Goal: Task Accomplishment & Management: Manage account settings

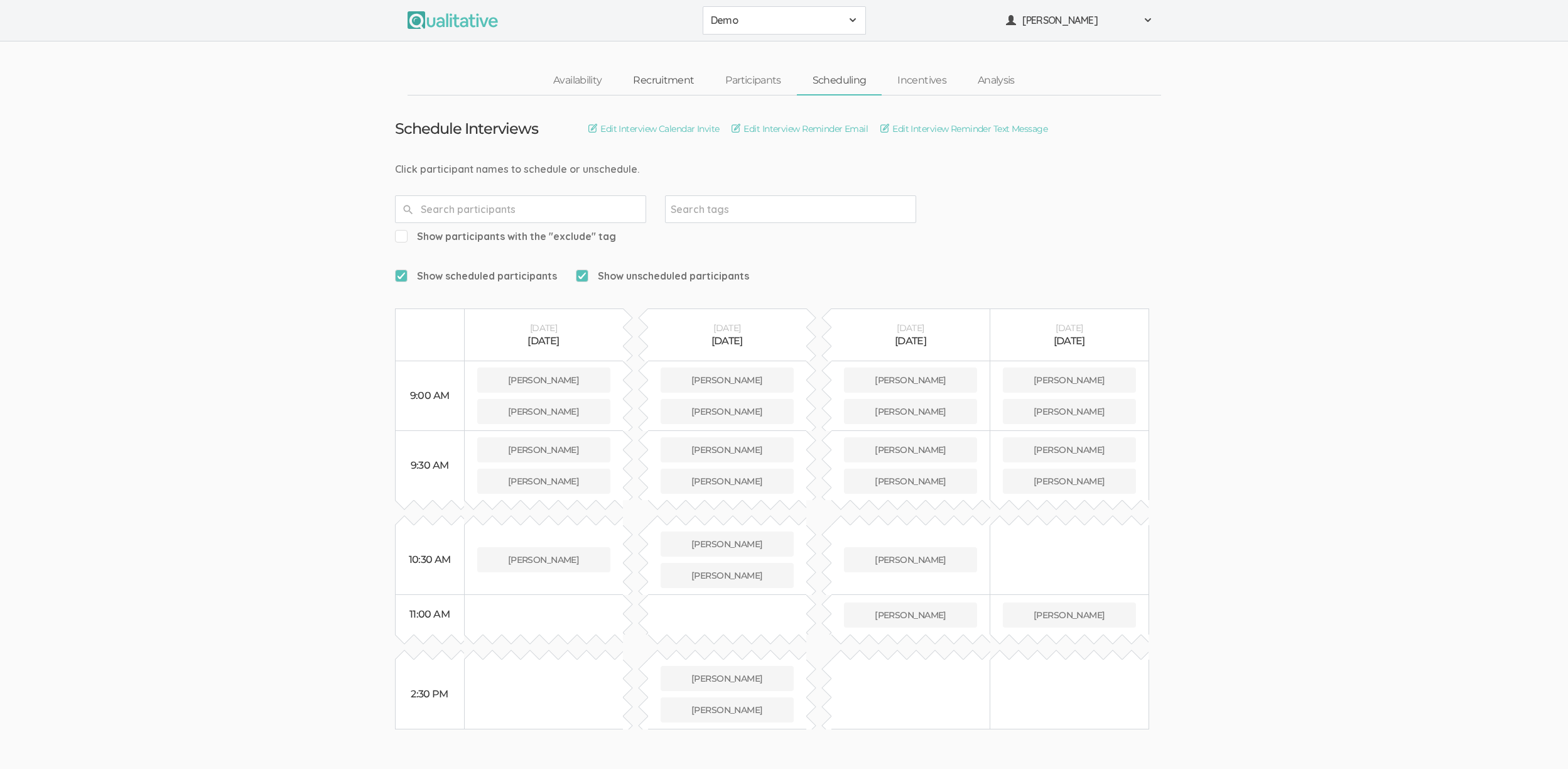
click at [683, 88] on link "Recruitment" at bounding box center [663, 80] width 92 height 27
click at [1083, 23] on span "[PERSON_NAME]" at bounding box center [1078, 20] width 113 height 14
click at [1273, 380] on ui-view "Schedule Interviews Edit Interview Calendar Invite Edit Interview Reminder Emai…" at bounding box center [784, 413] width 1568 height 634
click at [570, 77] on link "Availability" at bounding box center [577, 80] width 79 height 27
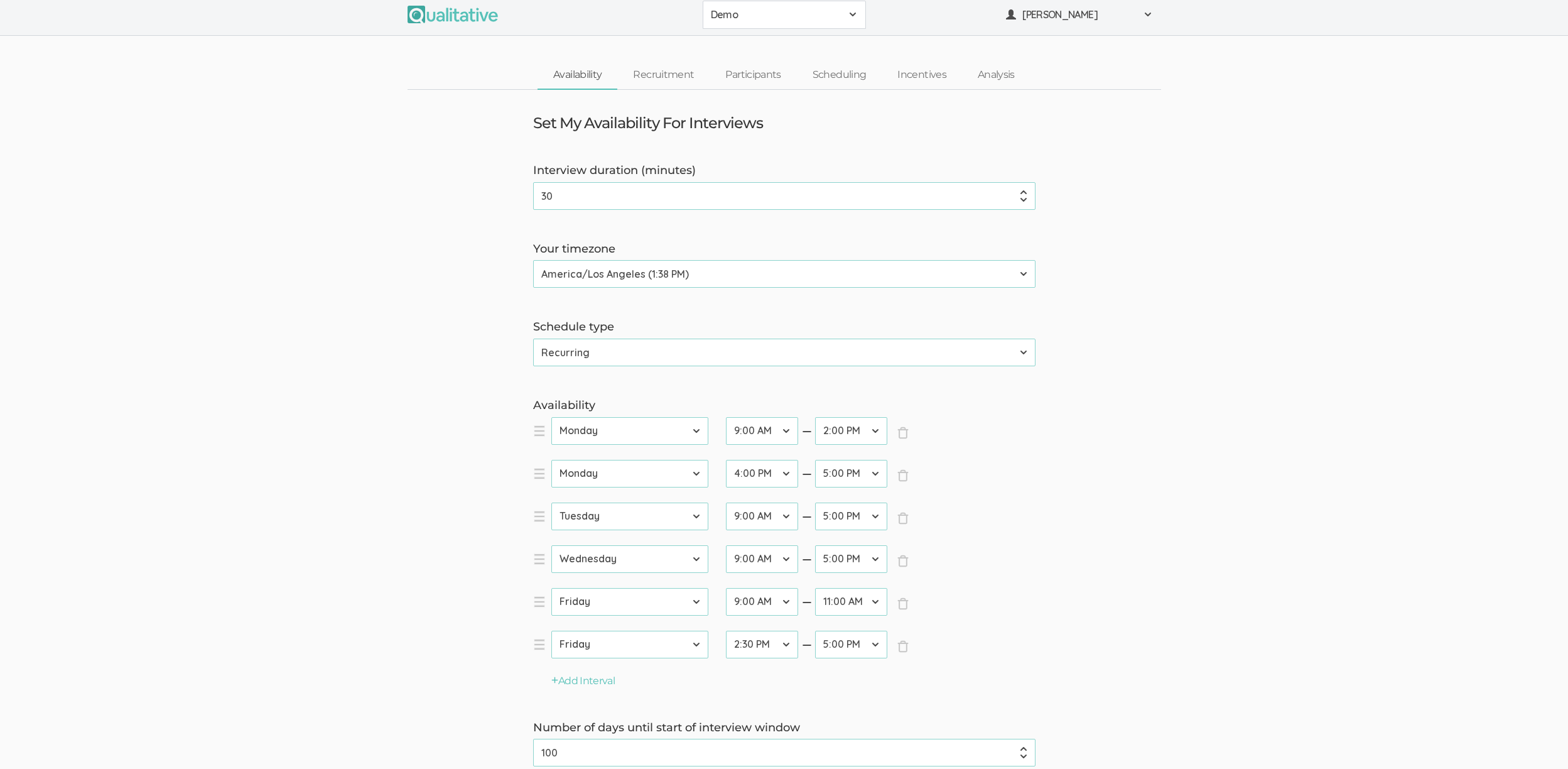
scroll to position [8, 0]
click at [669, 72] on link "Recruitment" at bounding box center [663, 73] width 92 height 27
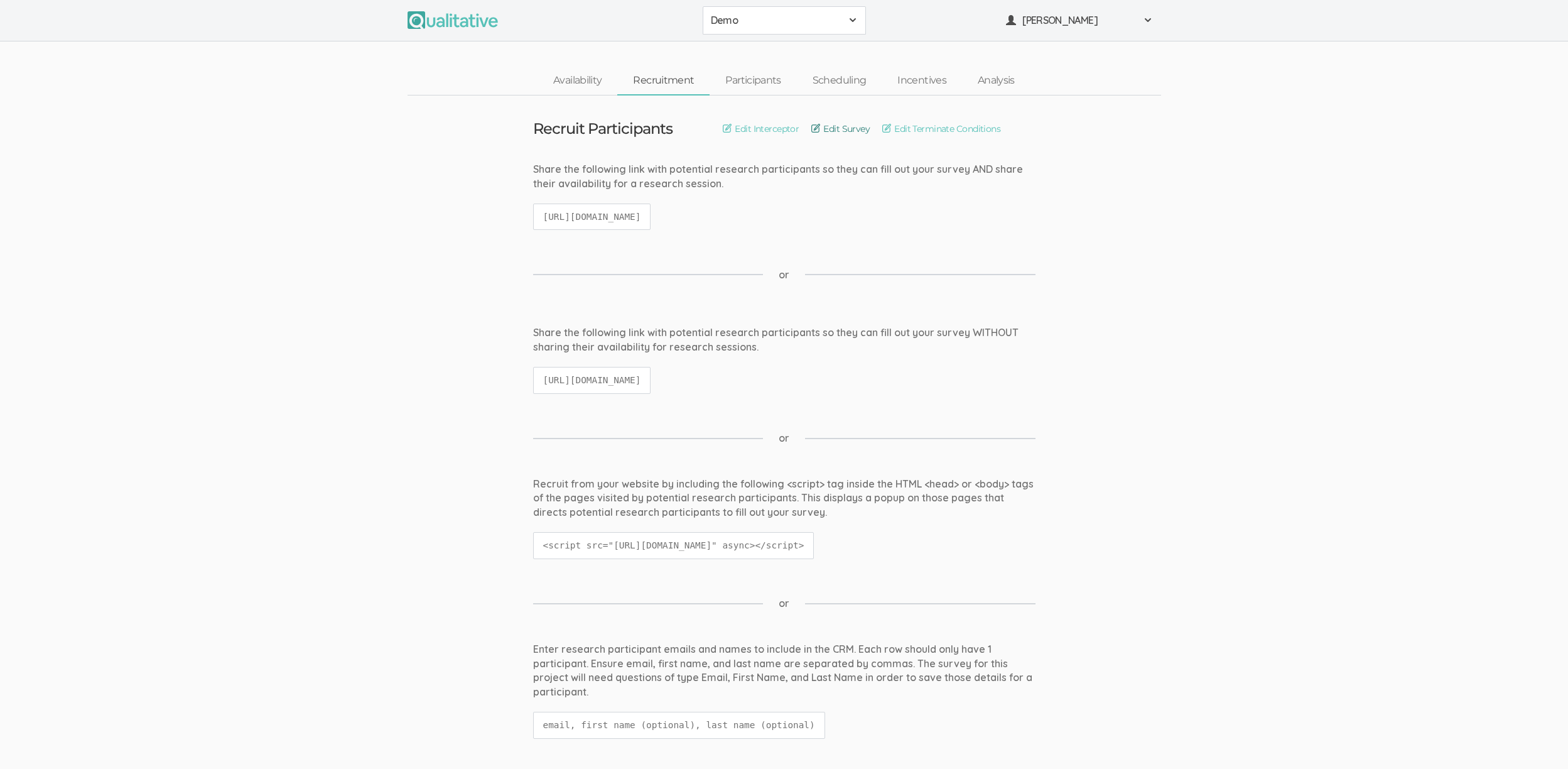
click at [835, 126] on link "Edit Survey" at bounding box center [840, 129] width 59 height 14
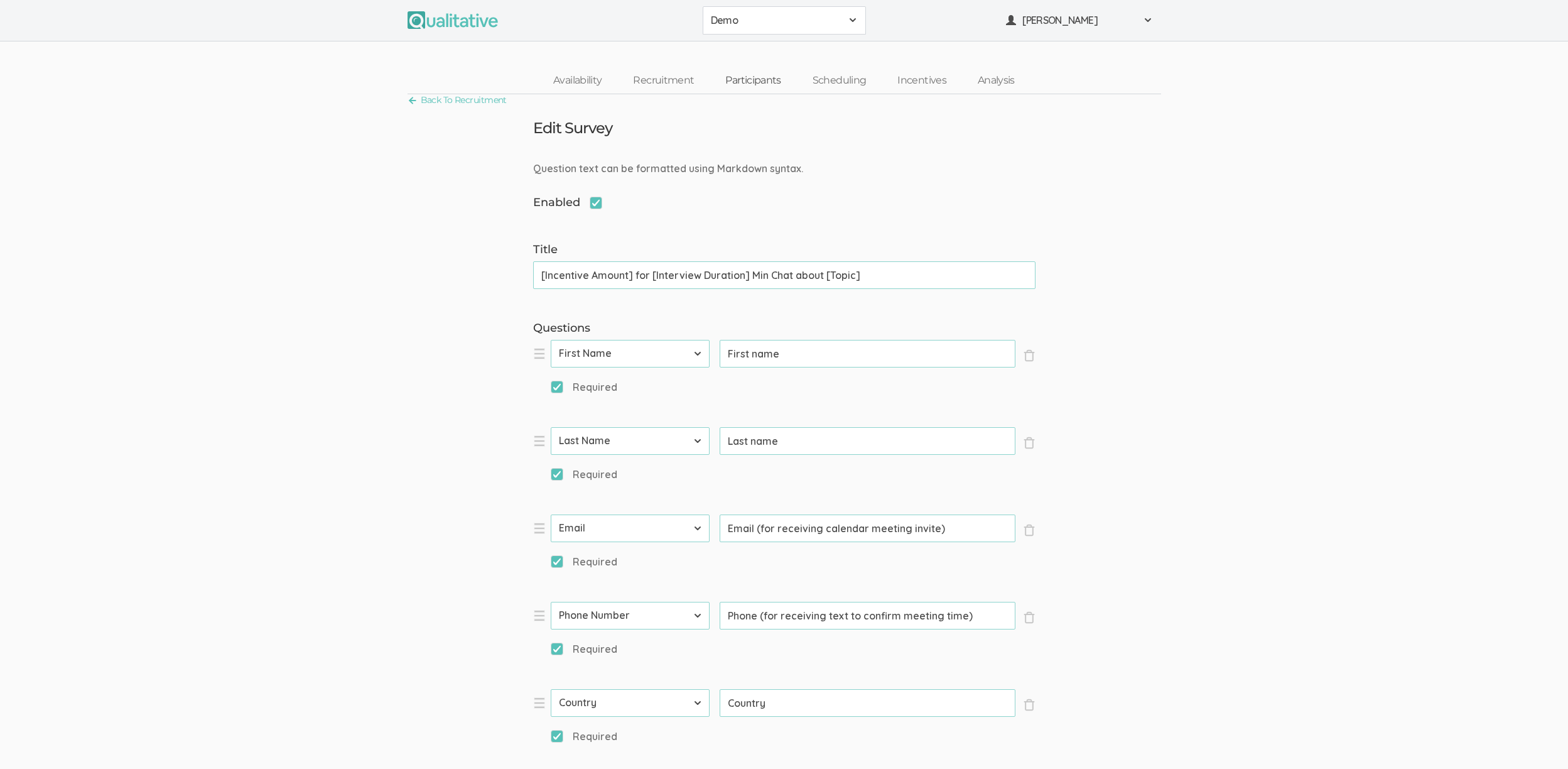
click at [744, 77] on link "Participants" at bounding box center [753, 80] width 87 height 27
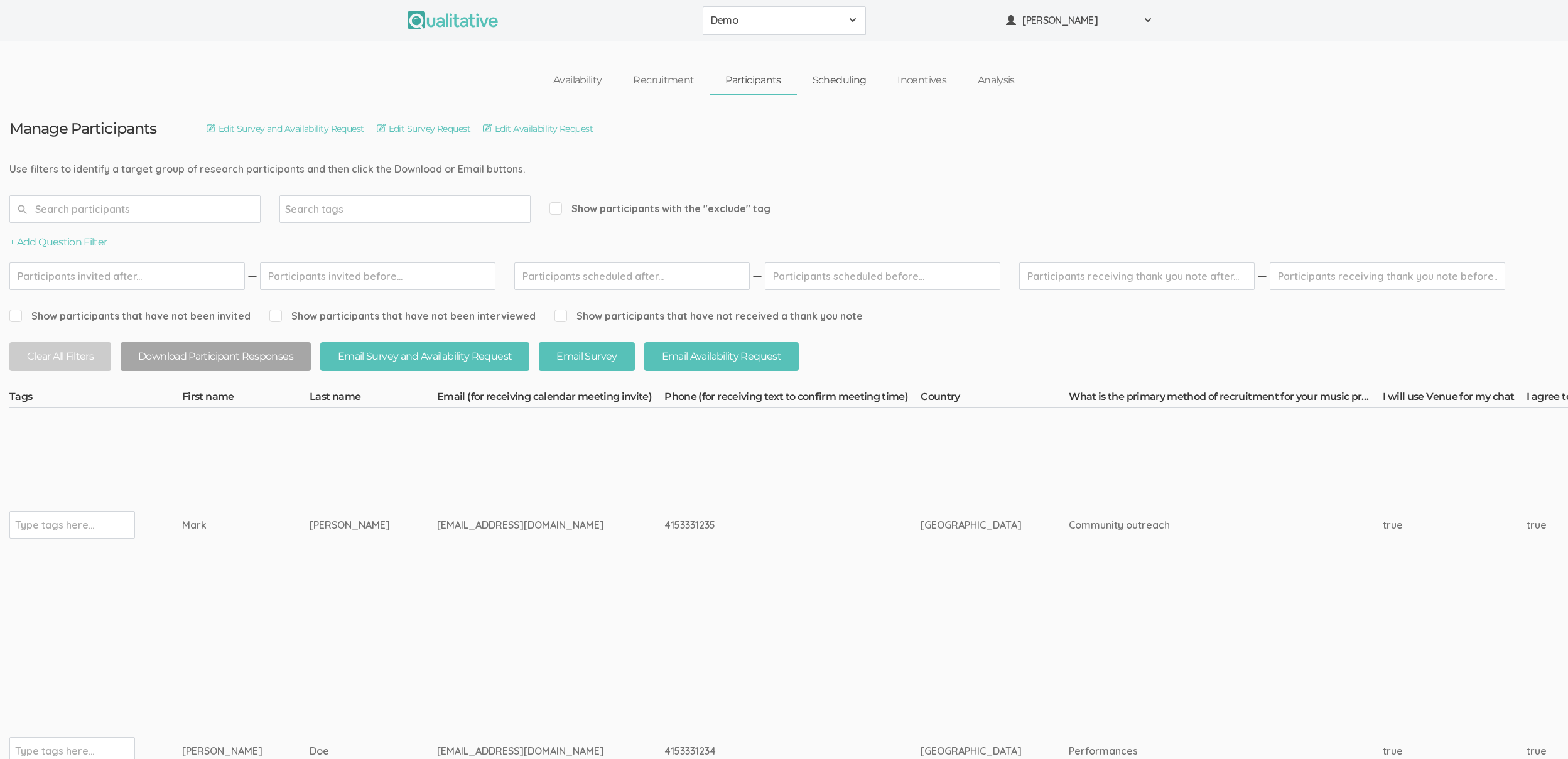
click at [837, 86] on link "Scheduling" at bounding box center [840, 80] width 85 height 27
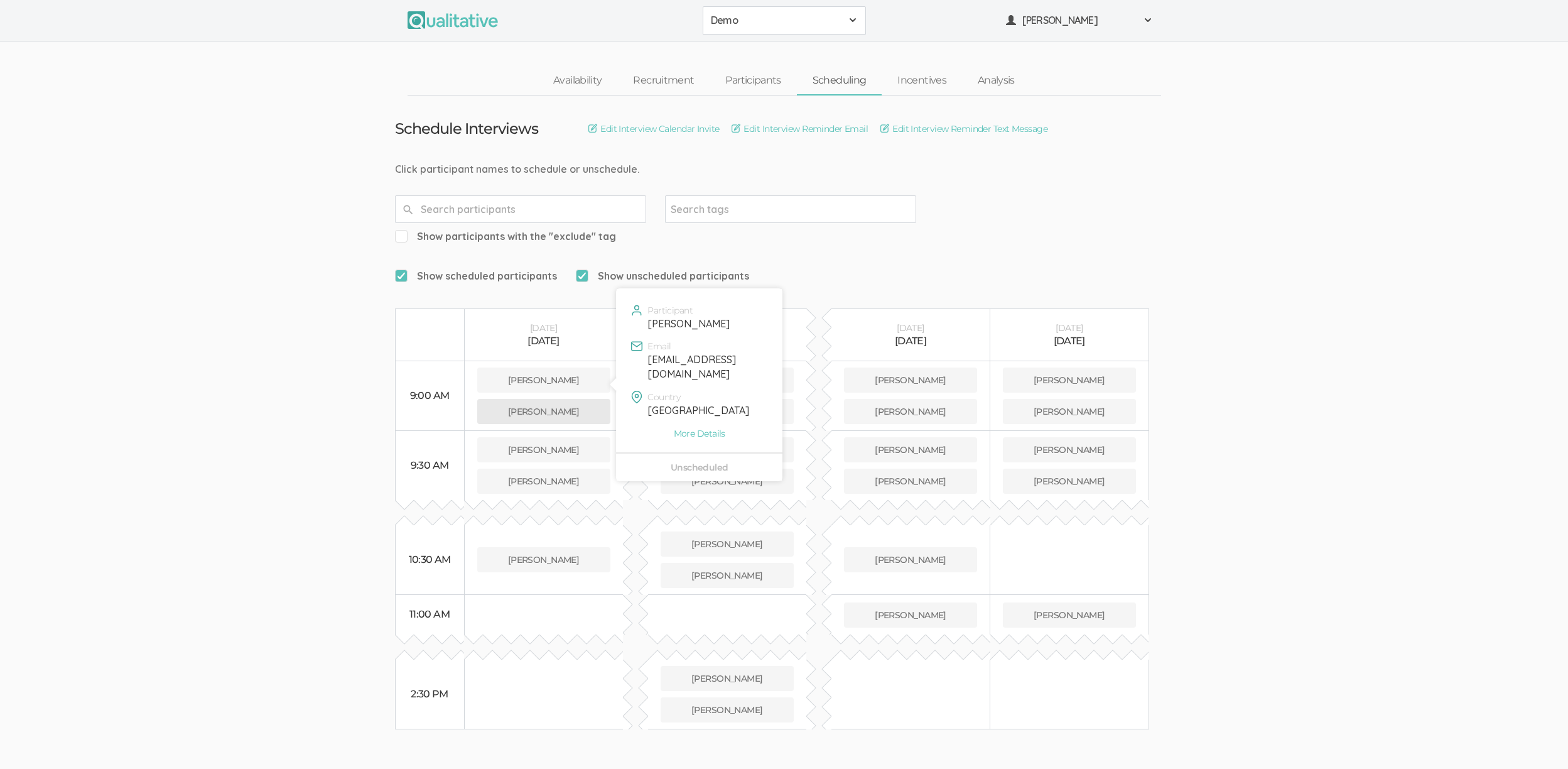
click at [546, 399] on button "Mark Simmons" at bounding box center [544, 412] width 133 height 25
click at [543, 399] on button "Mark Simmons" at bounding box center [544, 412] width 133 height 25
click at [922, 85] on link "Incentives" at bounding box center [922, 80] width 80 height 27
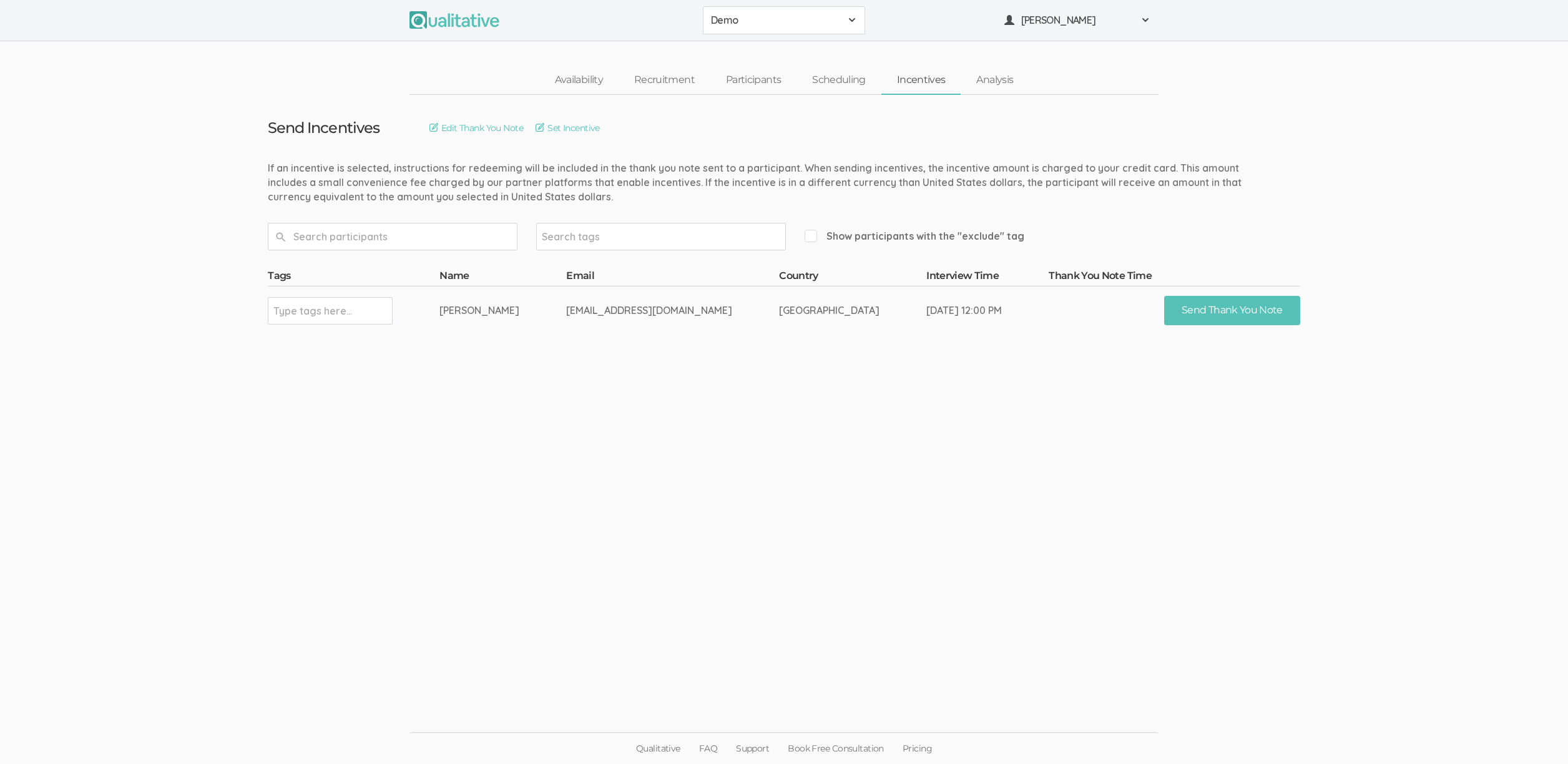
click at [589, 411] on ui-view "Send Incentives Edit Thank You Note Set Incentive Search tags Show participants…" at bounding box center [784, 382] width 1568 height 574
click at [599, 121] on link "Set Incentive" at bounding box center [567, 128] width 64 height 14
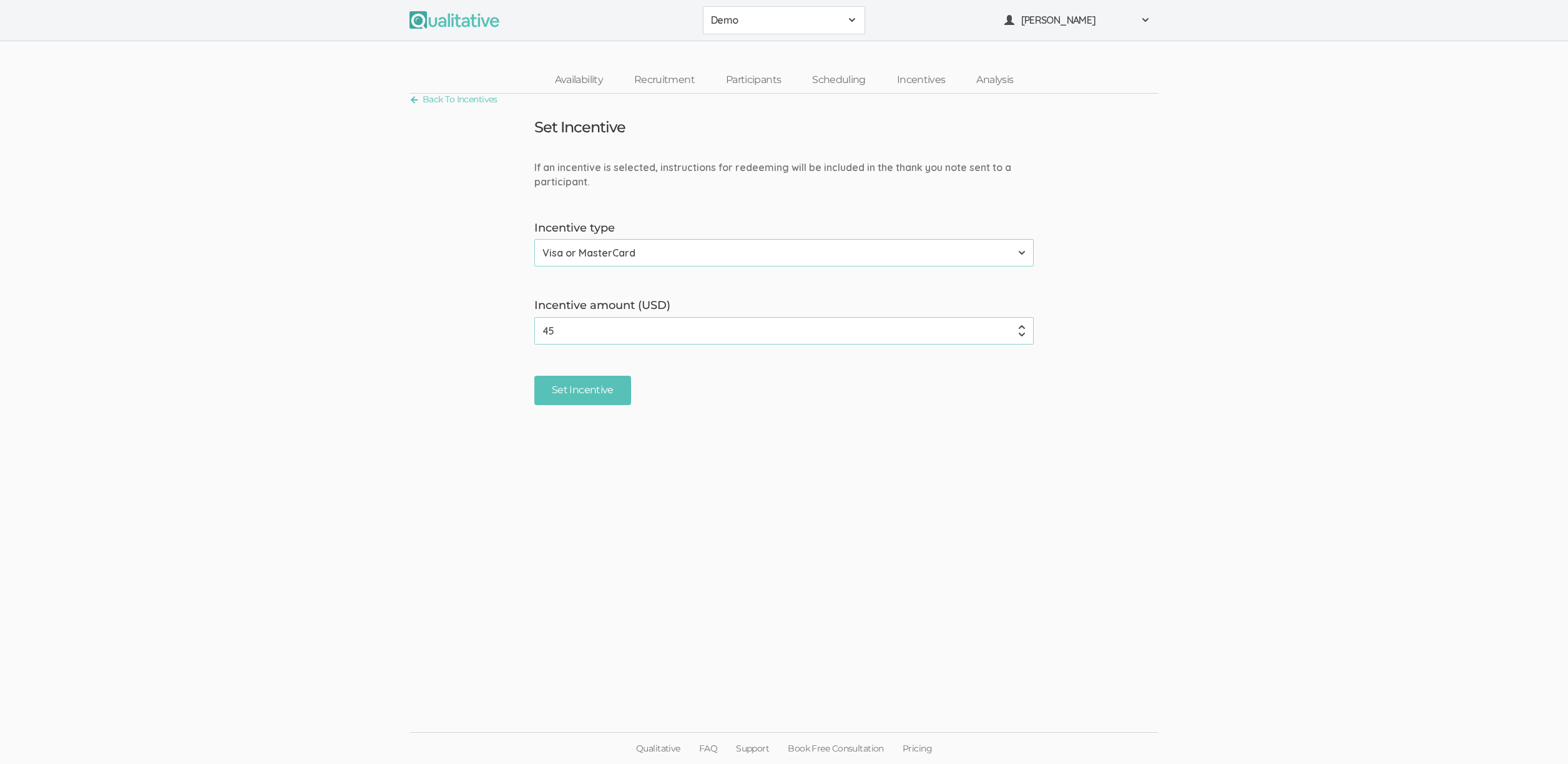
click at [572, 254] on select "None Amazon Gift Card Visa or MasterCard" at bounding box center [784, 253] width 500 height 27
click at [535, 239] on select "None Amazon Gift Card Visa or MasterCard" at bounding box center [784, 253] width 500 height 27
click at [302, 282] on form "If an incentive is selected, instructions for redeeming will be included in the…" at bounding box center [784, 283] width 1568 height 244
click at [614, 260] on select "None Amazon Gift Card Visa or MasterCard" at bounding box center [784, 253] width 500 height 27
select select "2"
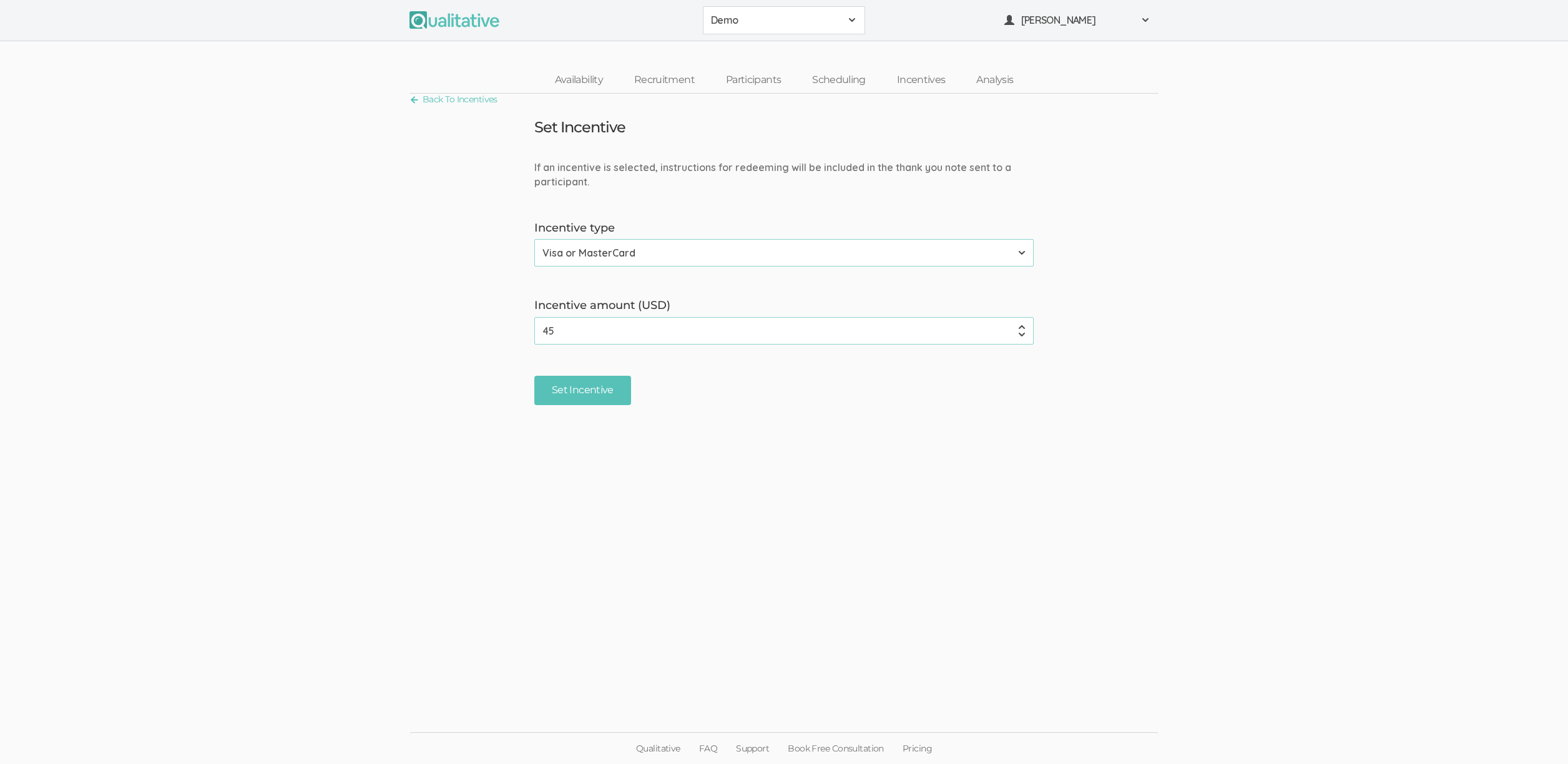
click at [535, 239] on select "None Amazon Gift Card Visa or MasterCard" at bounding box center [784, 253] width 500 height 27
click at [766, 574] on ui-view "Back To Incentives Set Incentive If an incentive is selected, instructions for …" at bounding box center [784, 382] width 1568 height 576
click at [992, 75] on link "Analysis" at bounding box center [994, 80] width 68 height 27
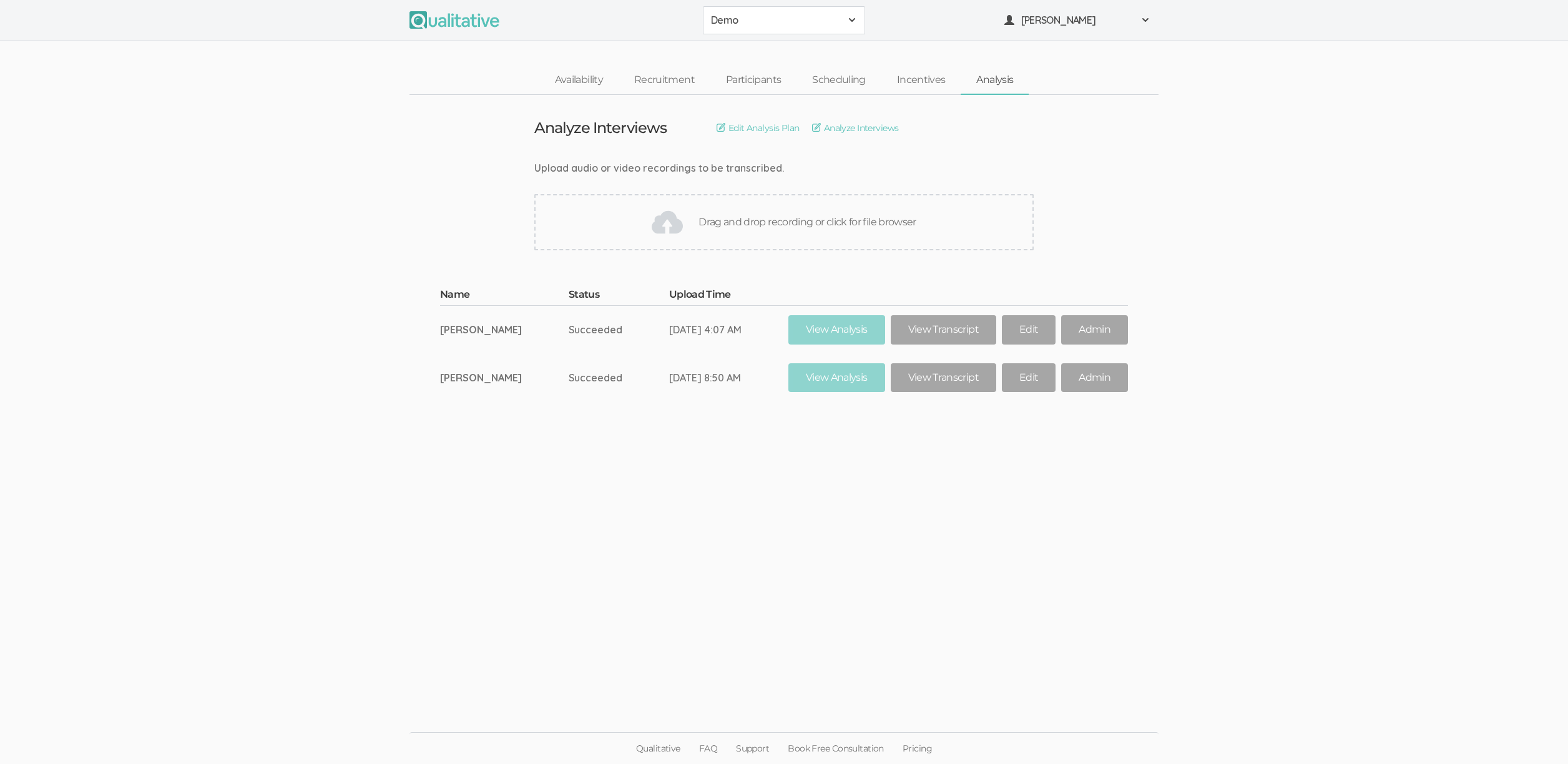
click at [716, 524] on ui-view "Analyze Interviews Edit Analysis Plan Analyze Interviews Upload audio or video …" at bounding box center [784, 382] width 1568 height 574
click at [1000, 80] on link "Analysis" at bounding box center [994, 80] width 68 height 27
click at [944, 375] on link "View Transcript" at bounding box center [943, 377] width 106 height 29
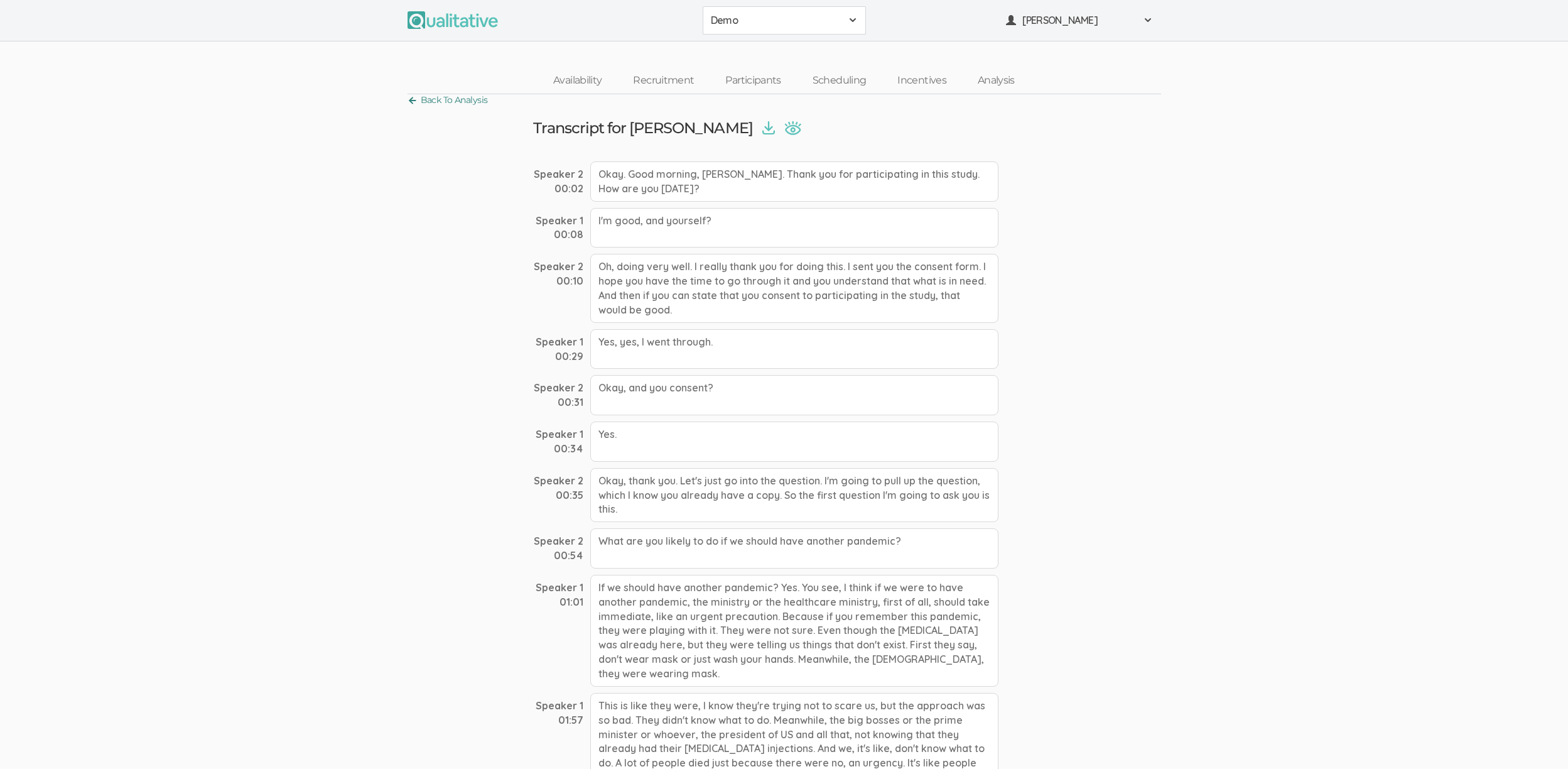
click at [470, 97] on link "Back To Analysis" at bounding box center [447, 100] width 80 height 17
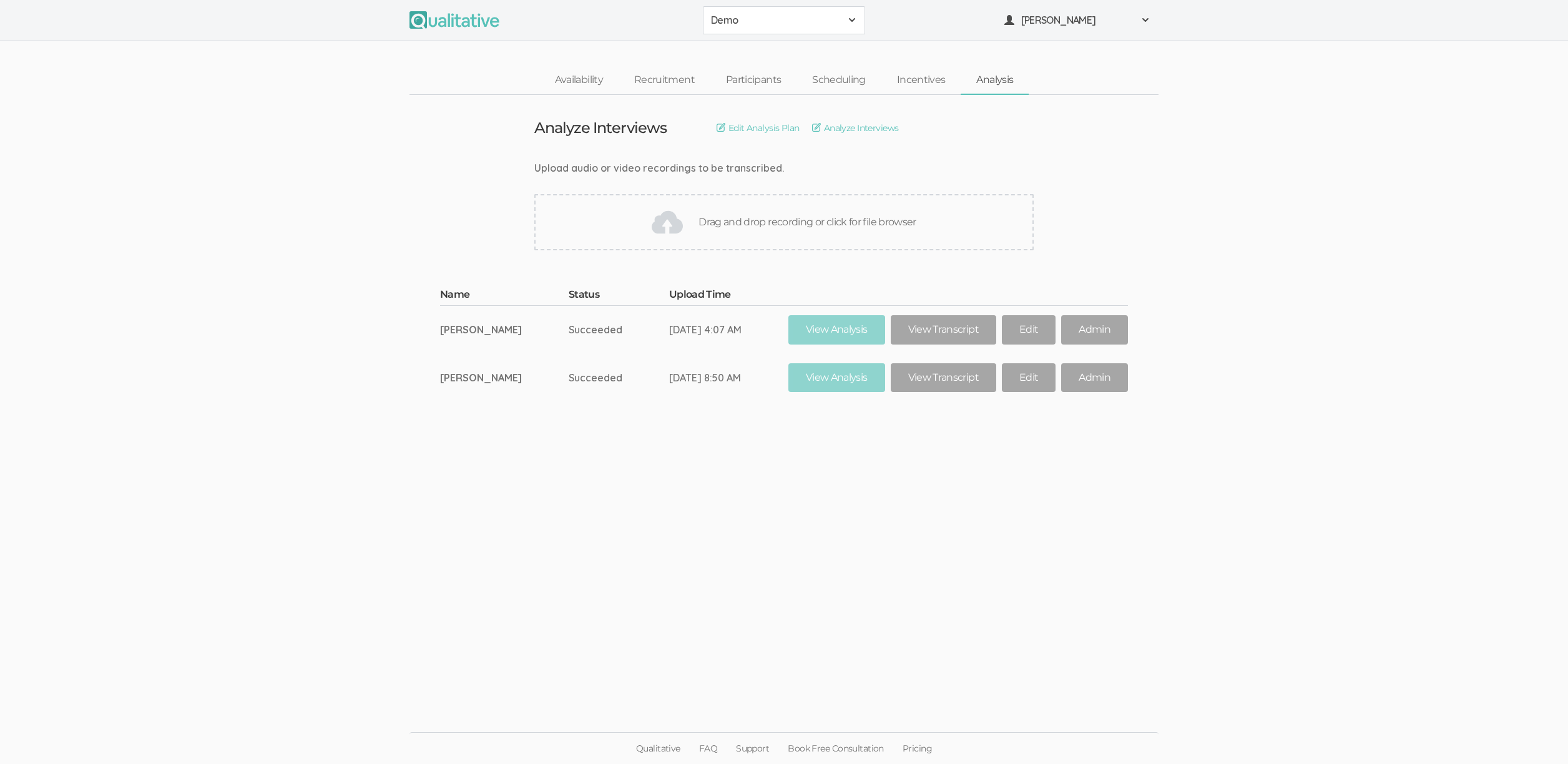
click at [786, 18] on span "Demo" at bounding box center [776, 20] width 130 height 14
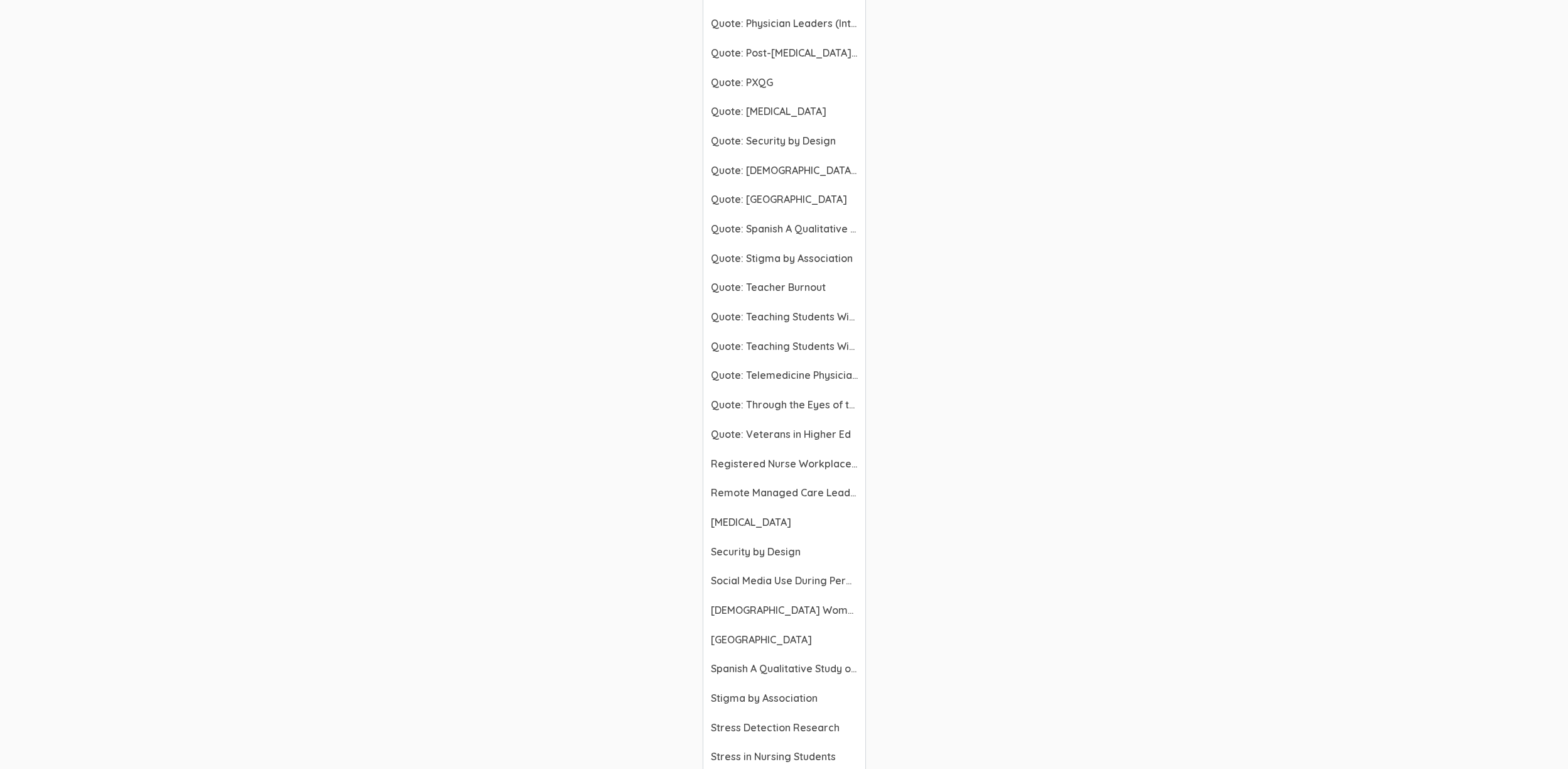
scroll to position [4202, 0]
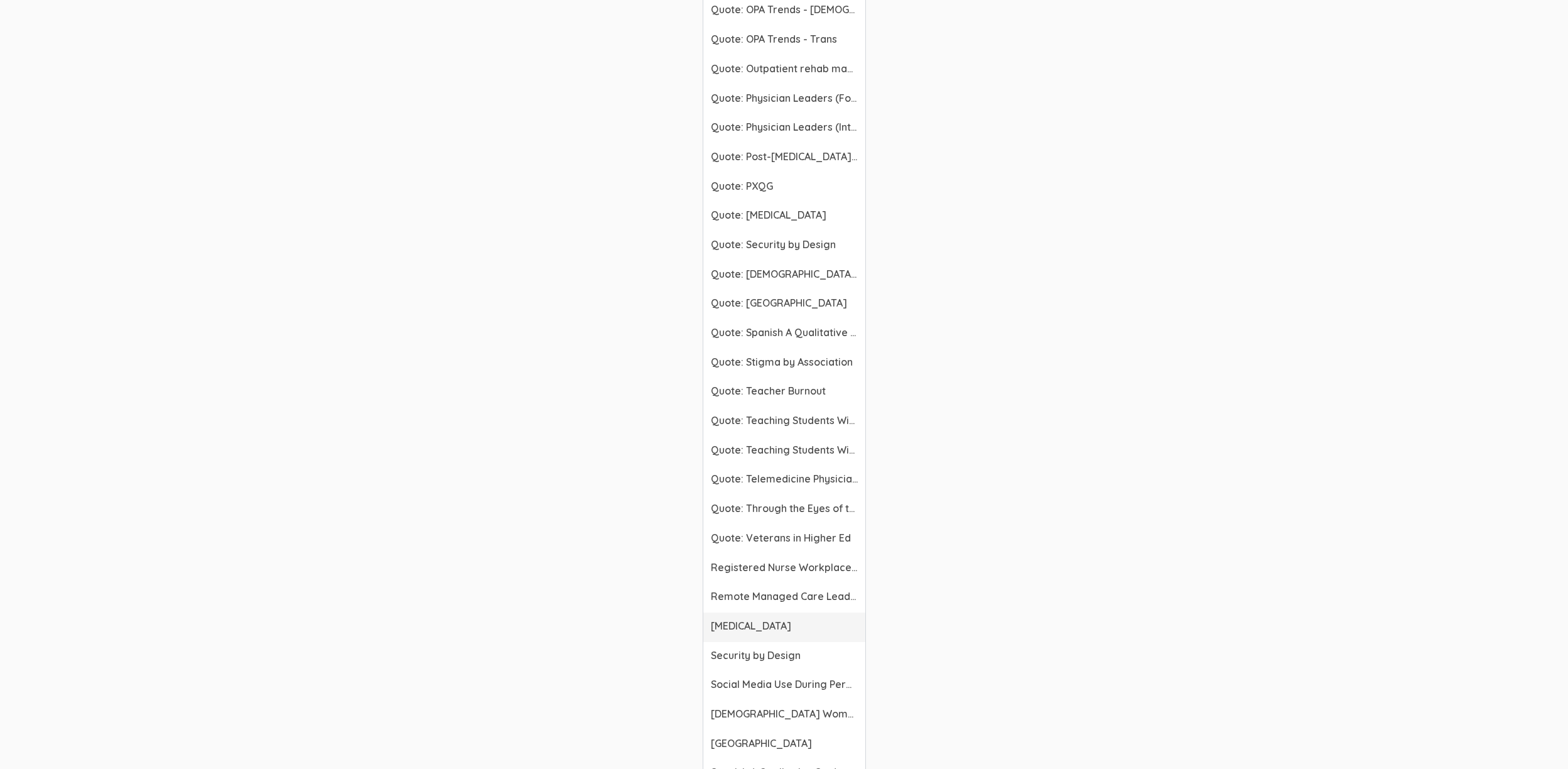
click at [745, 626] on span "[MEDICAL_DATA]" at bounding box center [784, 625] width 147 height 14
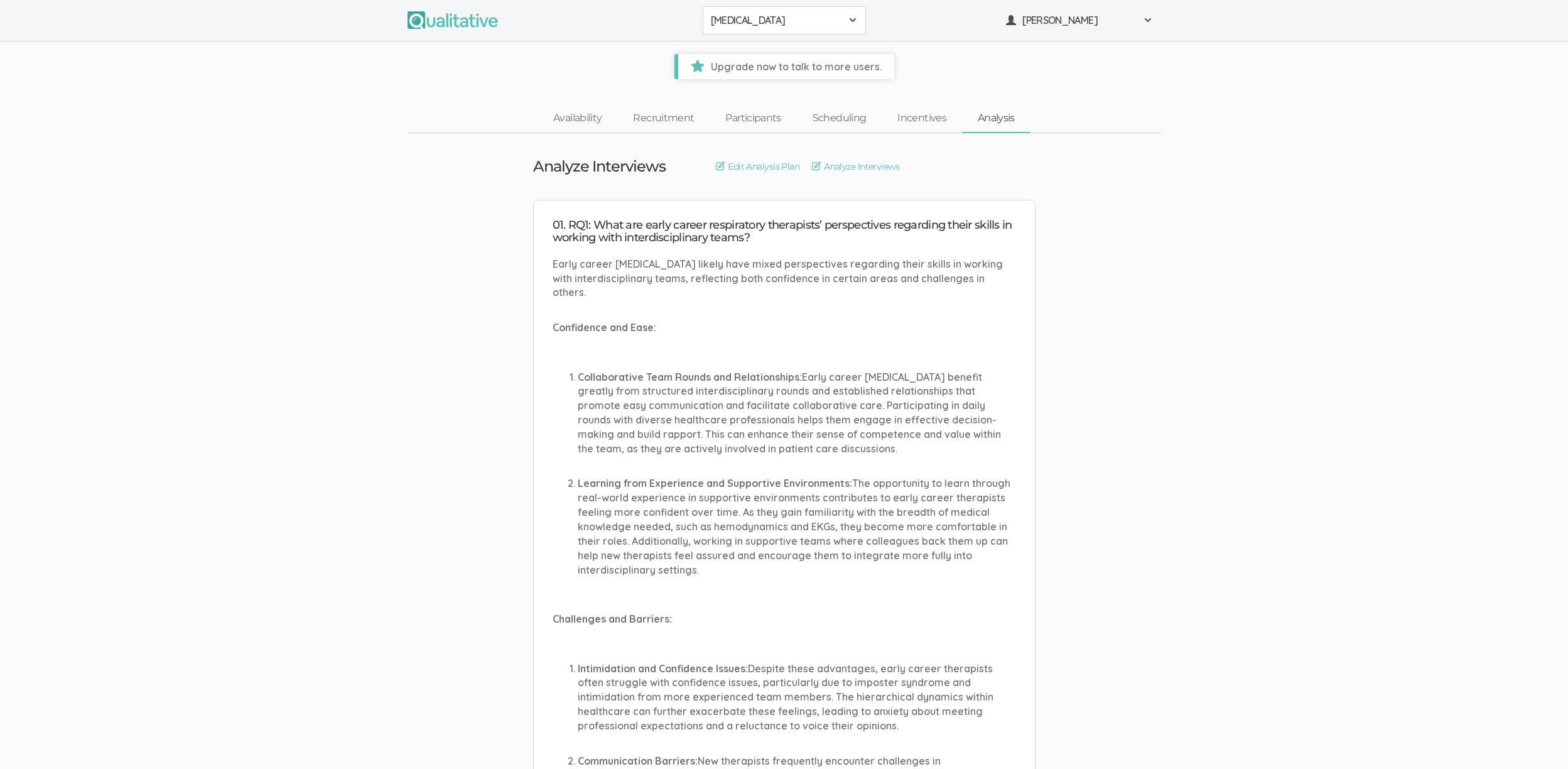
drag, startPoint x: 1566, startPoint y: 13, endPoint x: 1576, endPoint y: 29, distance: 18.9
click at [1567, 31] on html "Respiratory Therapists 2310 FL Elic AAM 2310 FL Elic LTXF 2310 FL Elic WNHF 231…" at bounding box center [784, 384] width 1568 height 769
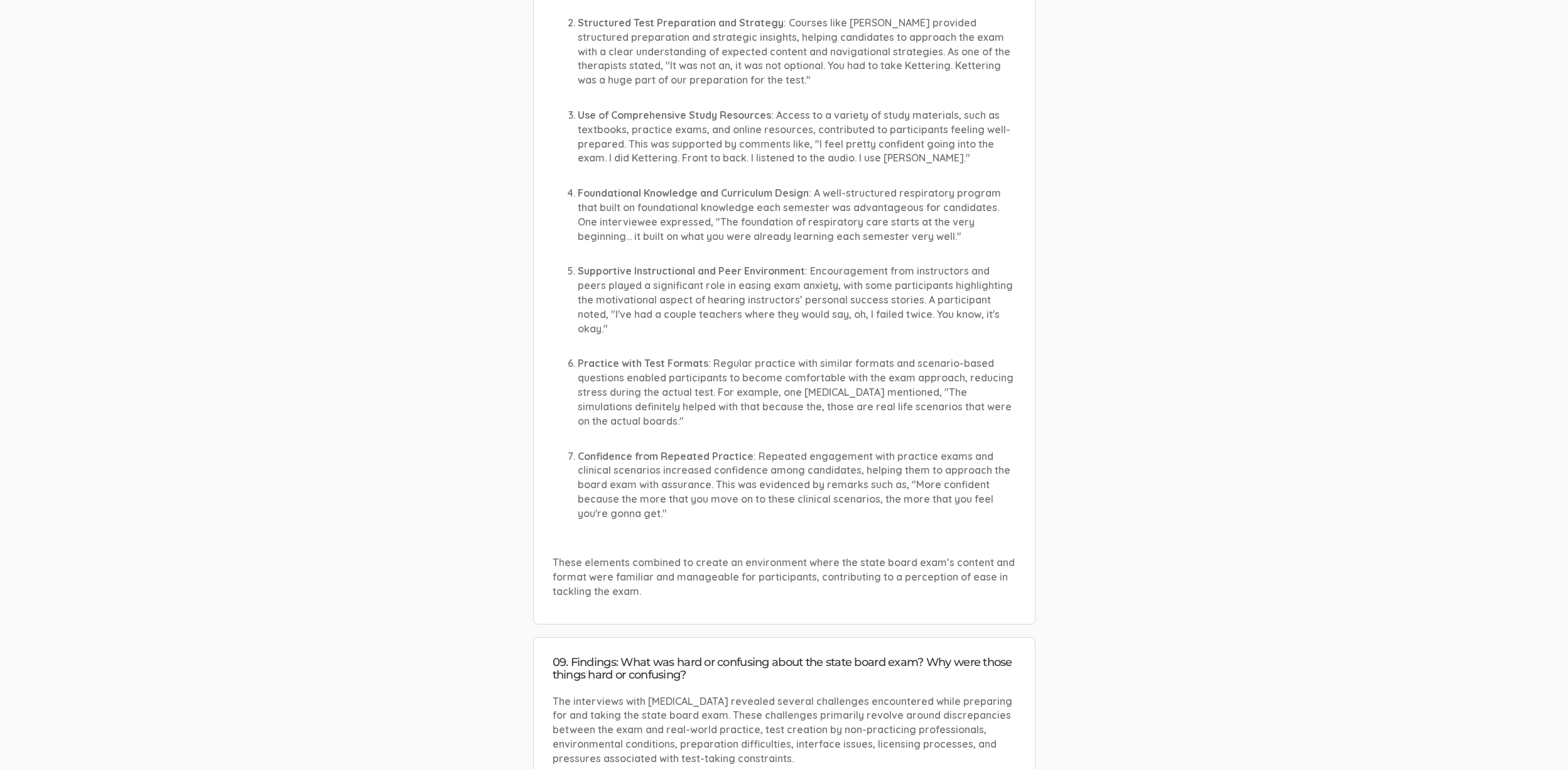
scroll to position [17305, 0]
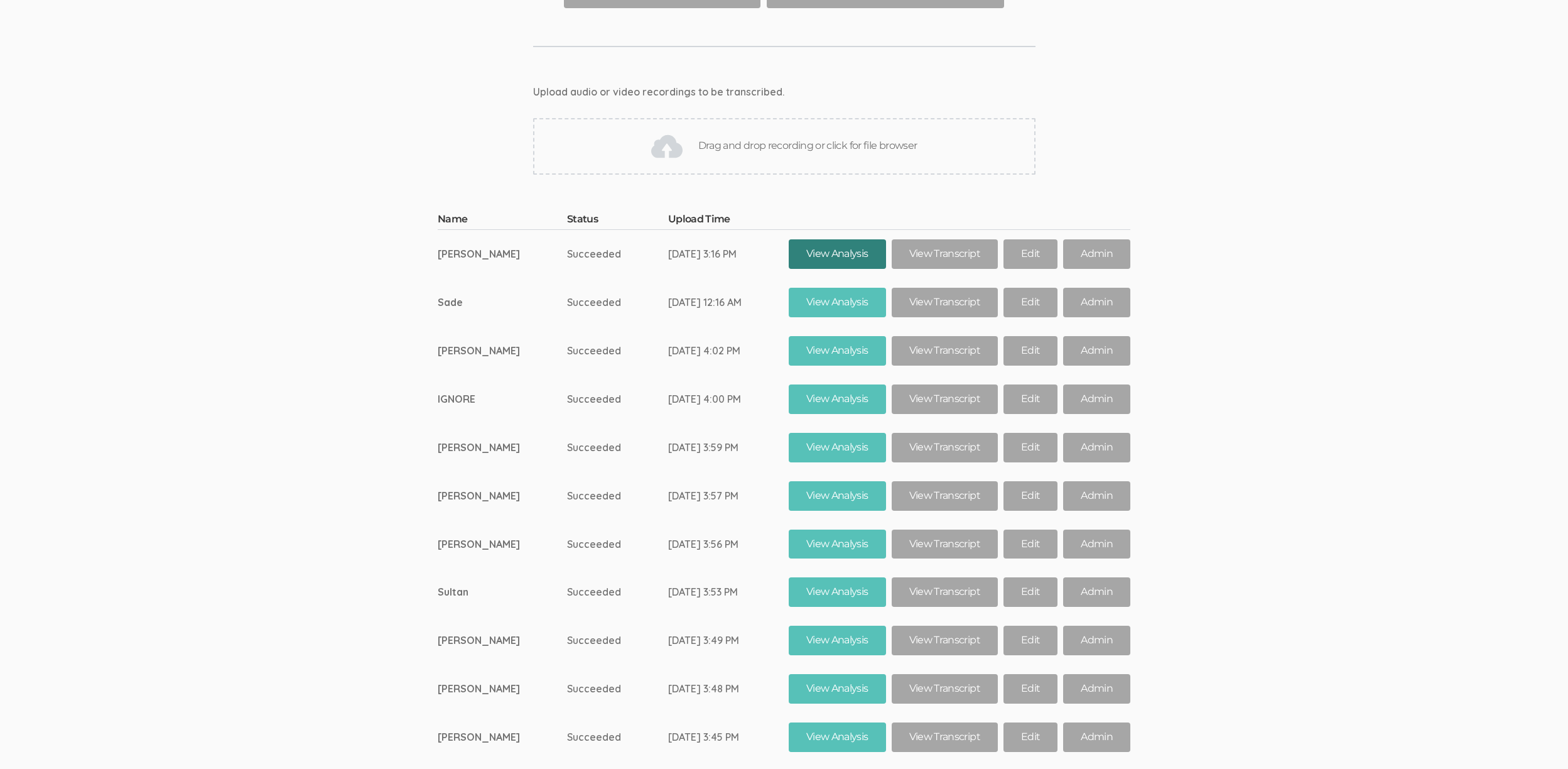
click at [827, 239] on link "View Analysis" at bounding box center [837, 254] width 97 height 29
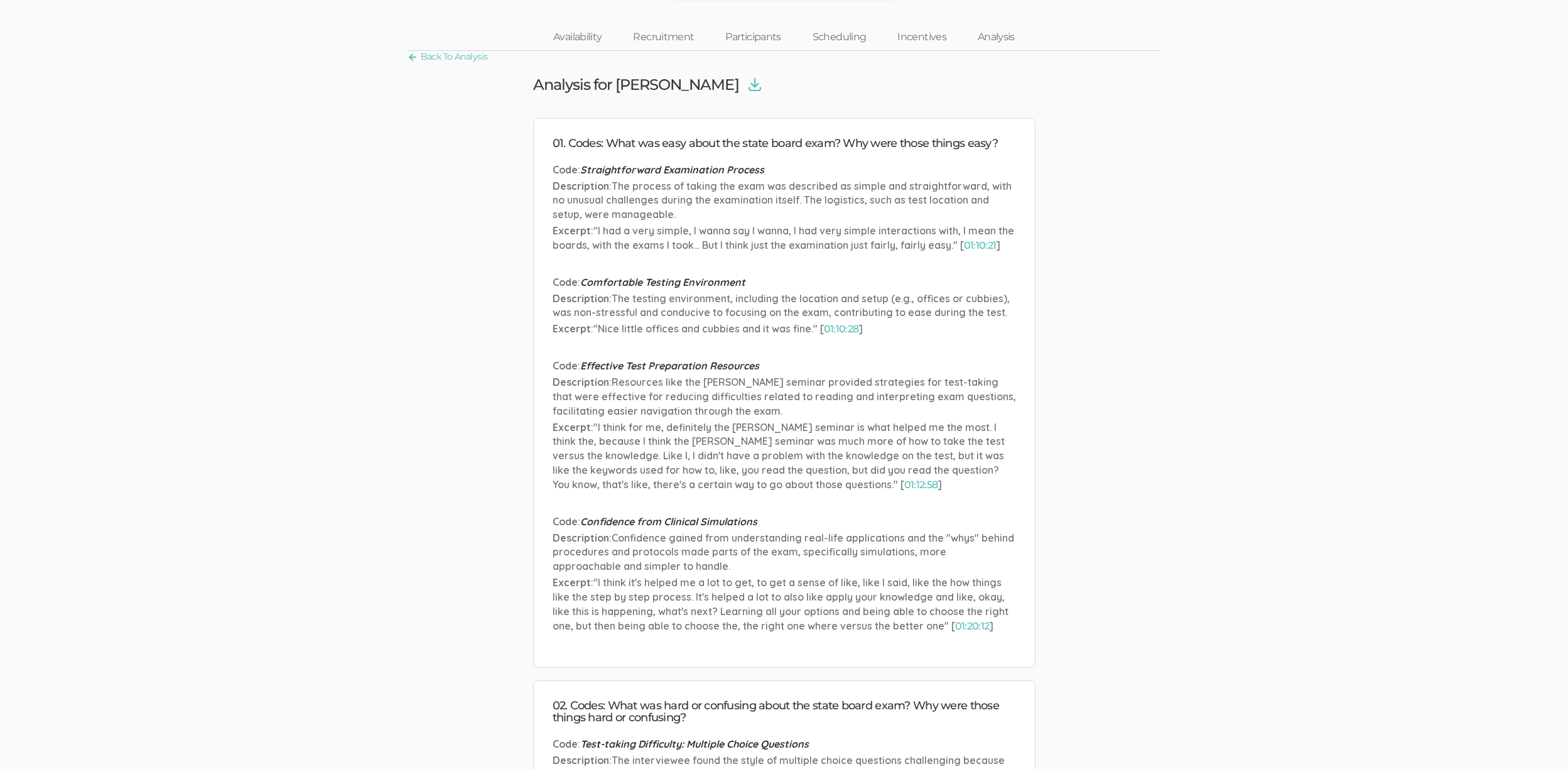
scroll to position [82, 0]
drag, startPoint x: 569, startPoint y: 170, endPoint x: 682, endPoint y: 180, distance: 113.4
click at [682, 180] on li "Code : Straightforward Examination Process Description : The process of taking …" at bounding box center [784, 208] width 463 height 92
click at [555, 205] on p "Description : The process of taking the exam was described as simple and straig…" at bounding box center [784, 200] width 463 height 44
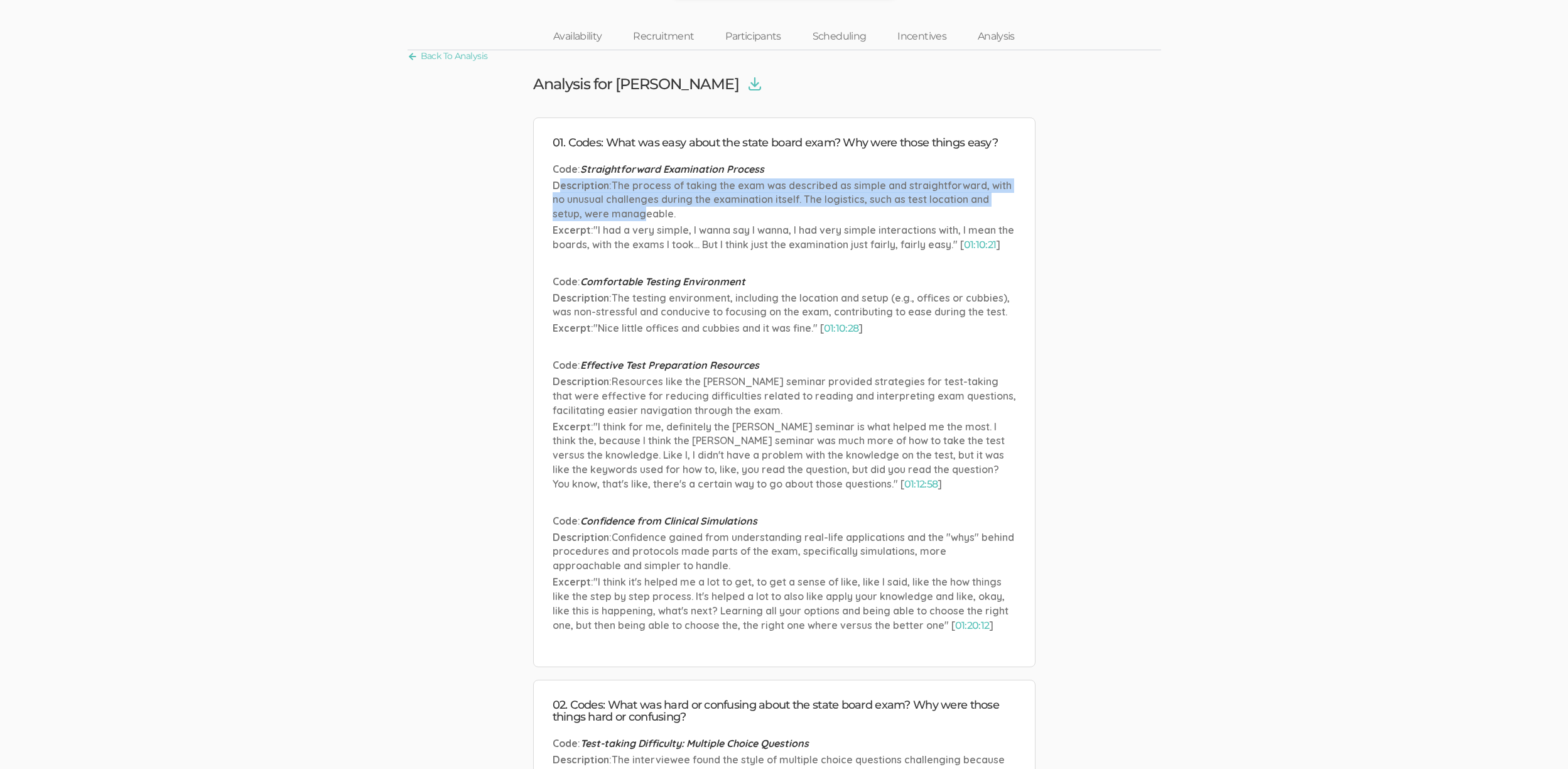
drag, startPoint x: 561, startPoint y: 185, endPoint x: 641, endPoint y: 217, distance: 86.2
click at [641, 217] on p "Description : The process of taking the exam was described as simple and straig…" at bounding box center [784, 200] width 463 height 44
click at [641, 217] on span "The process of taking the exam was described as simple and straightforward, wit…" at bounding box center [782, 200] width 459 height 42
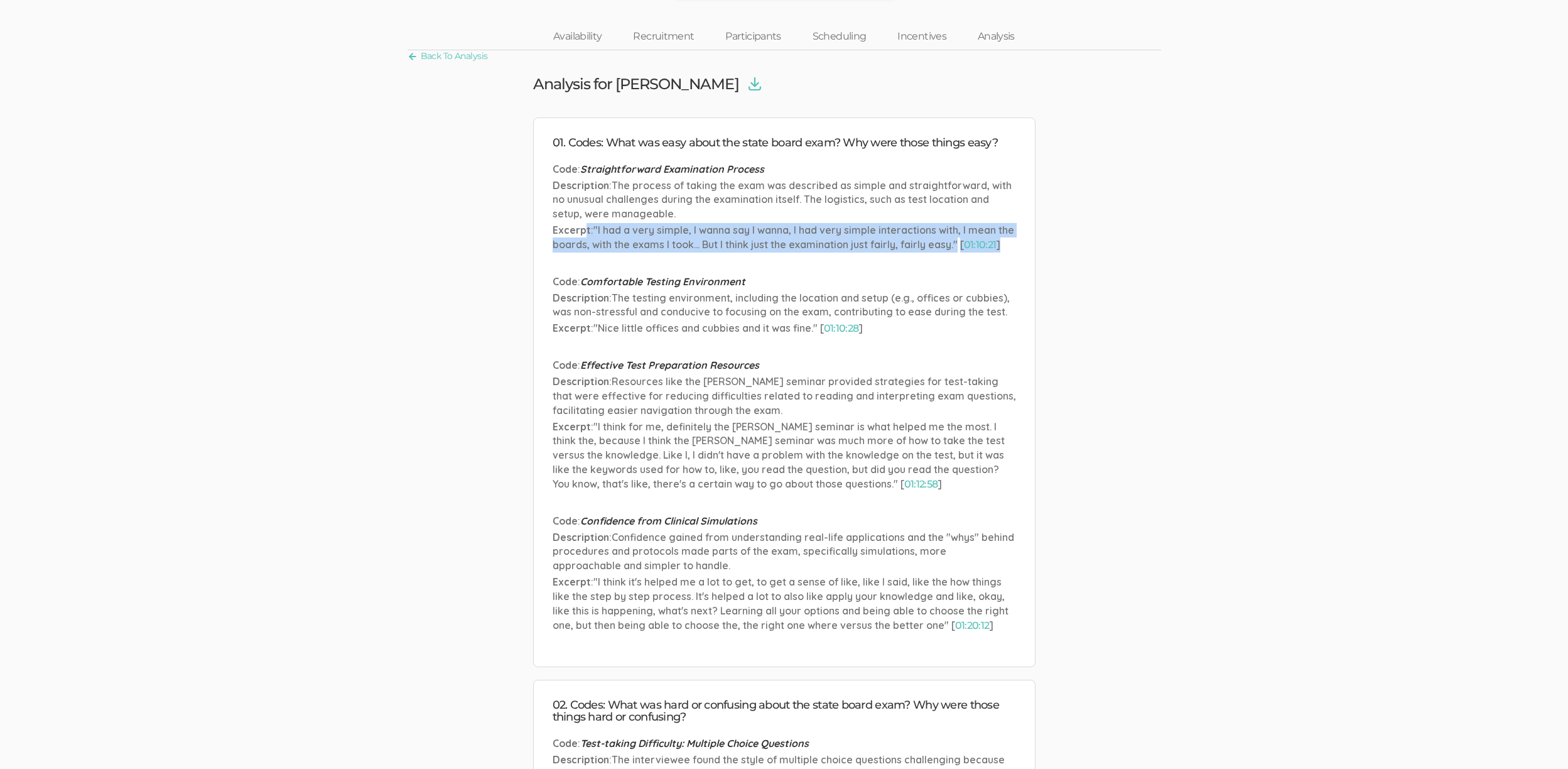
drag, startPoint x: 585, startPoint y: 233, endPoint x: 744, endPoint y: 259, distance: 161.1
click at [744, 259] on ul "Code : Straightforward Examination Process Description : The process of taking …" at bounding box center [784, 405] width 463 height 485
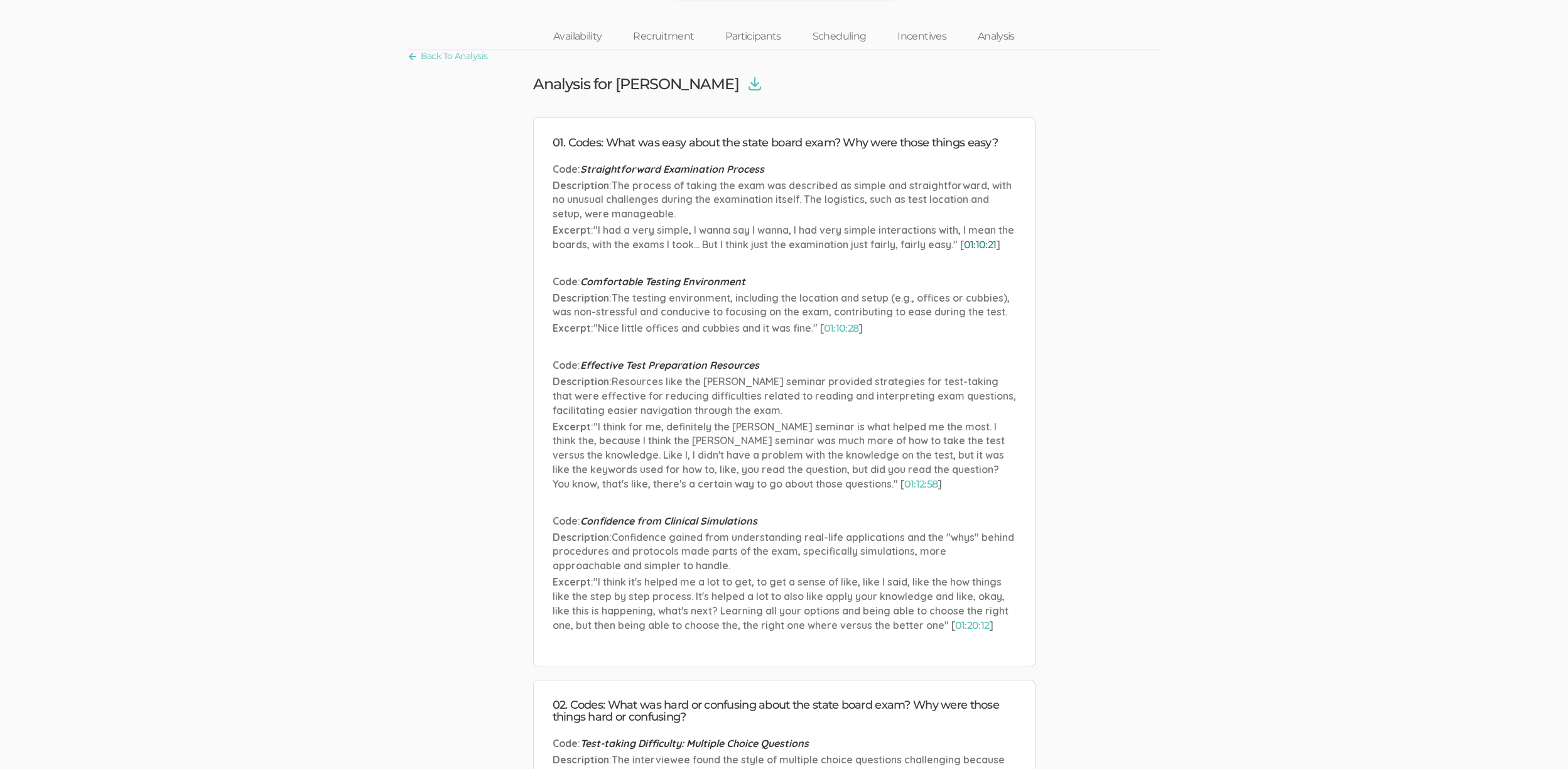
click at [988, 242] on link "01:10:21" at bounding box center [979, 244] width 33 height 12
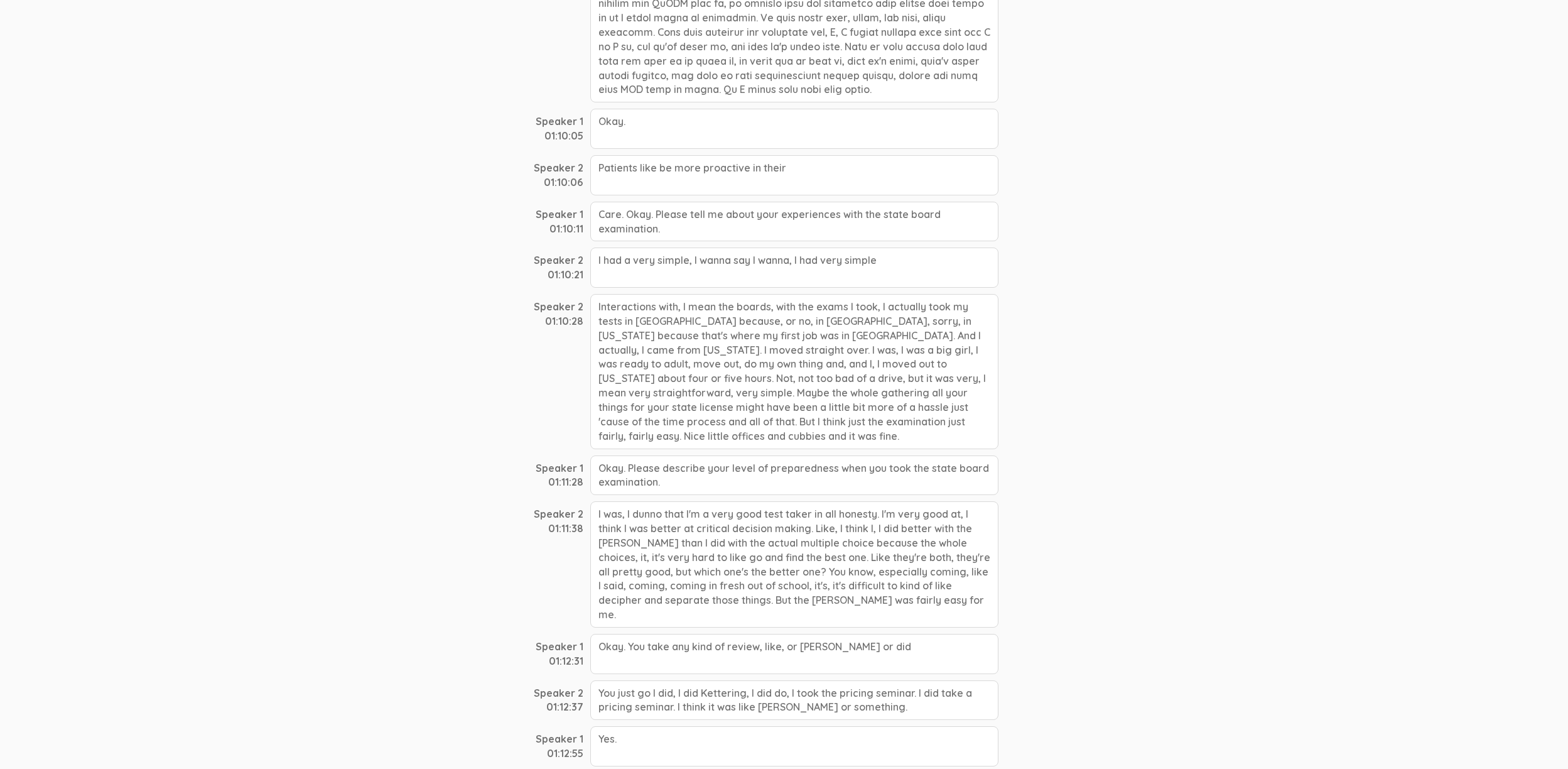
scroll to position [13527, 0]
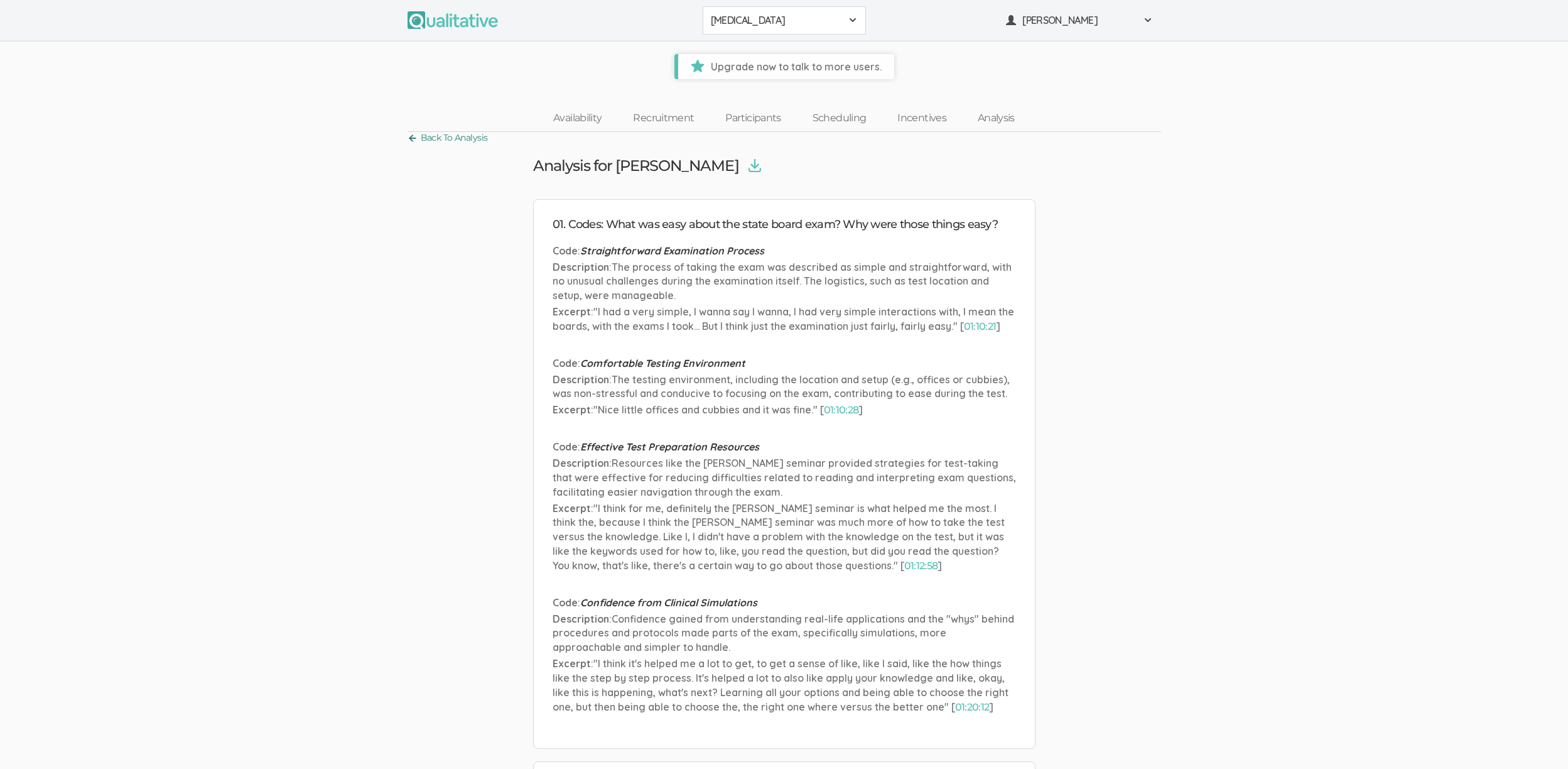
click at [452, 140] on link "Back To Analysis" at bounding box center [447, 138] width 80 height 17
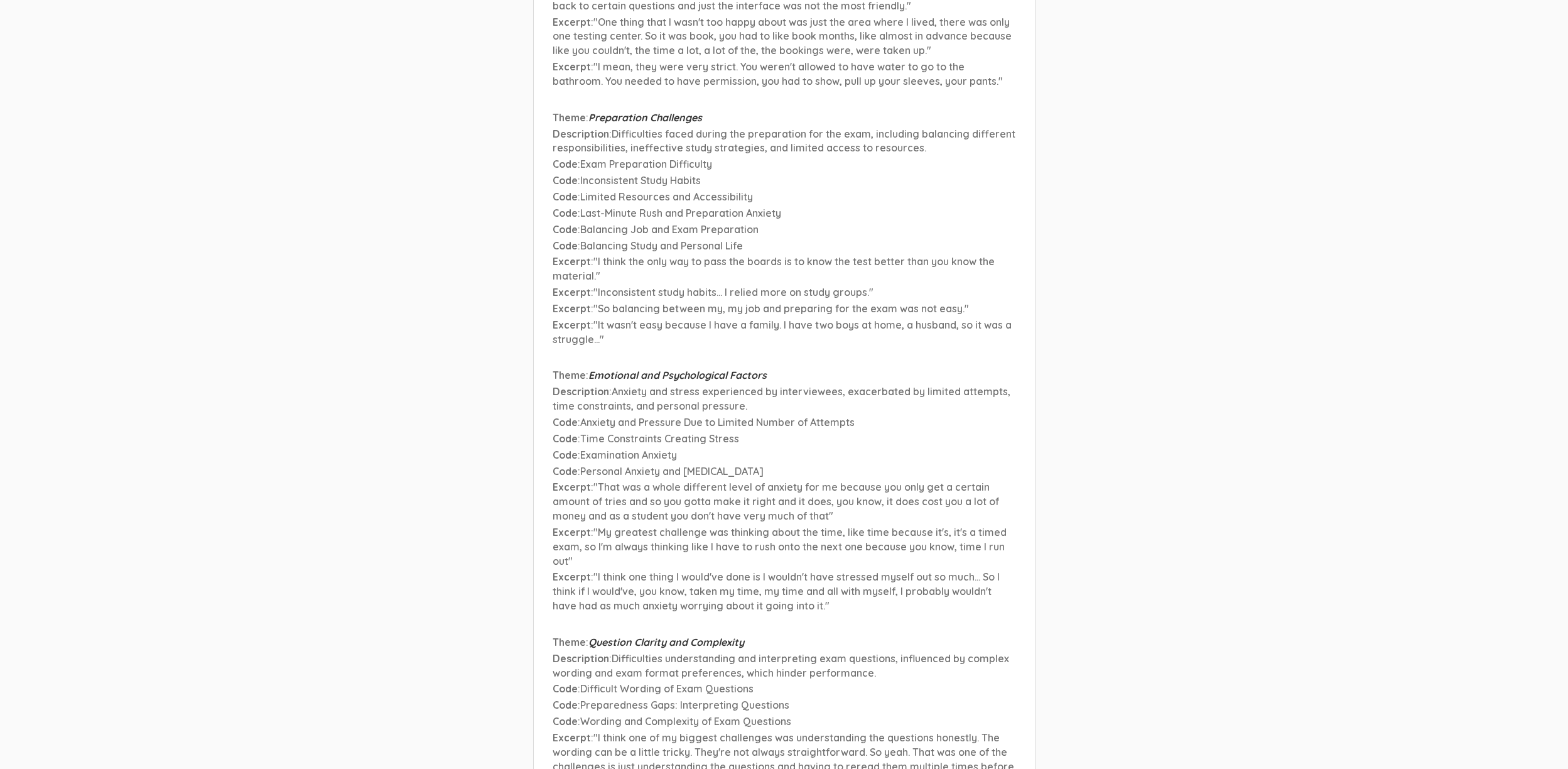
scroll to position [16392, 0]
drag, startPoint x: 567, startPoint y: 500, endPoint x: 714, endPoint y: 508, distance: 147.2
click at [714, 633] on p "Theme : Question Clarity and Complexity" at bounding box center [784, 639] width 463 height 14
drag, startPoint x: 602, startPoint y: 517, endPoint x: 672, endPoint y: 536, distance: 72.5
click at [672, 649] on p "Description : Difficulties understanding and interpreting exam questions, influ…" at bounding box center [784, 664] width 463 height 29
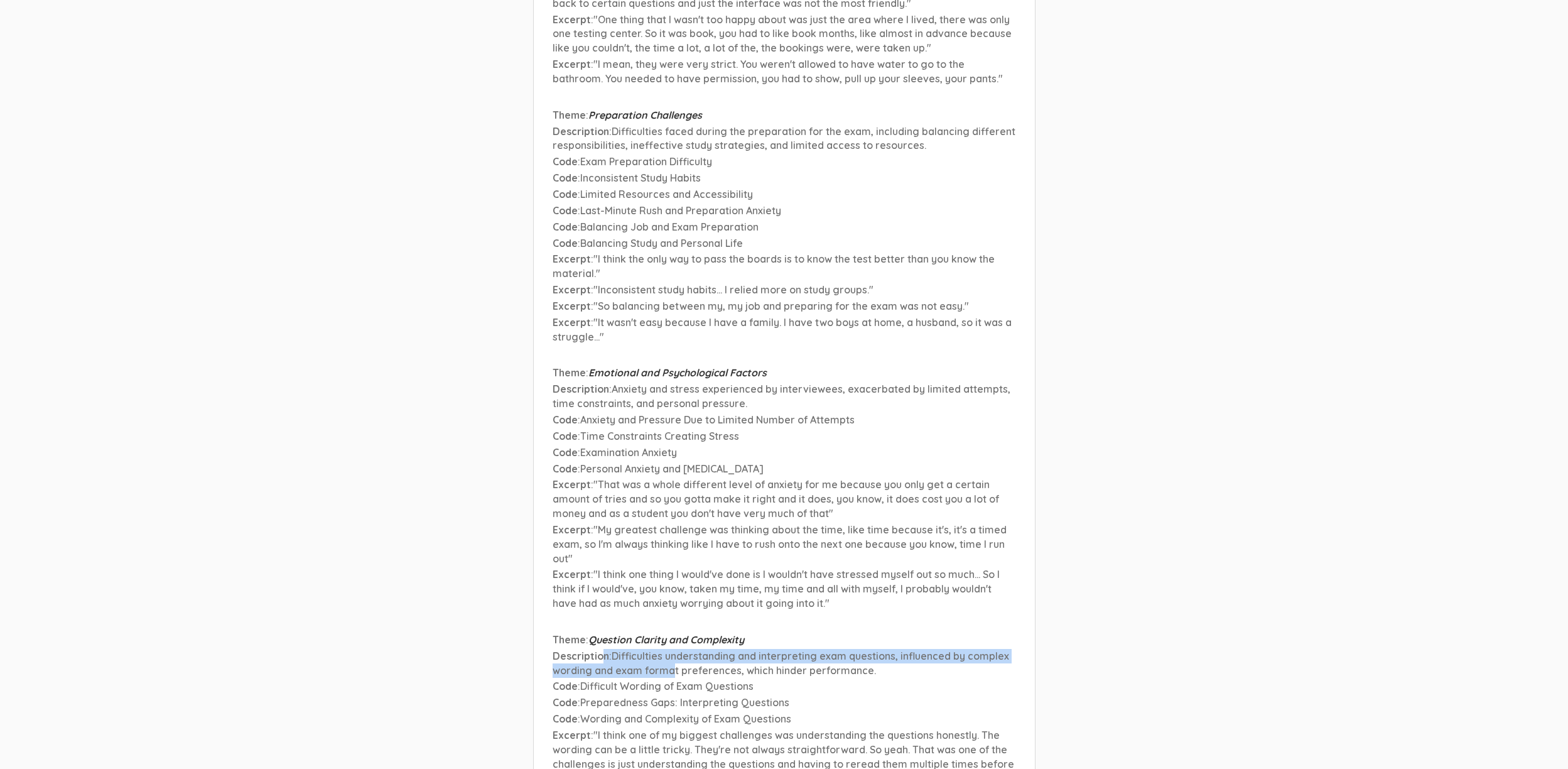
click at [672, 649] on span "Difficulties understanding and interpreting exam questions, influenced by compl…" at bounding box center [781, 663] width 457 height 27
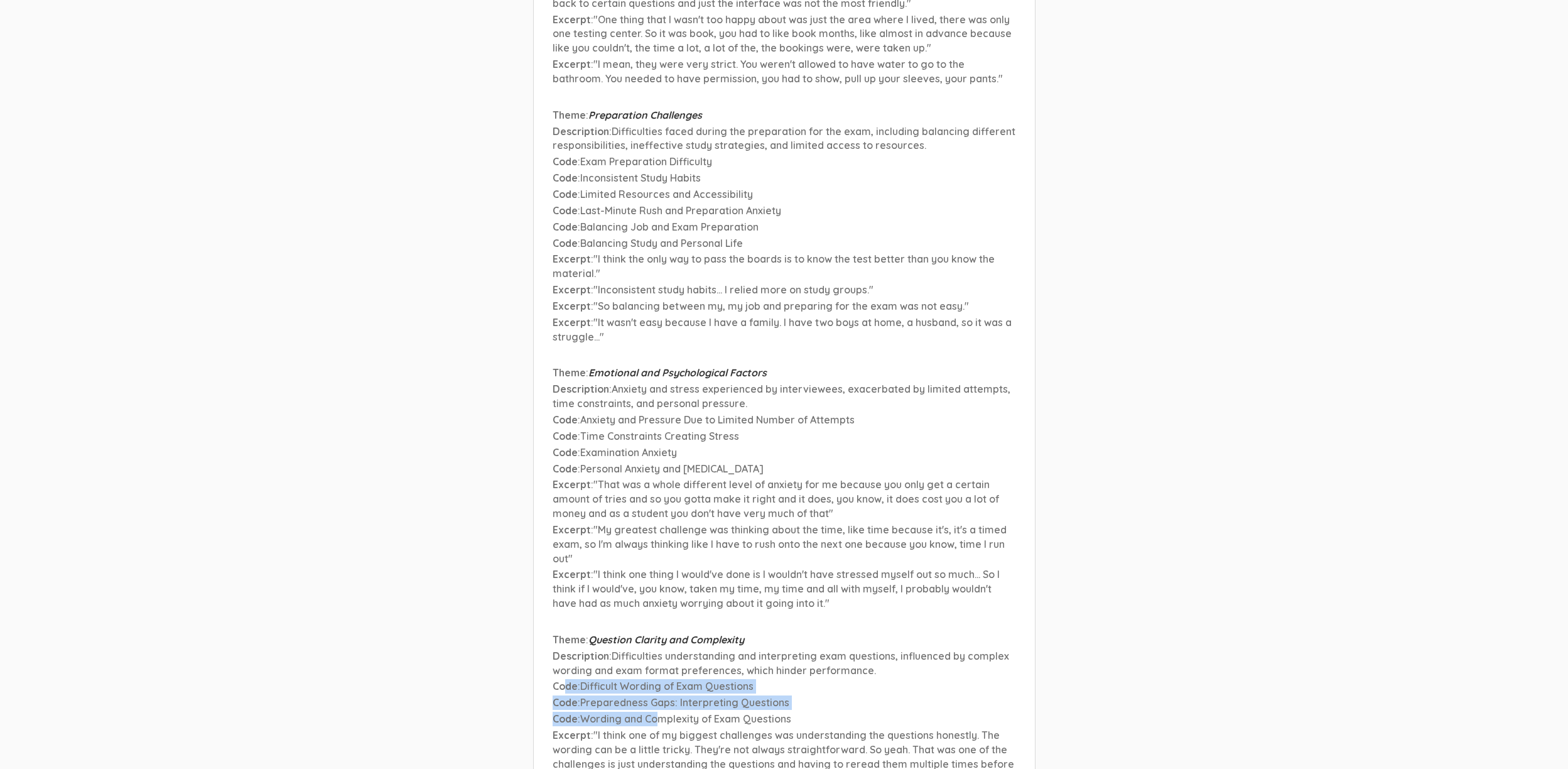
drag, startPoint x: 563, startPoint y: 556, endPoint x: 660, endPoint y: 582, distance: 100.4
click at [660, 633] on li "Theme : Question Clarity and Complexity Description : Difficulties understandin…" at bounding box center [784, 732] width 463 height 200
click at [660, 712] on span "Wording and Complexity of Exam Questions" at bounding box center [686, 718] width 211 height 13
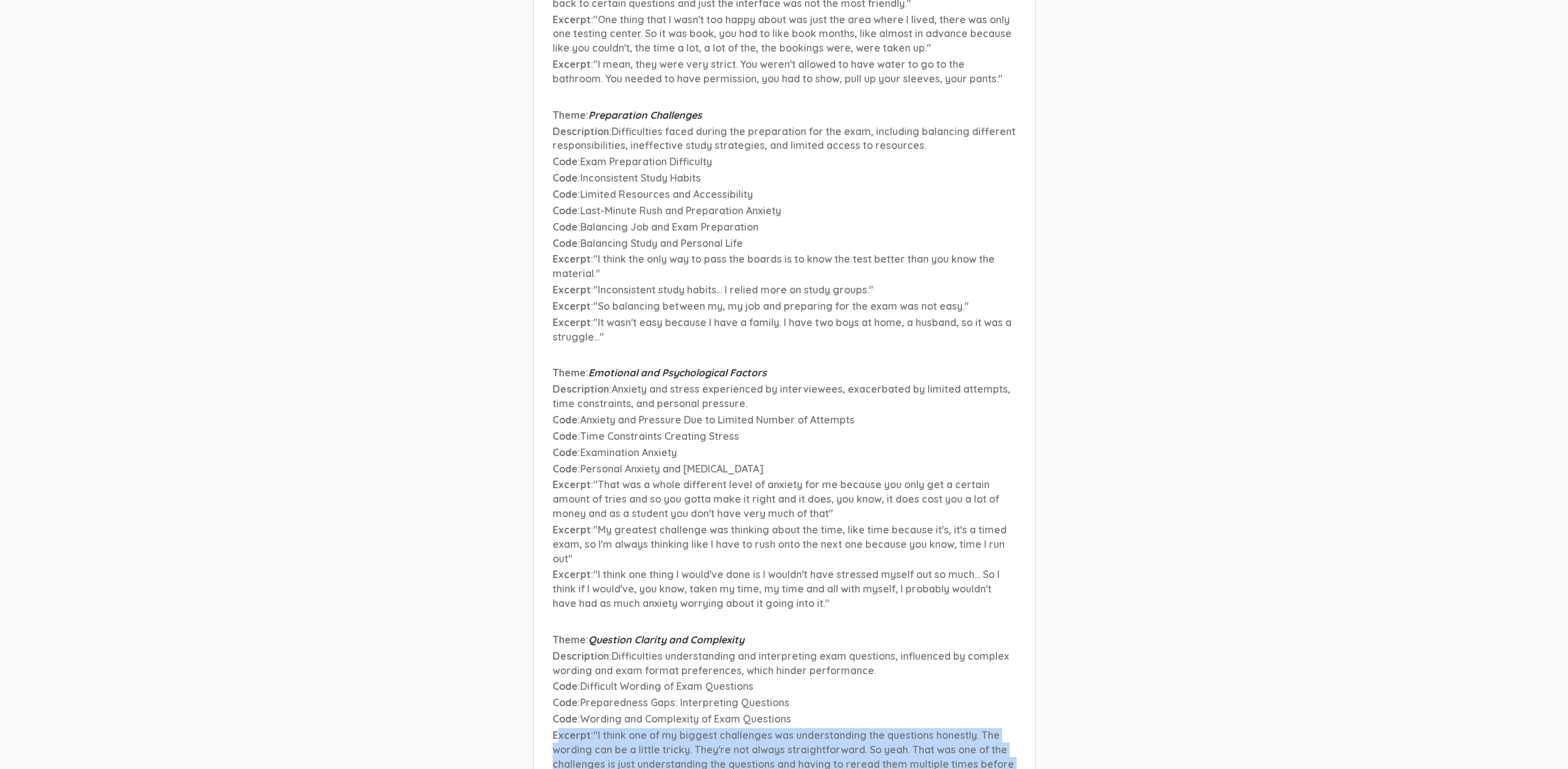
drag, startPoint x: 563, startPoint y: 606, endPoint x: 690, endPoint y: 711, distance: 164.8
click at [690, 711] on li "15. Themes: What was hard or confusing about the state board exam? Why were tho…" at bounding box center [784, 197] width 503 height 1335
click at [687, 702] on ul "Theme : Exam Design and Relevance Description : Challenges related to the conte…" at bounding box center [784, 216] width 463 height 1258
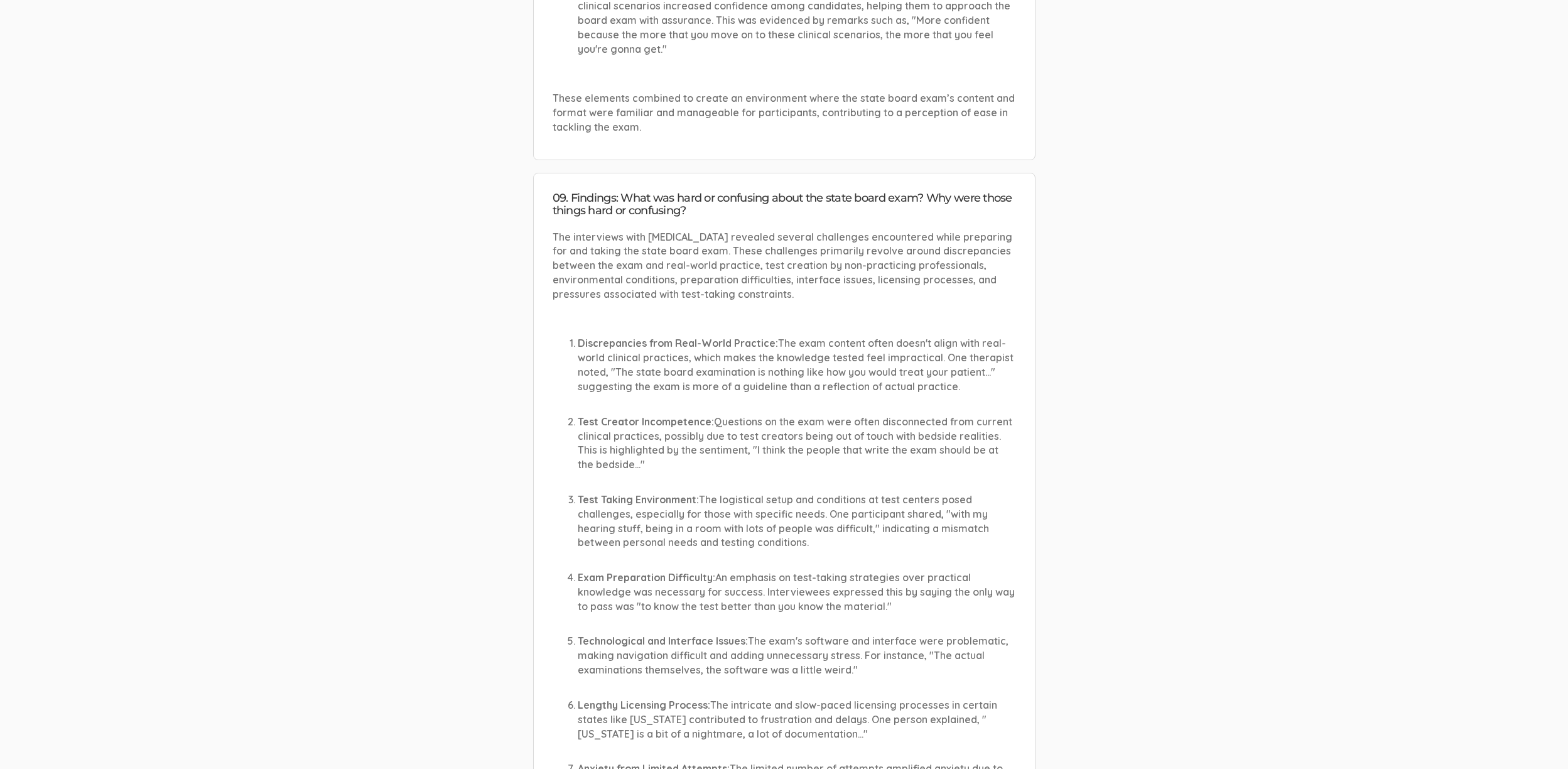
scroll to position [7806, 0]
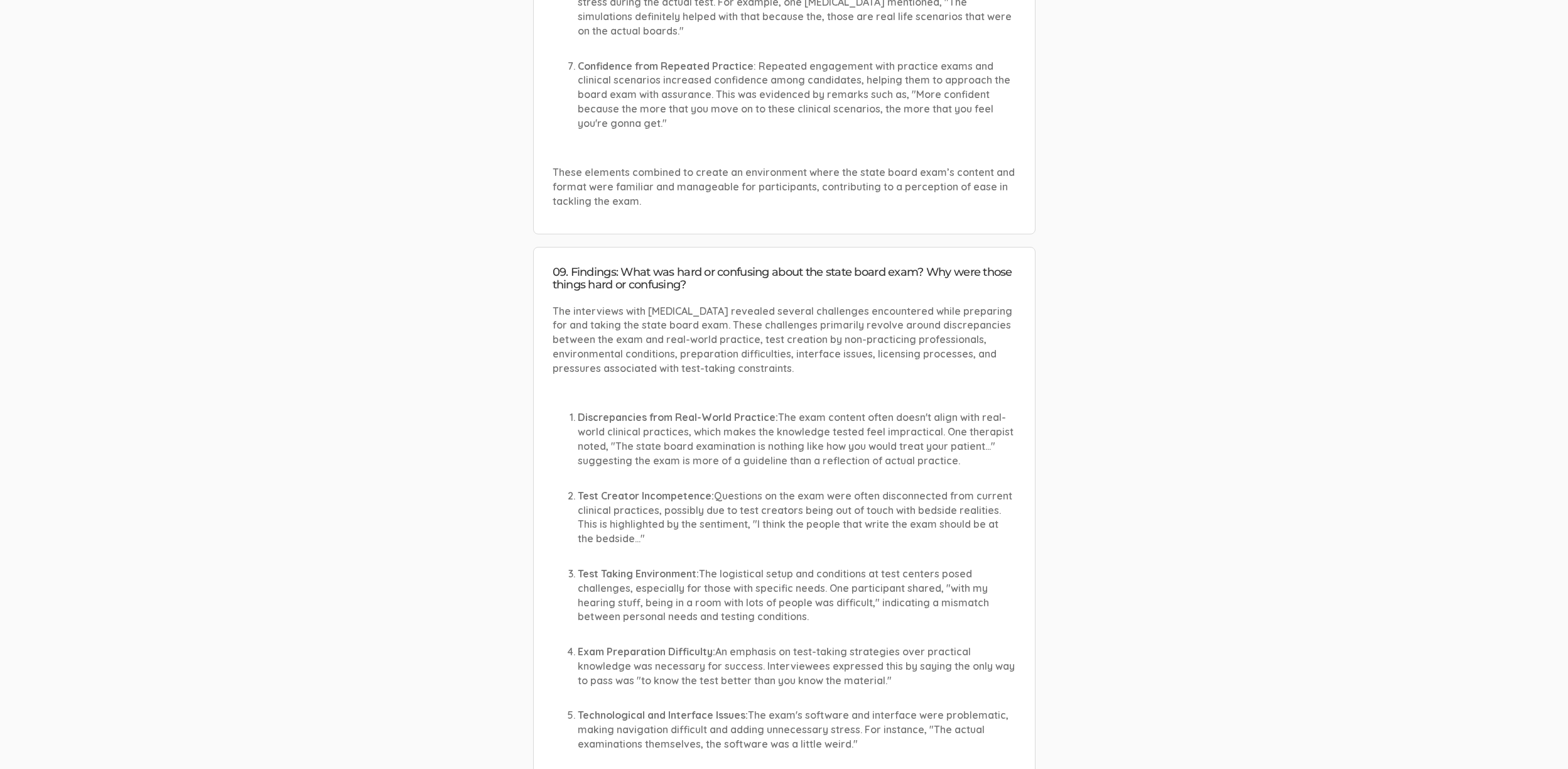
drag, startPoint x: 613, startPoint y: 215, endPoint x: 763, endPoint y: 679, distance: 487.6
click at [763, 679] on li "09. Findings: What was hard or confusing about the state board exam? Why were t…" at bounding box center [784, 742] width 503 height 991
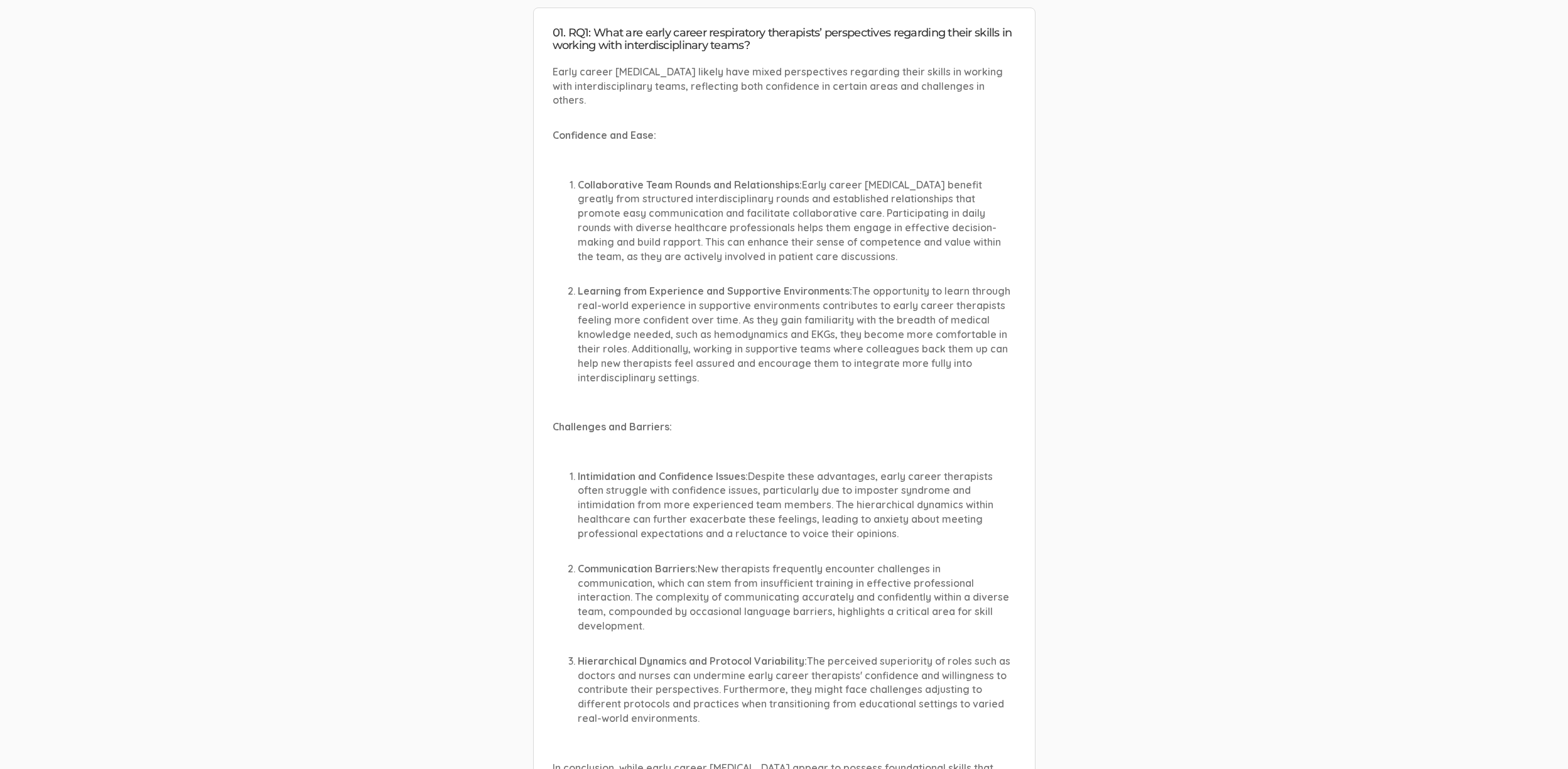
scroll to position [220, 0]
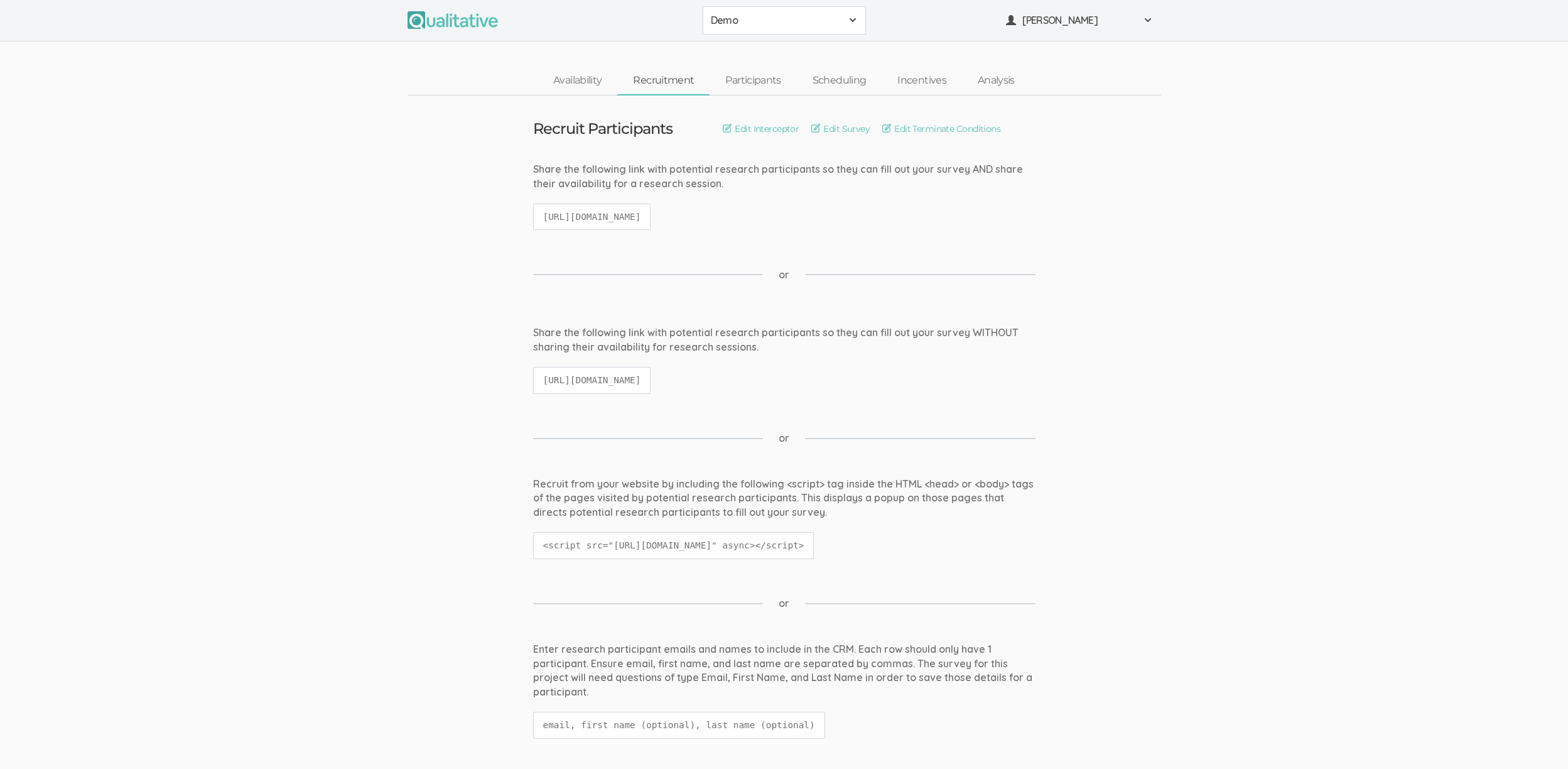
click at [561, 213] on code "[URL][DOMAIN_NAME]" at bounding box center [591, 217] width 118 height 27
click at [561, 213] on code "https://qualitative.io/screener/60183d392a353e39a52541a6" at bounding box center [591, 217] width 118 height 27
copy ui-view "https://qualitative.io/screener/60183d392a353e39a52541a6"
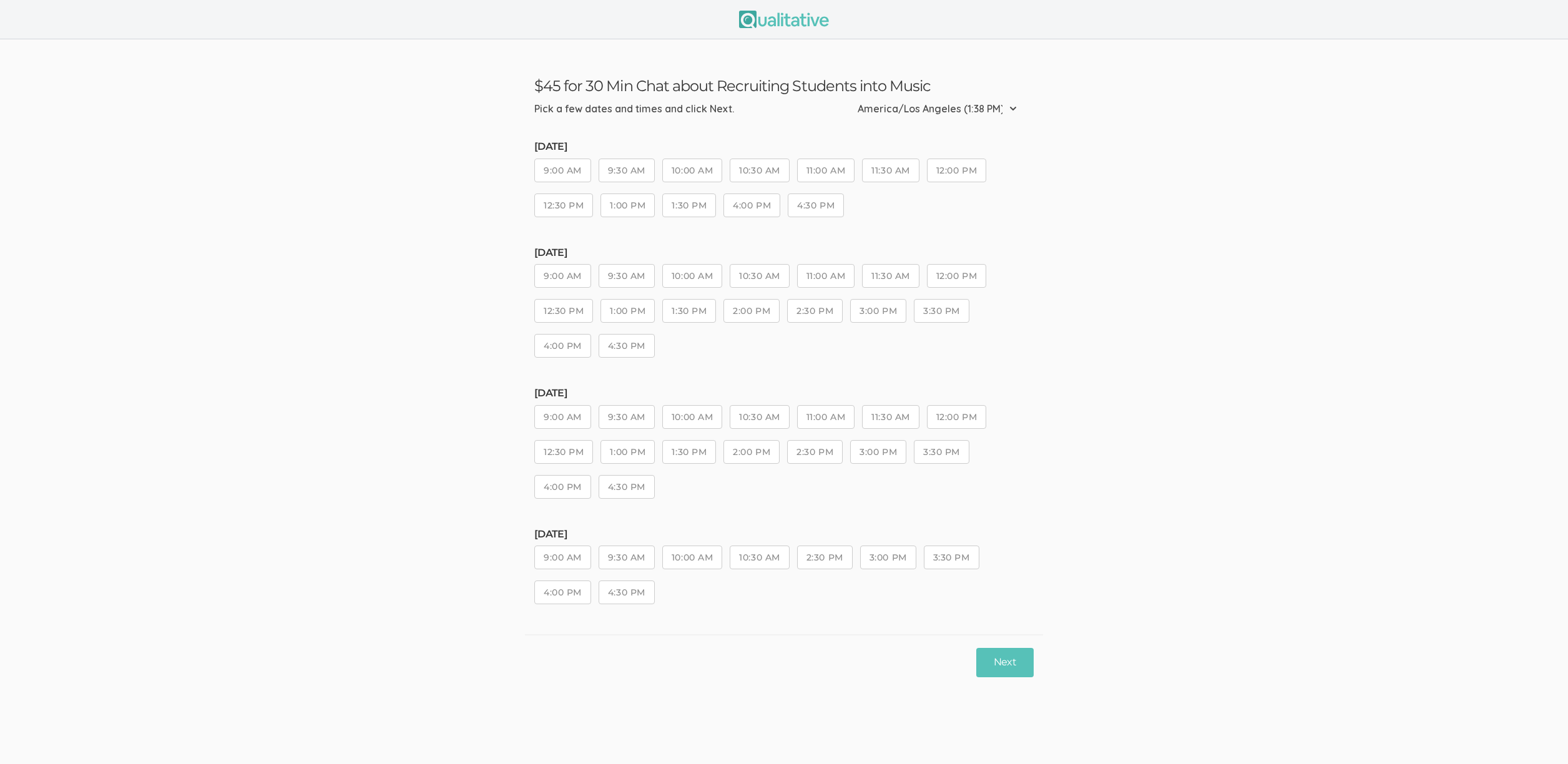
click at [628, 267] on button "9:30 AM" at bounding box center [627, 276] width 57 height 24
click at [830, 413] on button "11:00 AM" at bounding box center [826, 417] width 57 height 24
click at [1001, 660] on button "Next" at bounding box center [1004, 662] width 57 height 29
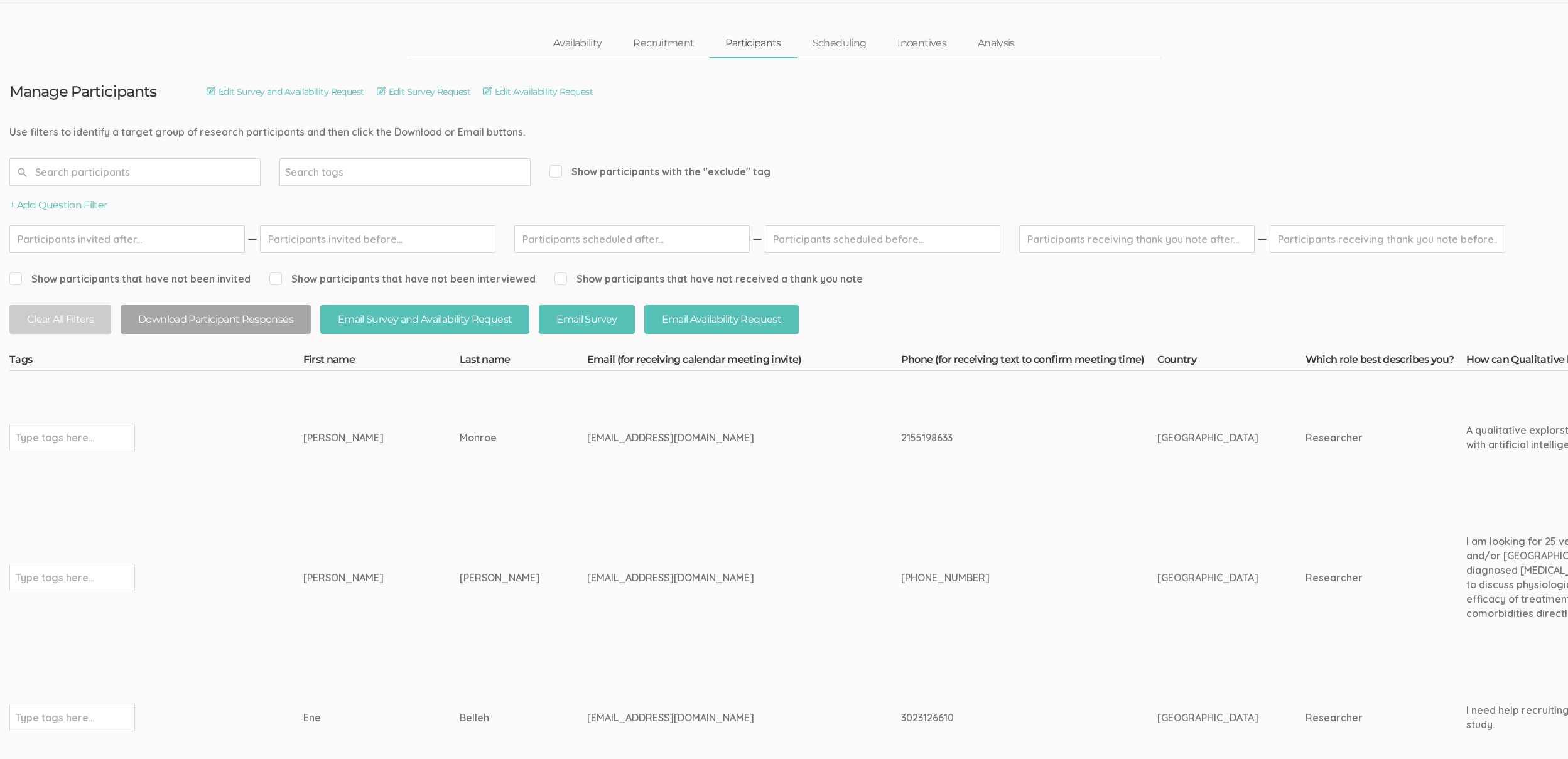
scroll to position [39, 0]
click at [587, 709] on div "eneb1212@yahoo.com" at bounding box center [720, 716] width 267 height 14
click at [587, 709] on div "[EMAIL_ADDRESS][DOMAIN_NAME]" at bounding box center [720, 716] width 267 height 14
copy tr "[EMAIL_ADDRESS][DOMAIN_NAME]"
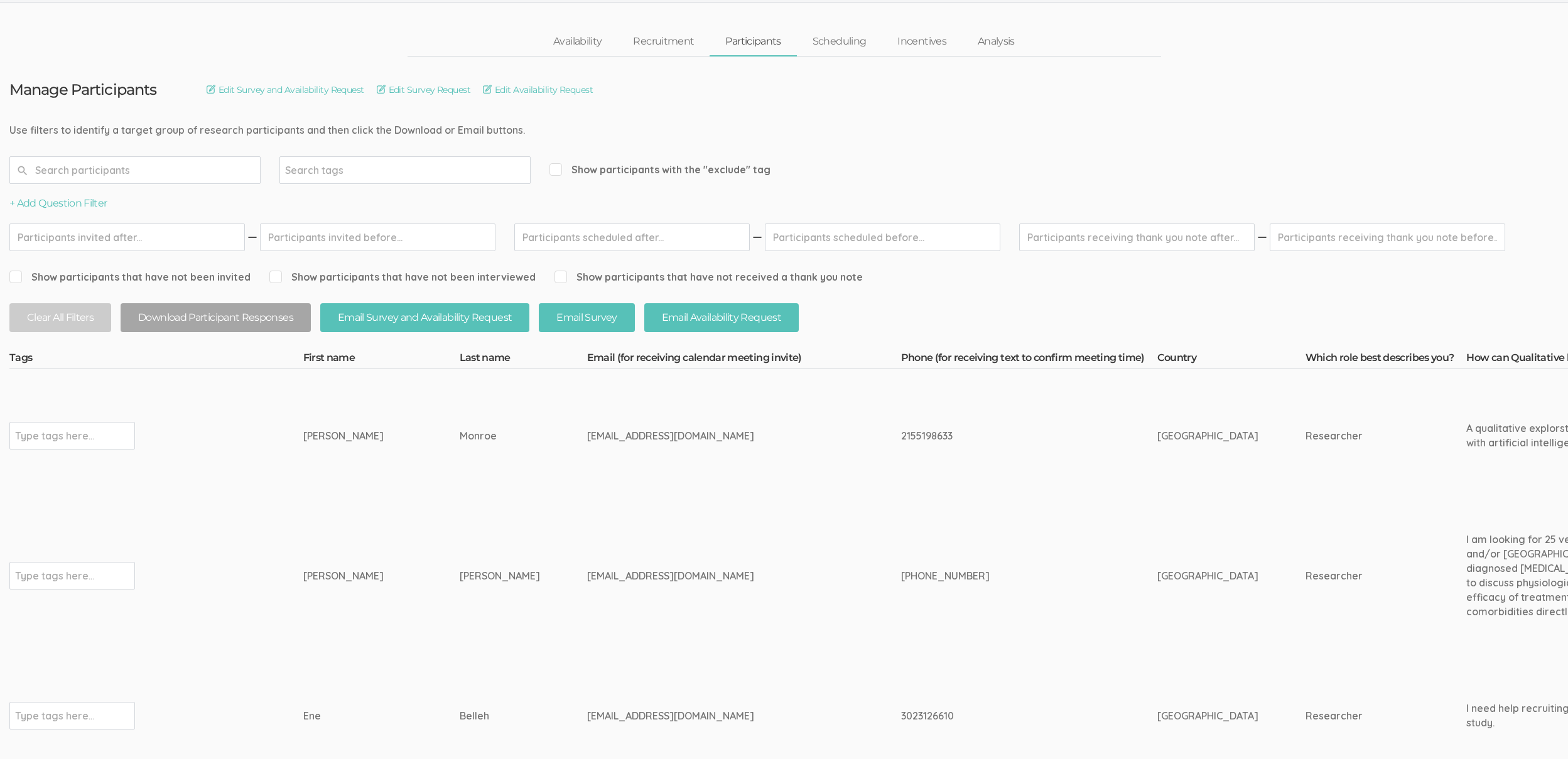
click at [915, 616] on td "[PHONE_NUMBER]" at bounding box center [1029, 576] width 256 height 147
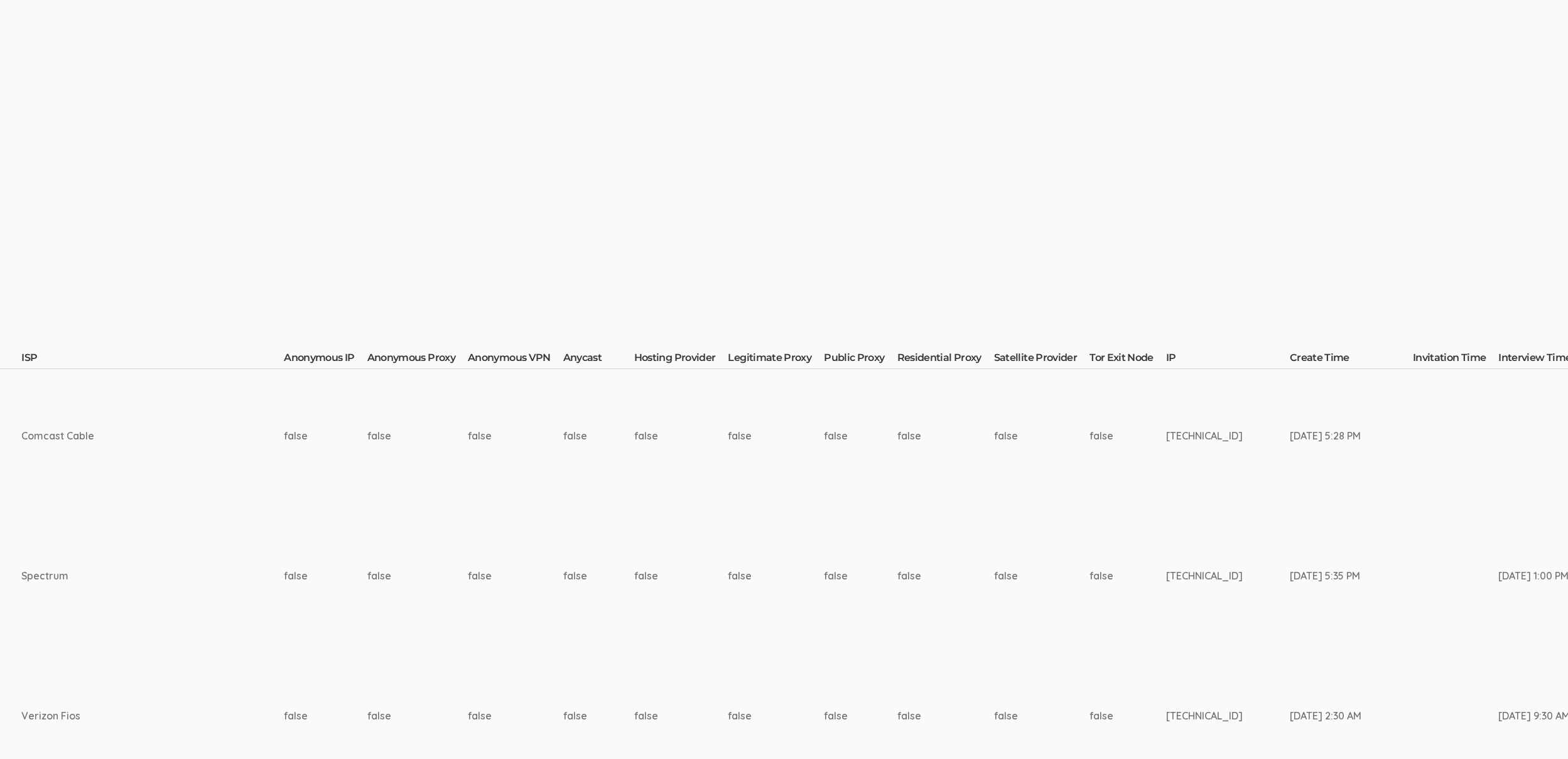
click at [1090, 630] on td "false" at bounding box center [1128, 576] width 77 height 147
click at [634, 550] on td "false" at bounding box center [681, 576] width 94 height 147
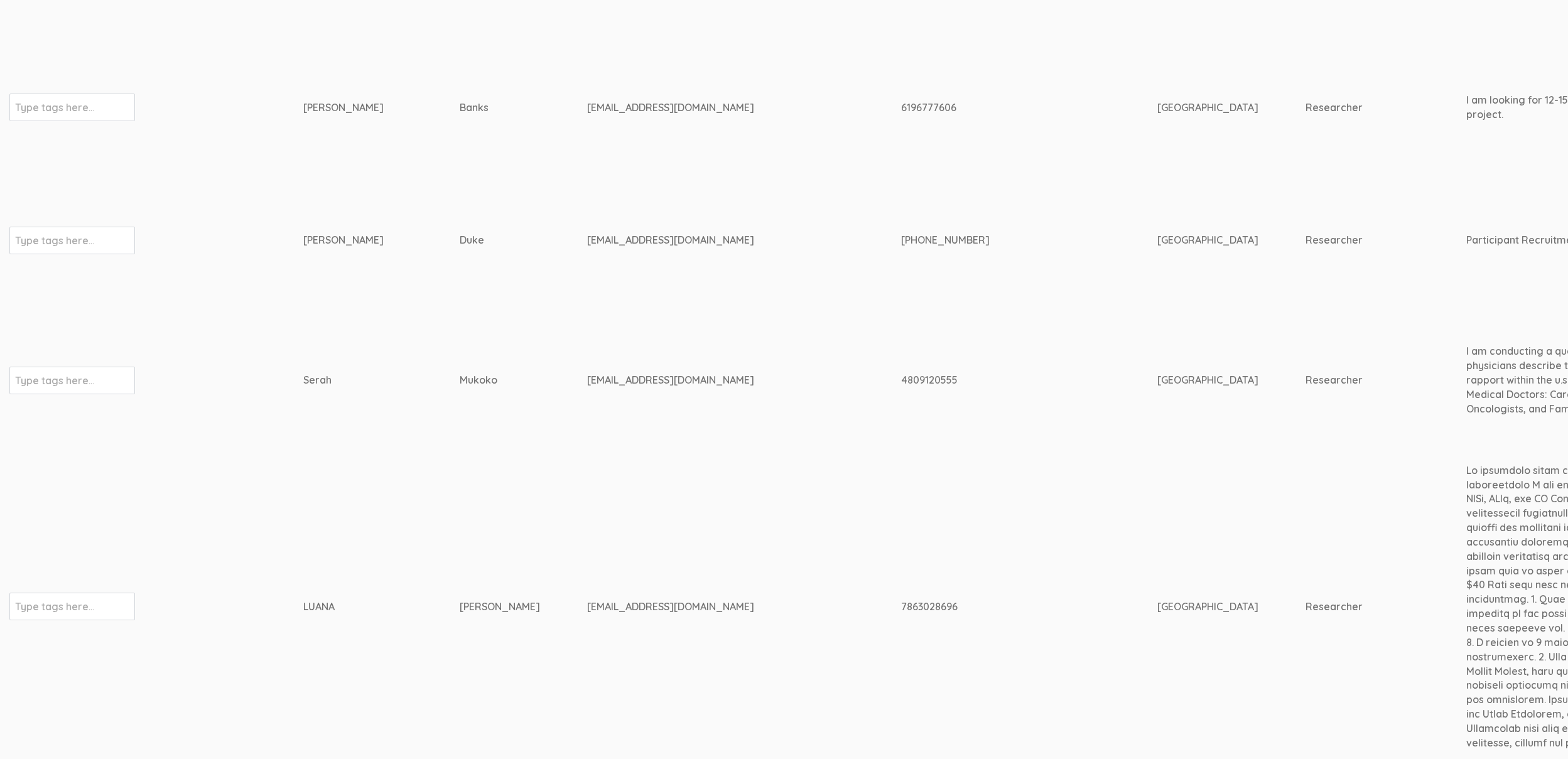
click at [587, 377] on div "[EMAIL_ADDRESS][DOMAIN_NAME]" at bounding box center [720, 380] width 267 height 14
copy tr "[EMAIL_ADDRESS][DOMAIN_NAME]"
click at [520, 349] on td "Mukoko" at bounding box center [524, 380] width 127 height 147
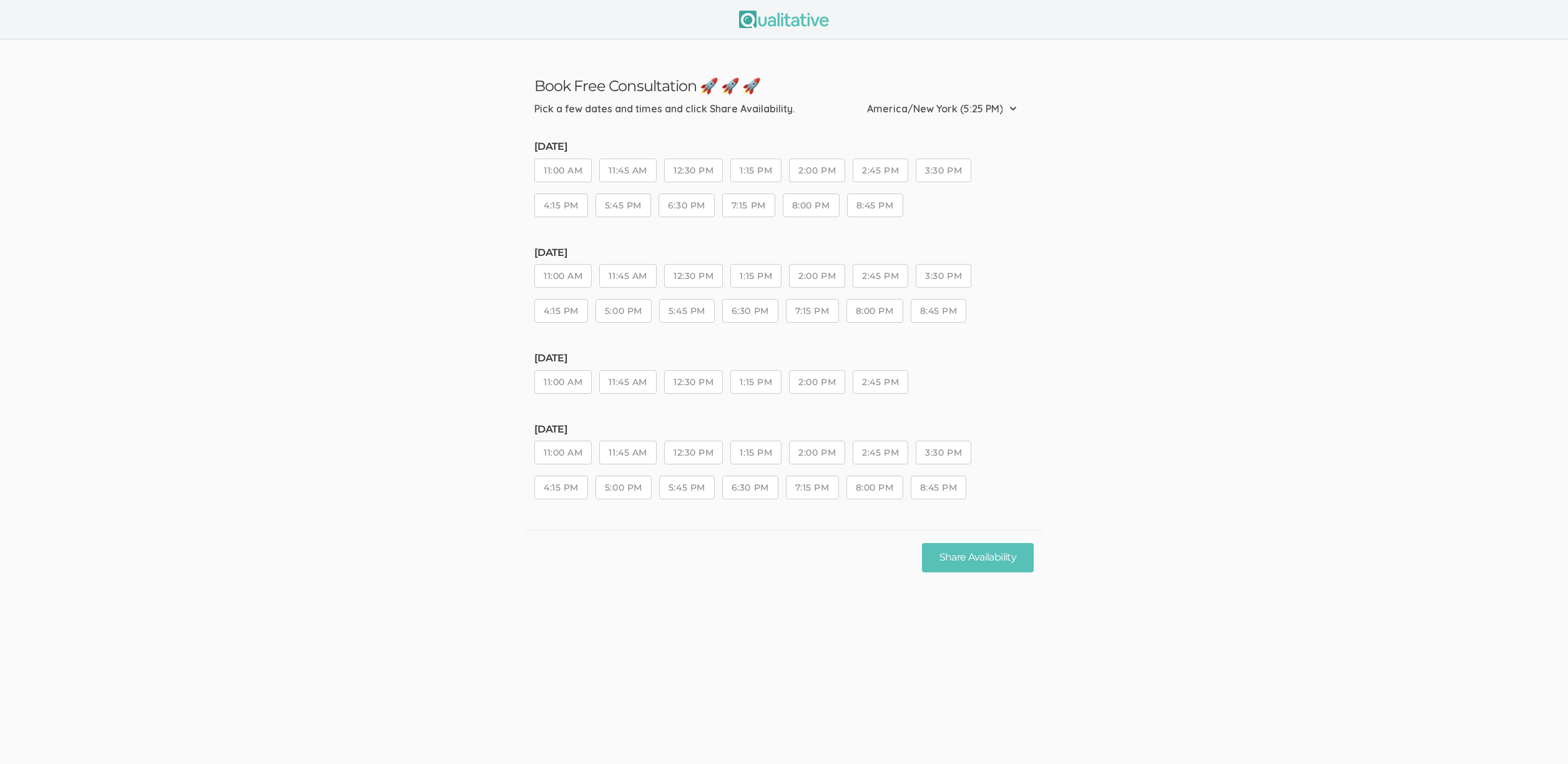
click at [284, 487] on ui-view "Book Free Consultation 🚀 🚀 🚀 Pick a few dates and times and click Share Availab…" at bounding box center [784, 312] width 1568 height 545
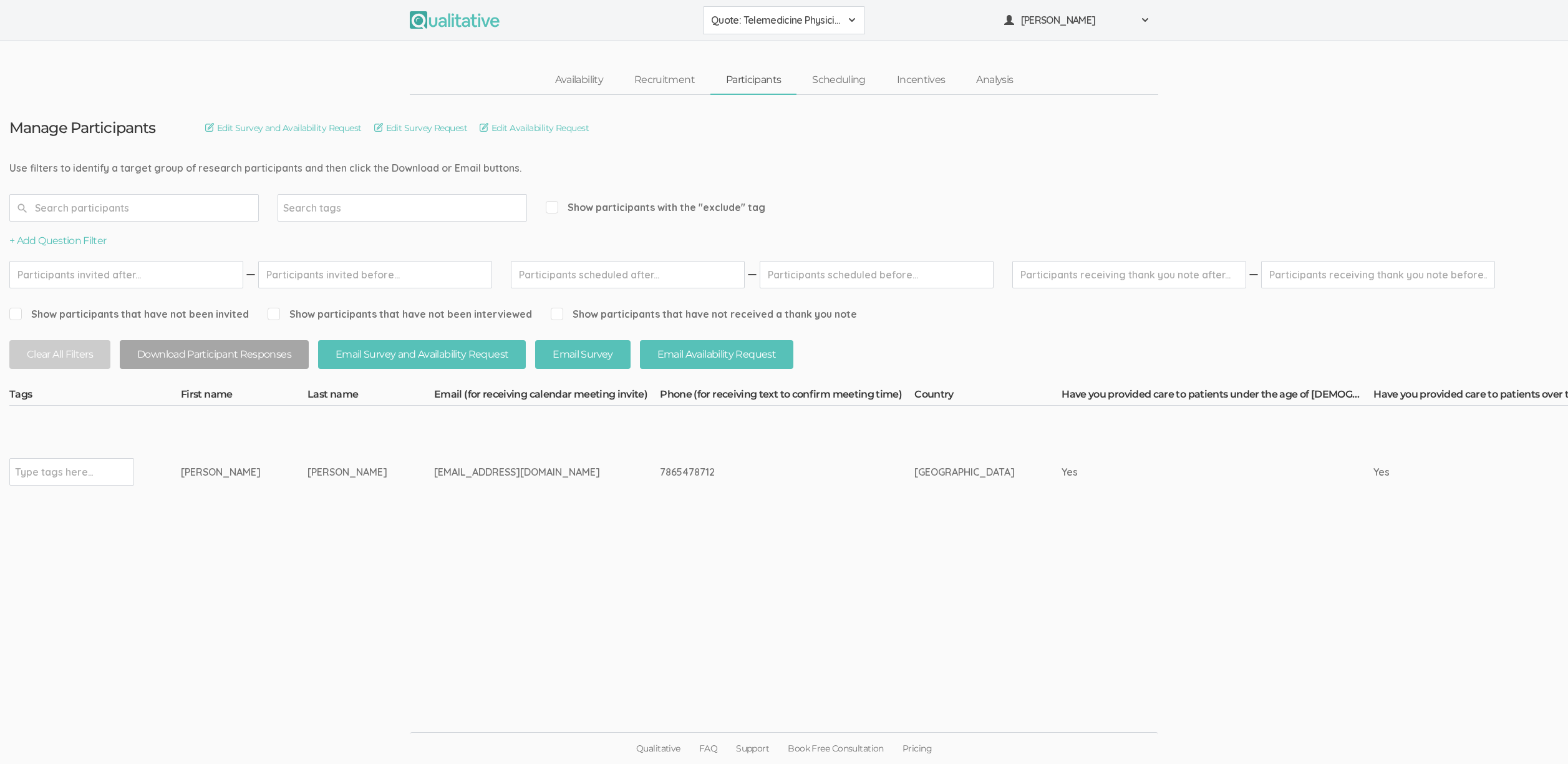
click at [91, 468] on input "text" at bounding box center [54, 472] width 78 height 17
type input "verified"
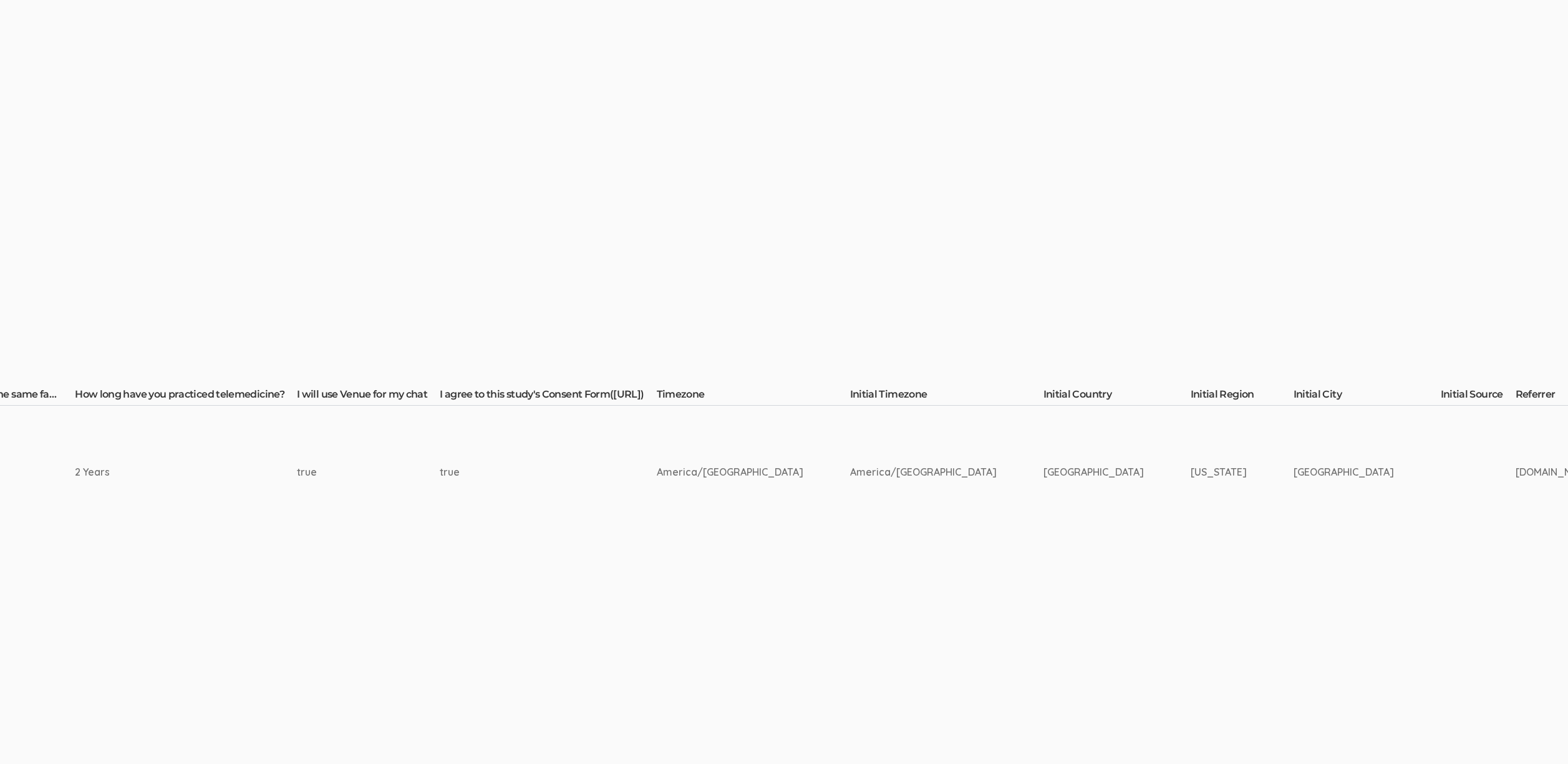
scroll to position [0, 3792]
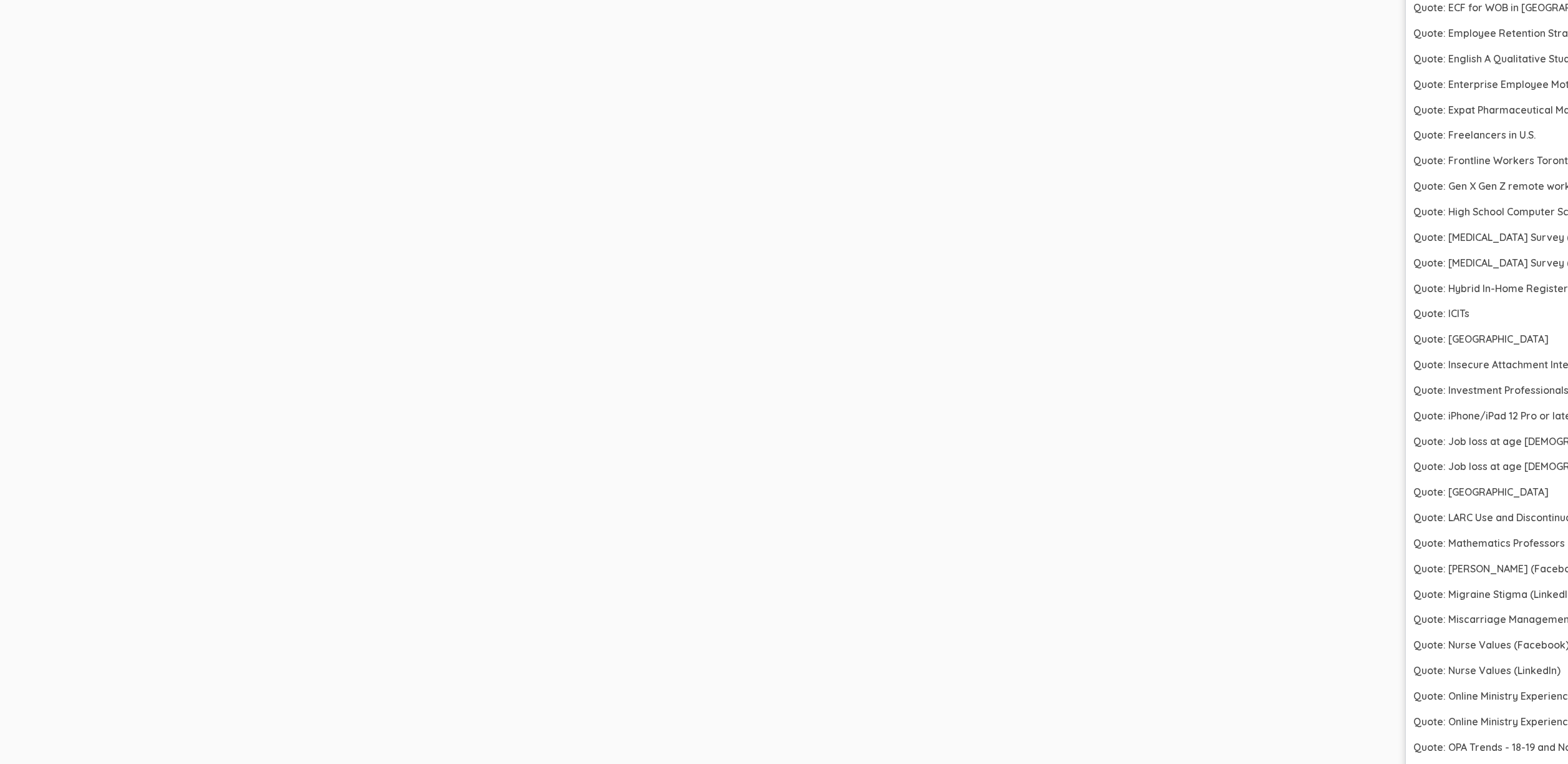
scroll to position [4482, 3792]
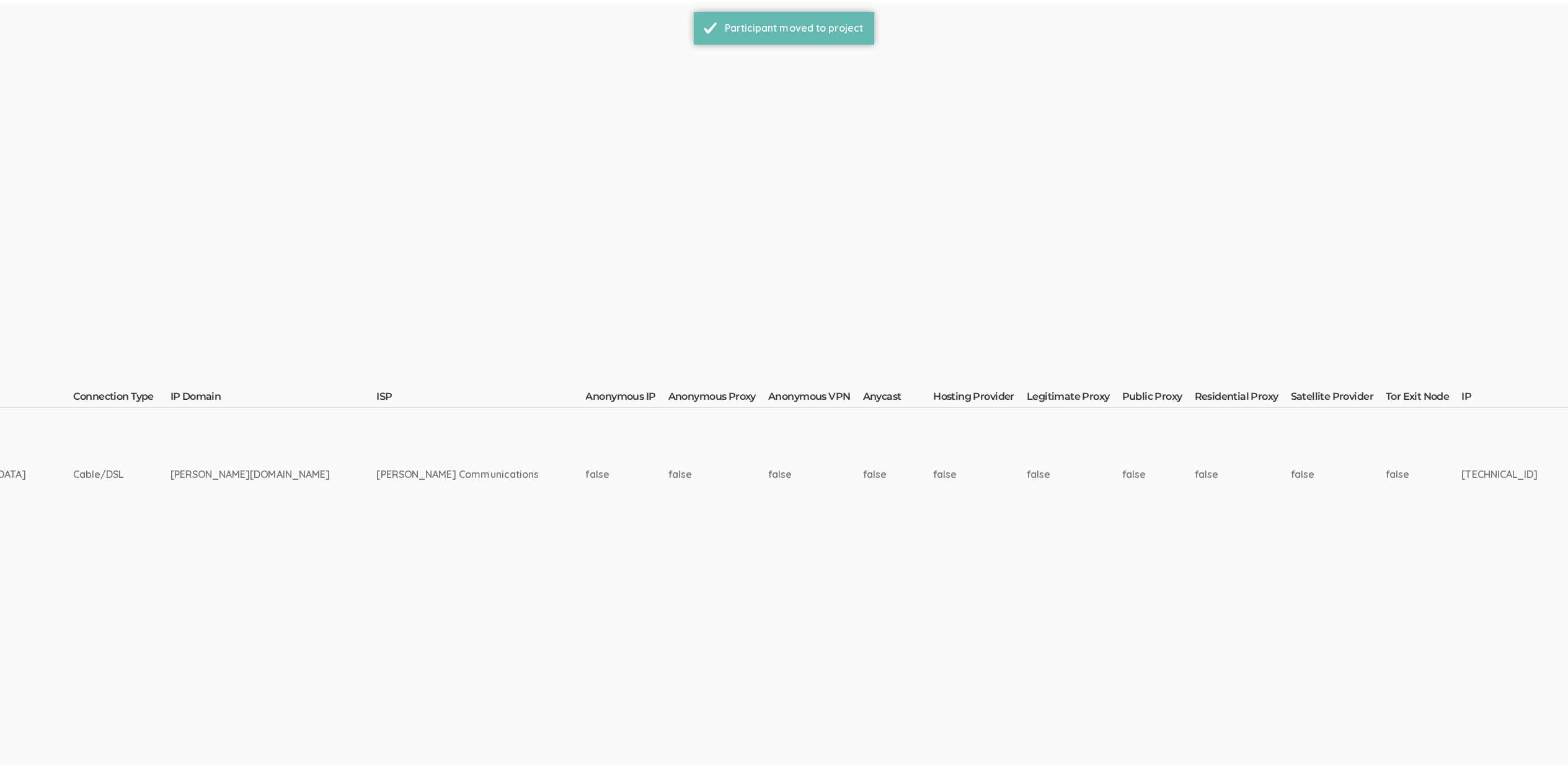
scroll to position [0, 0]
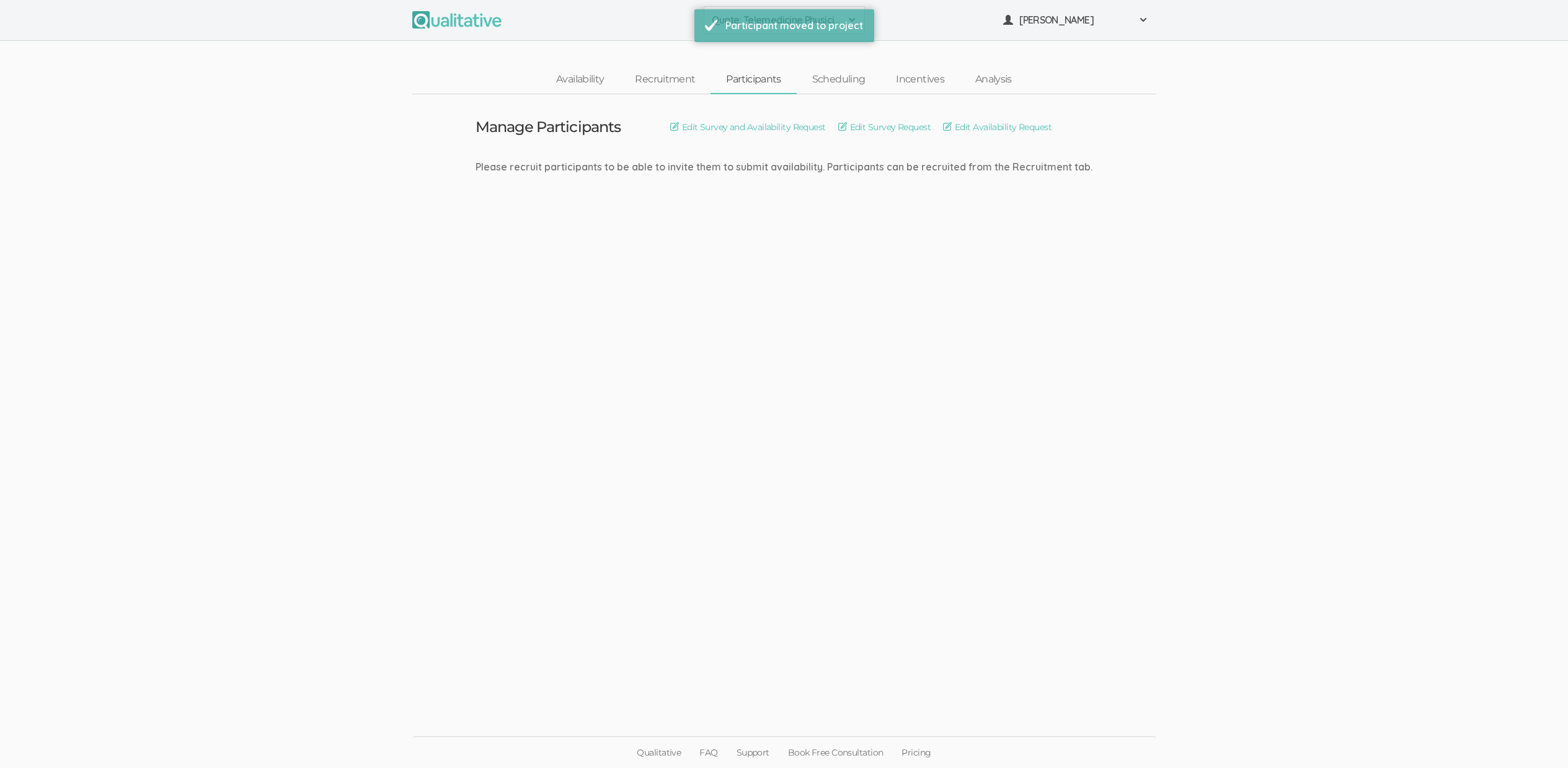
click at [410, 500] on ui-view "Manage Participants Edit Survey and Availability Request Edit Survey Request Ed…" at bounding box center [784, 384] width 1568 height 581
click at [849, 19] on div "Participant moved to project" at bounding box center [793, 26] width 138 height 14
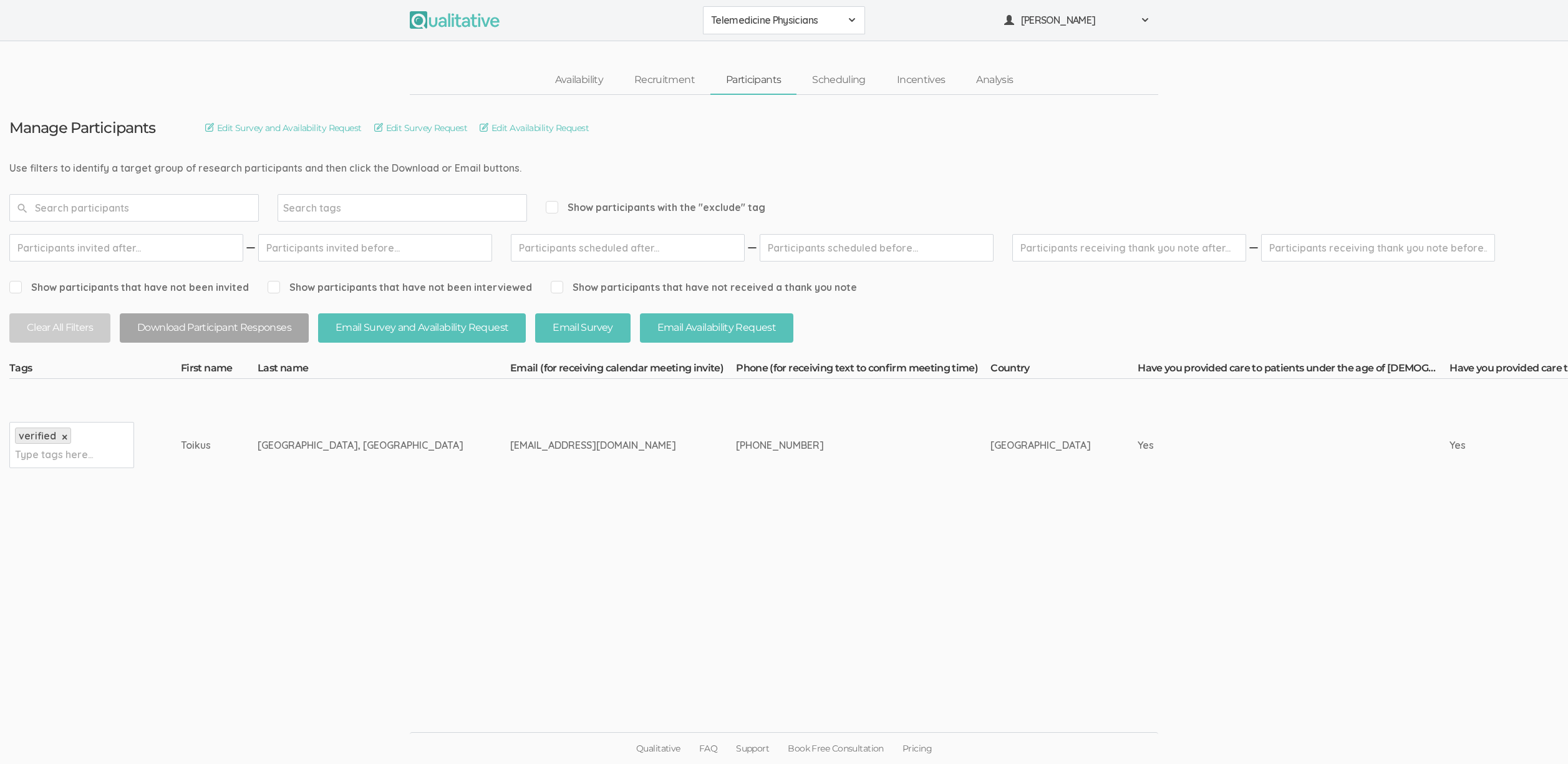
click at [335, 448] on td "[GEOGRAPHIC_DATA], [GEOGRAPHIC_DATA]" at bounding box center [384, 445] width 253 height 132
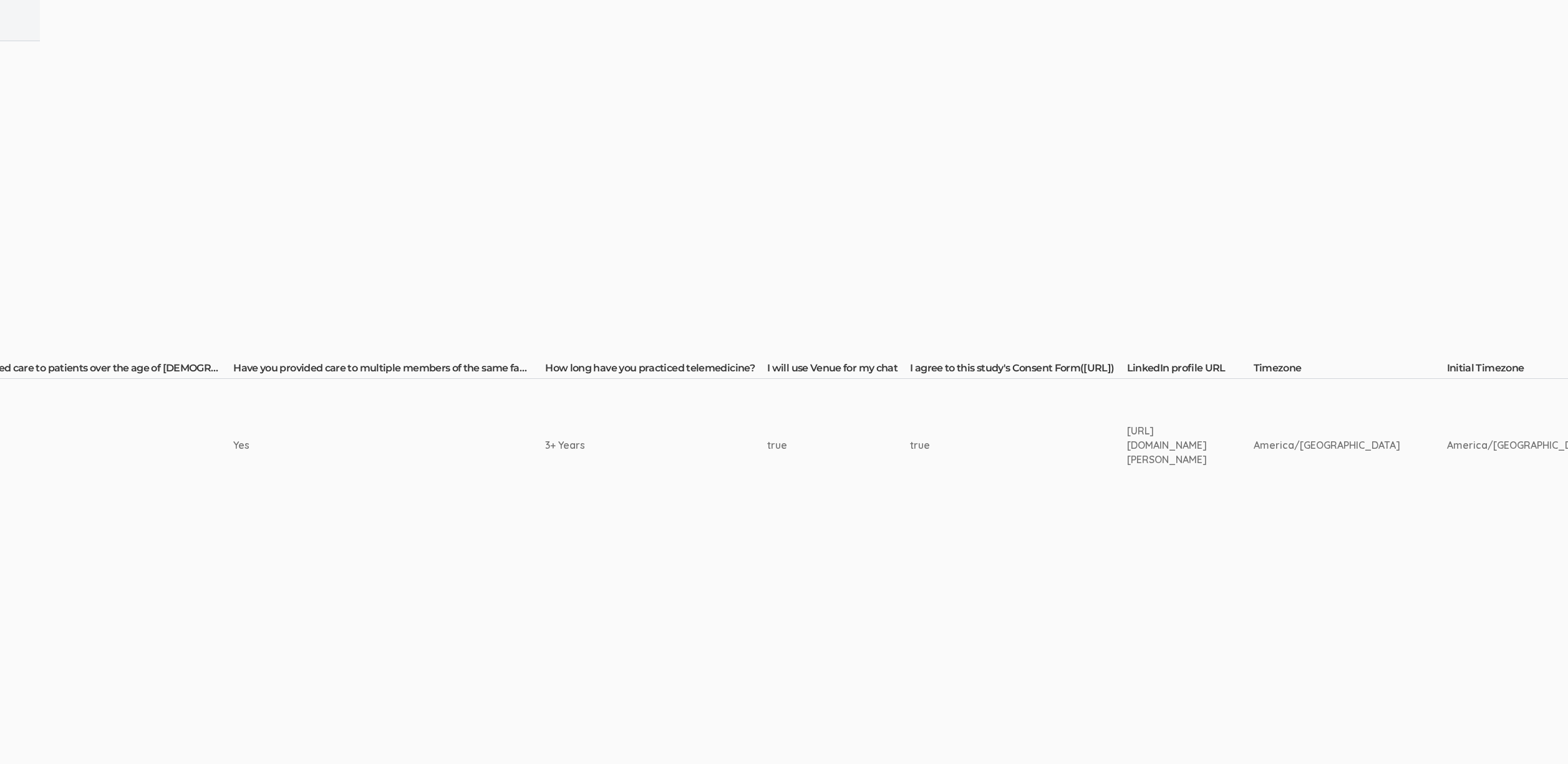
scroll to position [0, 1610]
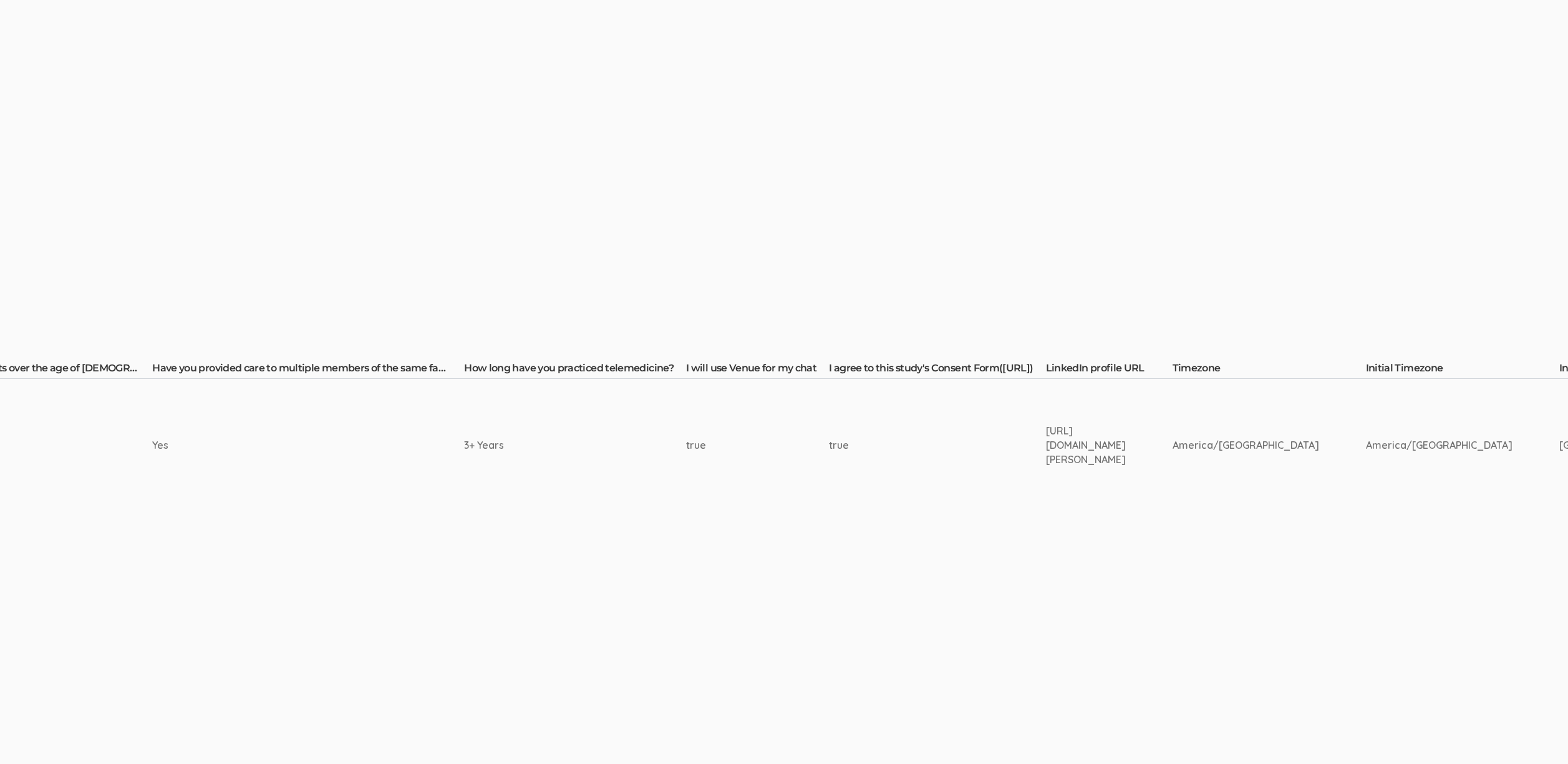
drag, startPoint x: 700, startPoint y: 453, endPoint x: 1371, endPoint y: 476, distance: 671.4
click at [1447, 457] on tr "verified × Type tags here... Toikus Westbrook, MD toikusmd@gmail.com" at bounding box center [1341, 445] width 5883 height 132
click at [1077, 495] on td "https://www.linkedin.com/in/toikus-westbrook-05028b1a5/" at bounding box center [1109, 445] width 126 height 132
click at [1046, 441] on div "https://www.linkedin.com/in/toikus-westbrook-05028b1a5/" at bounding box center [1086, 446] width 80 height 43
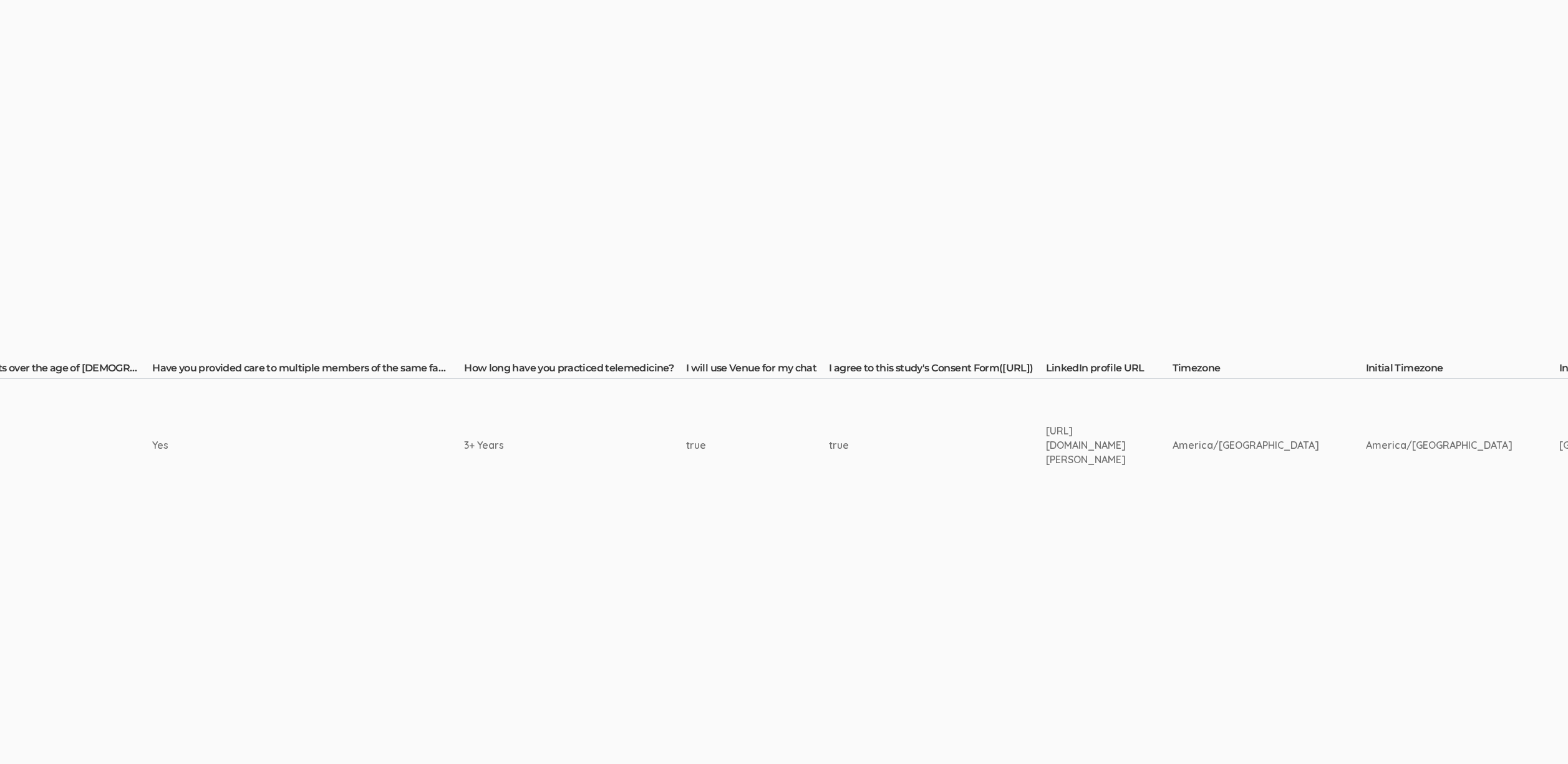
click at [1046, 441] on div "https://www.linkedin.com/in/toikus-westbrook-05028b1a5/" at bounding box center [1086, 446] width 80 height 43
copy tr "https://www.linkedin.com/in/toikus-westbrook-05028b1a5/"
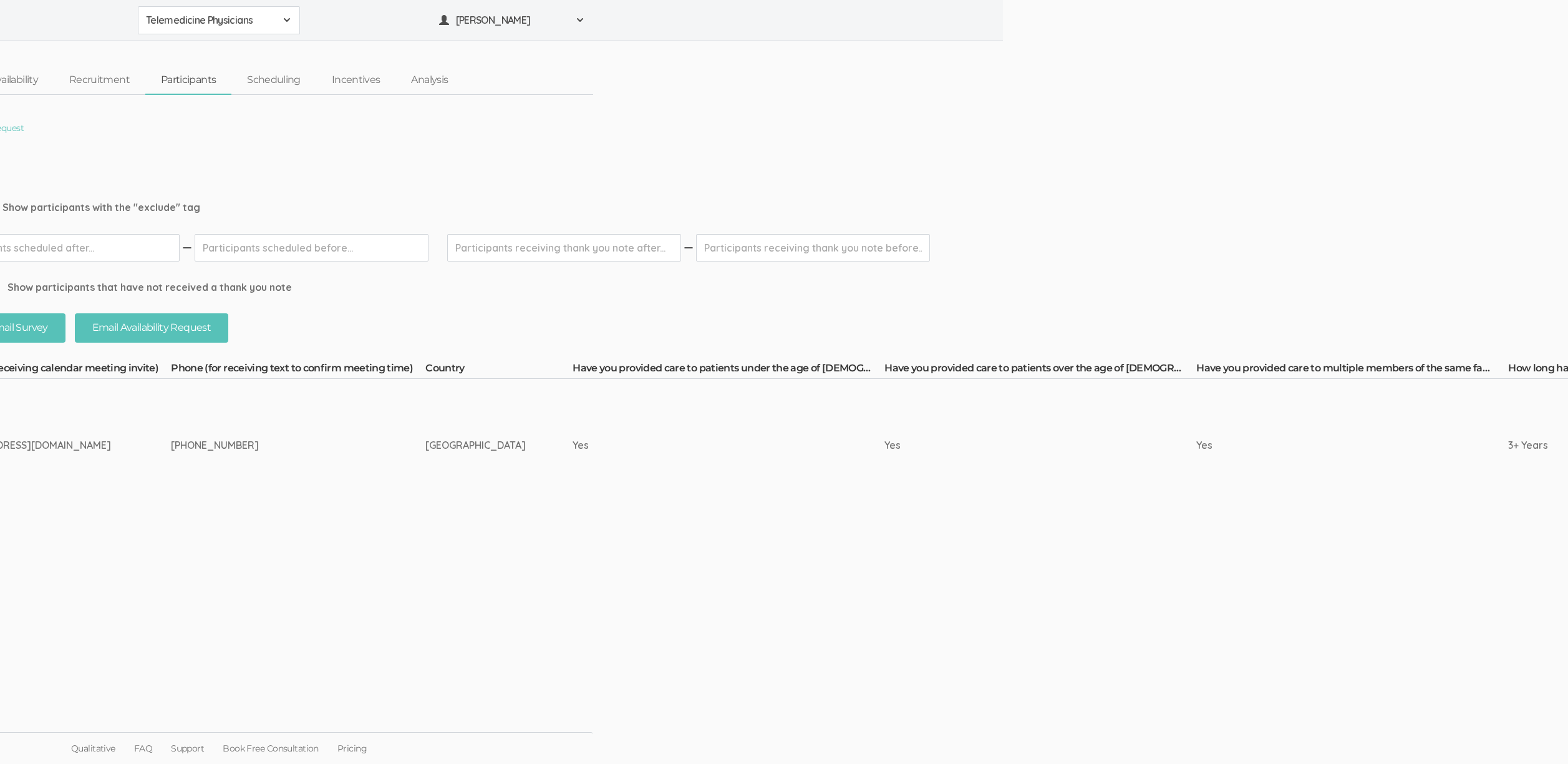
scroll to position [0, 0]
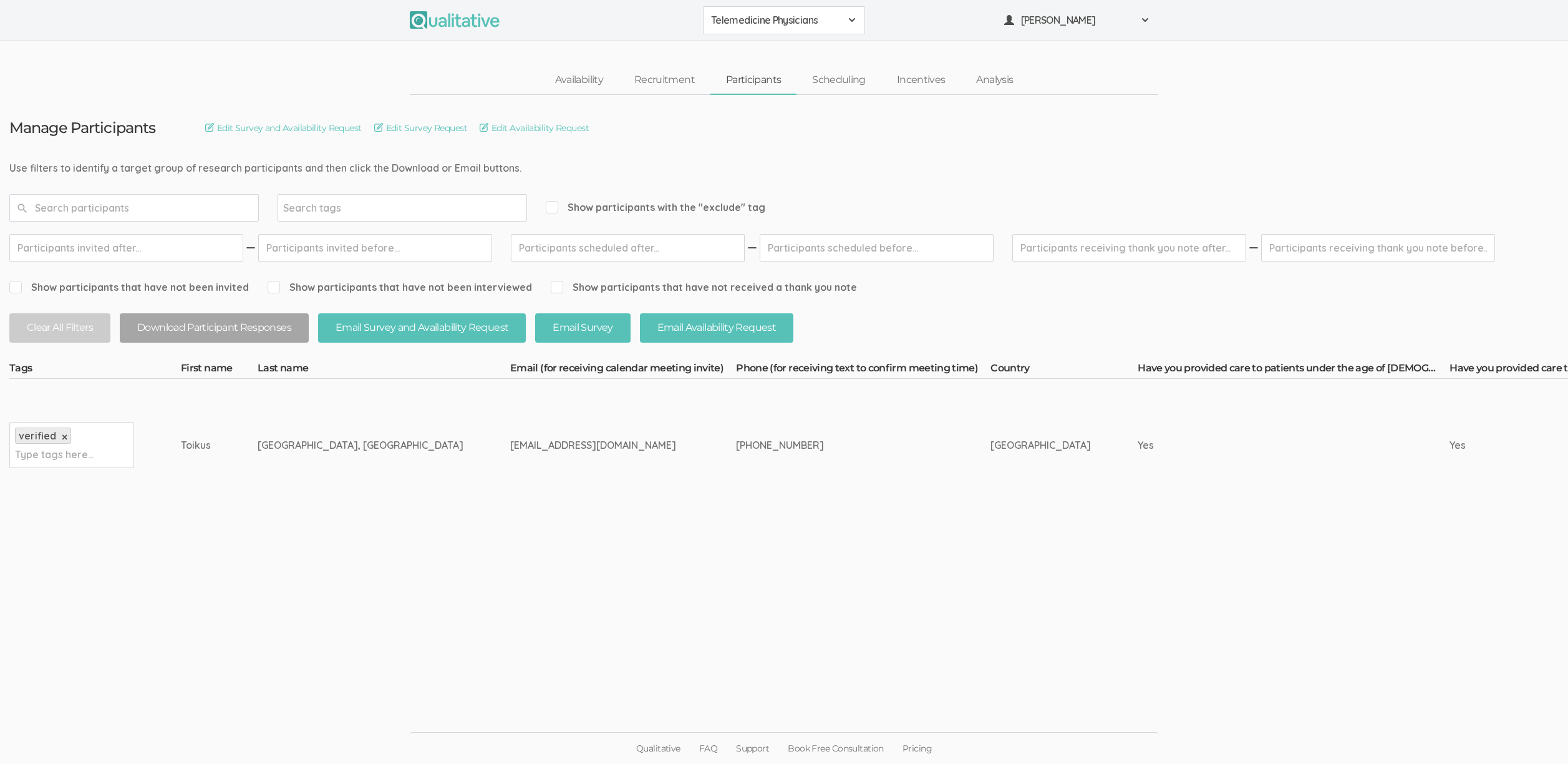
click at [259, 568] on ui-view "Manage Participants Edit Survey and Availability Request Edit Survey Request Ed…" at bounding box center [784, 382] width 1568 height 574
drag, startPoint x: 198, startPoint y: 447, endPoint x: 303, endPoint y: 447, distance: 105.0
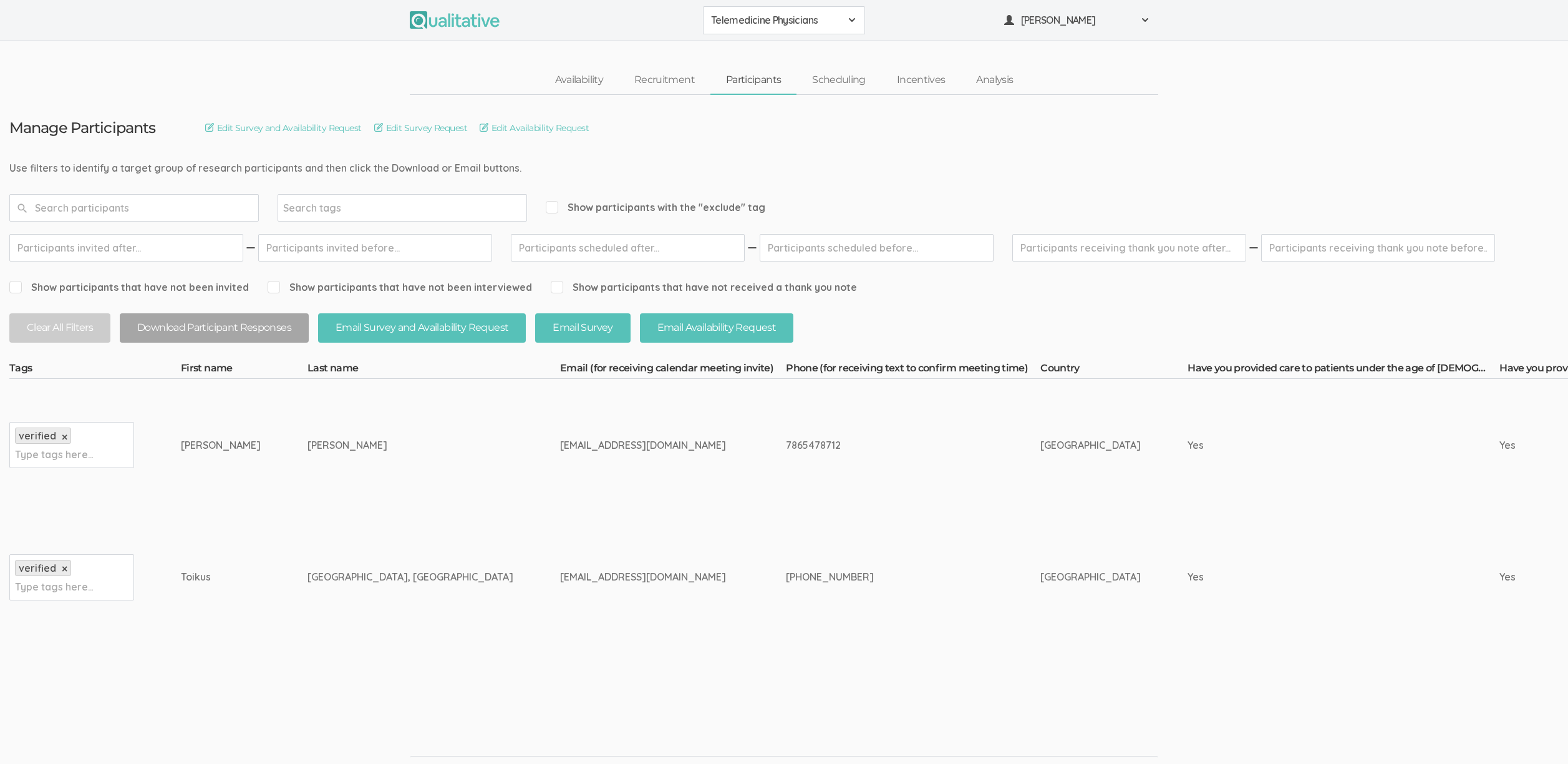
drag, startPoint x: 314, startPoint y: 446, endPoint x: 184, endPoint y: 447, distance: 130.0
copy tr "Stella Timothy"
click at [560, 588] on td "[EMAIL_ADDRESS][DOMAIN_NAME]" at bounding box center [673, 577] width 226 height 132
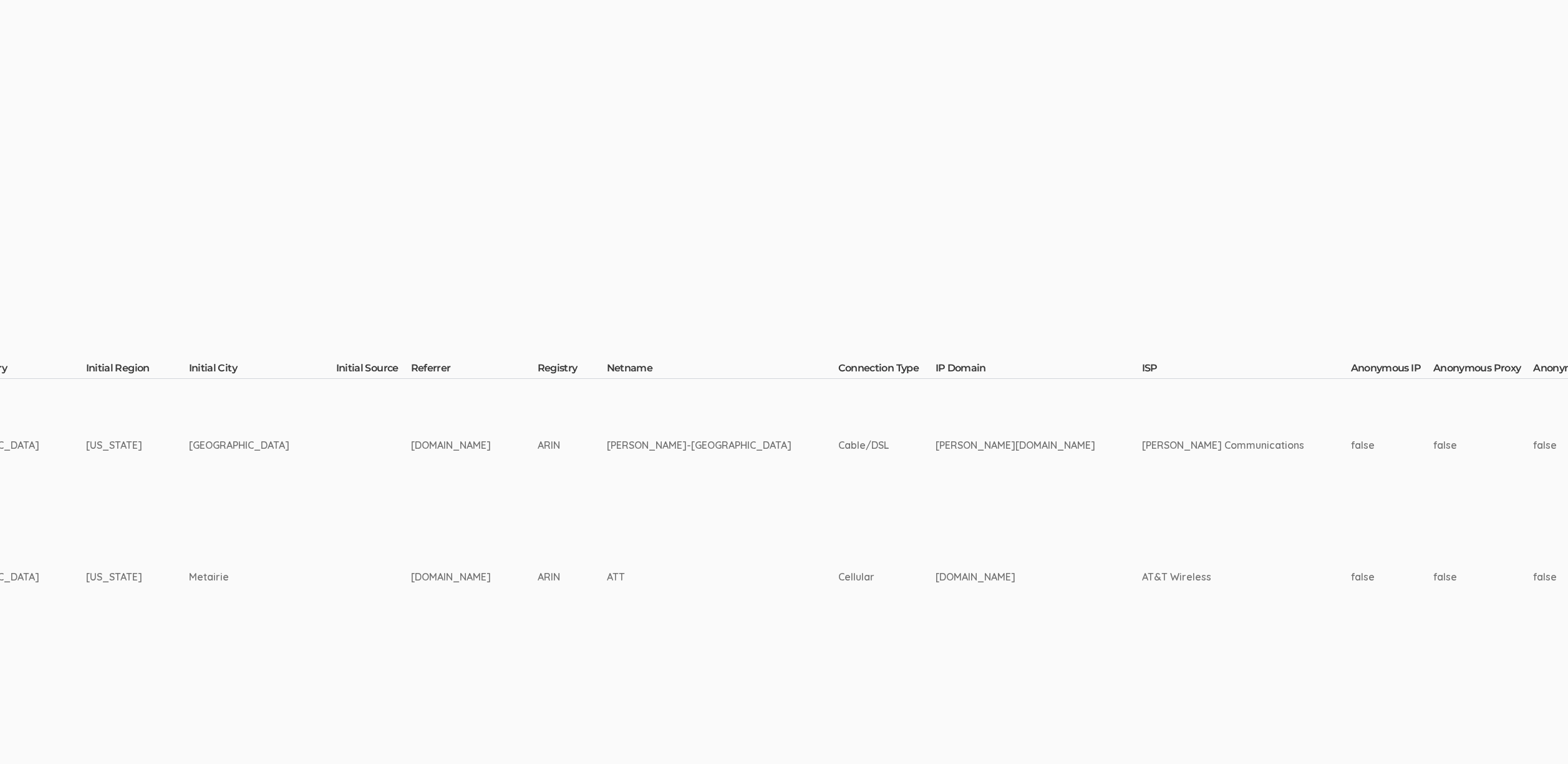
scroll to position [0, 4078]
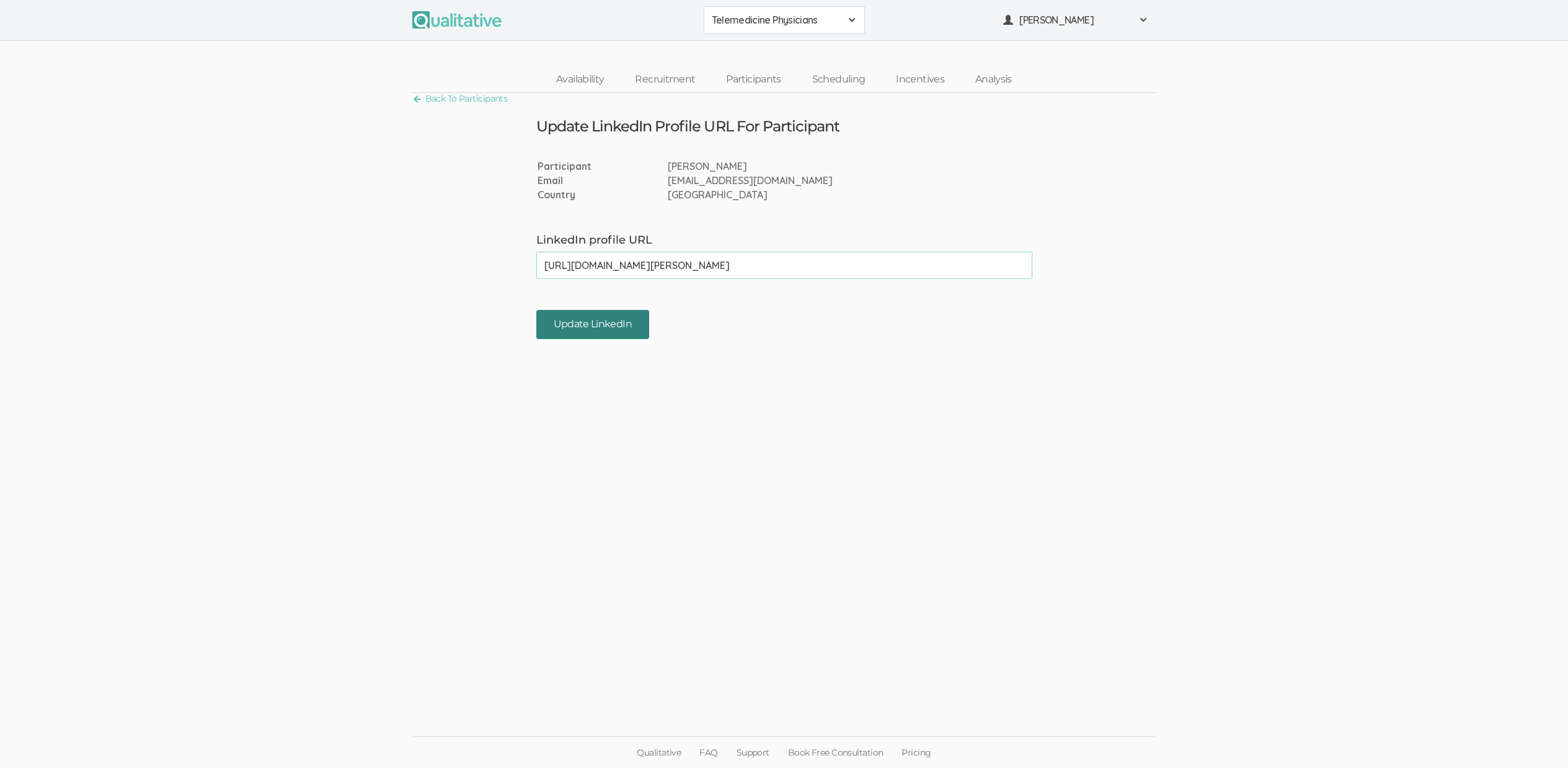
type input "[URL][DOMAIN_NAME][PERSON_NAME]"
click at [600, 320] on input "Update LinkedIn" at bounding box center [592, 324] width 113 height 29
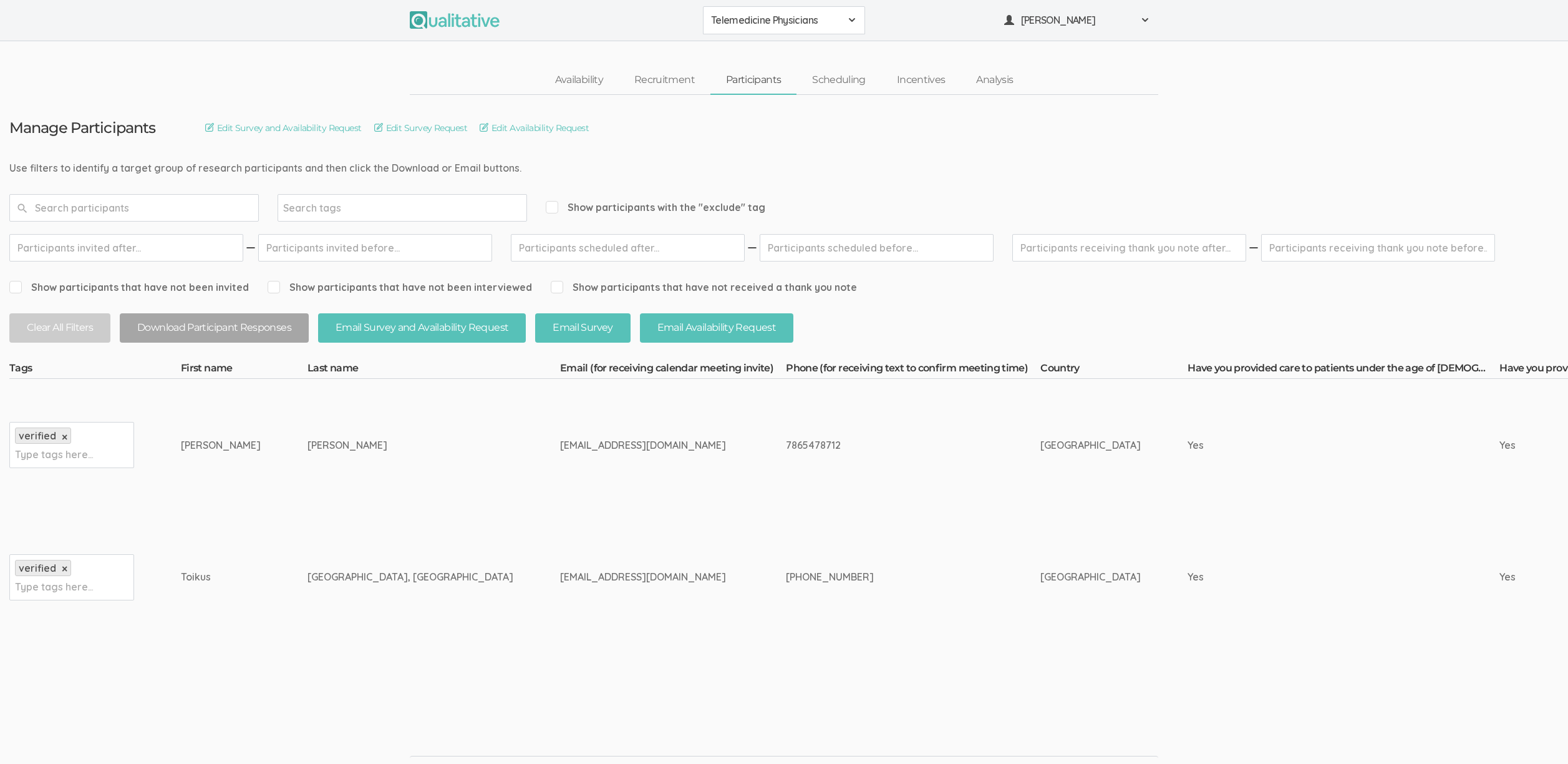
click at [560, 532] on td "[EMAIL_ADDRESS][DOMAIN_NAME]" at bounding box center [673, 577] width 226 height 132
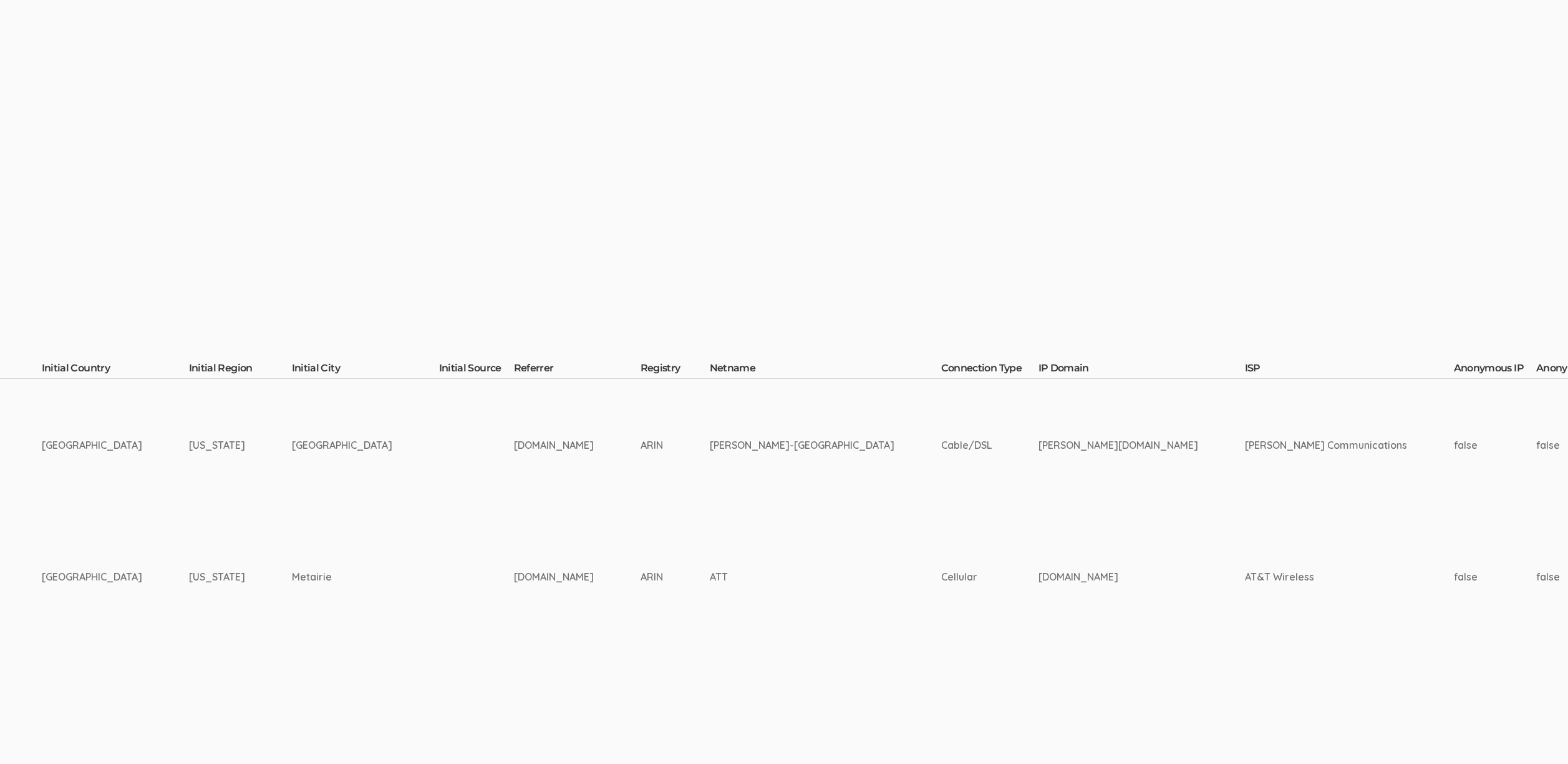
scroll to position [0, 4078]
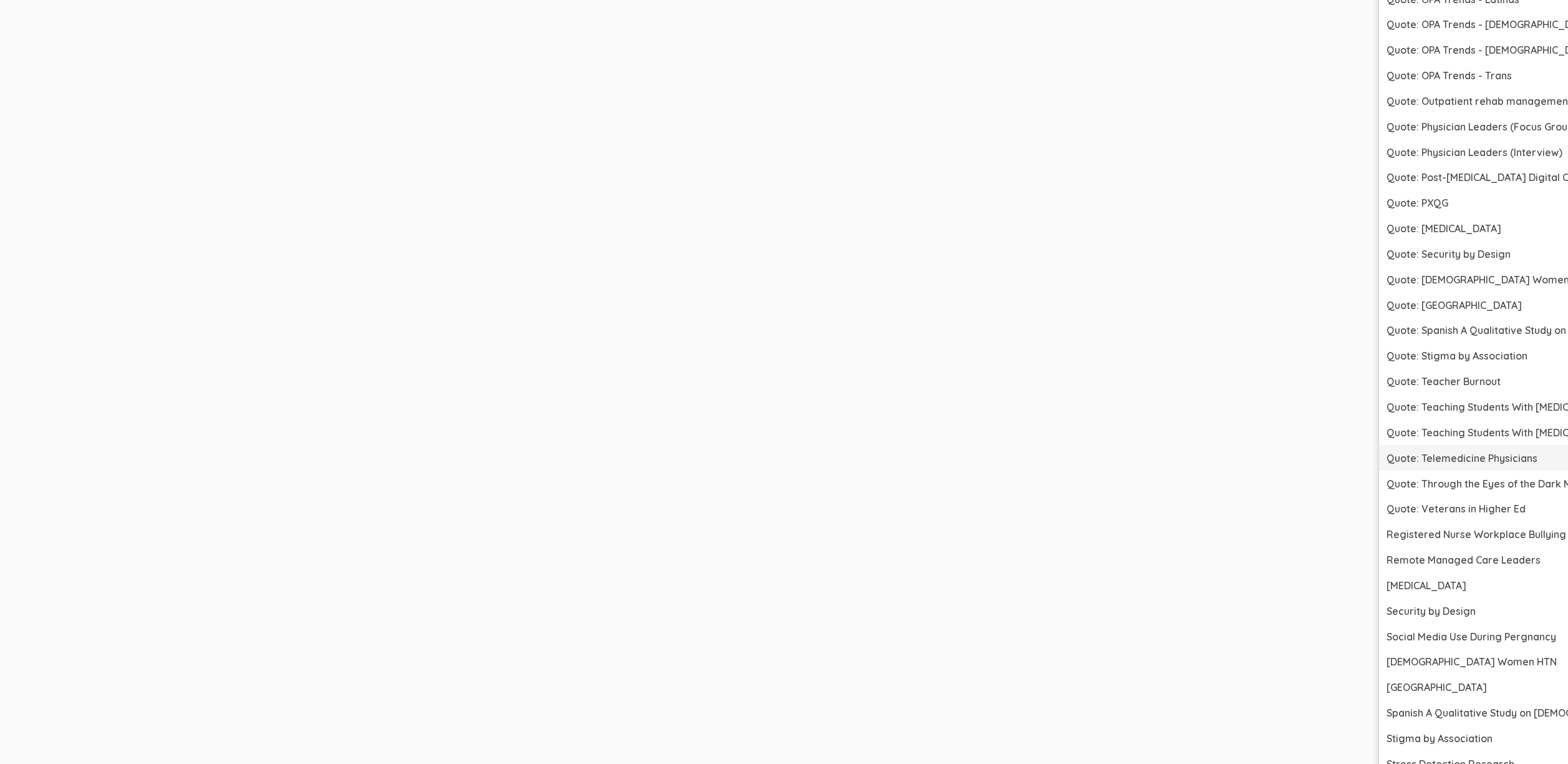
scroll to position [4110, 4078]
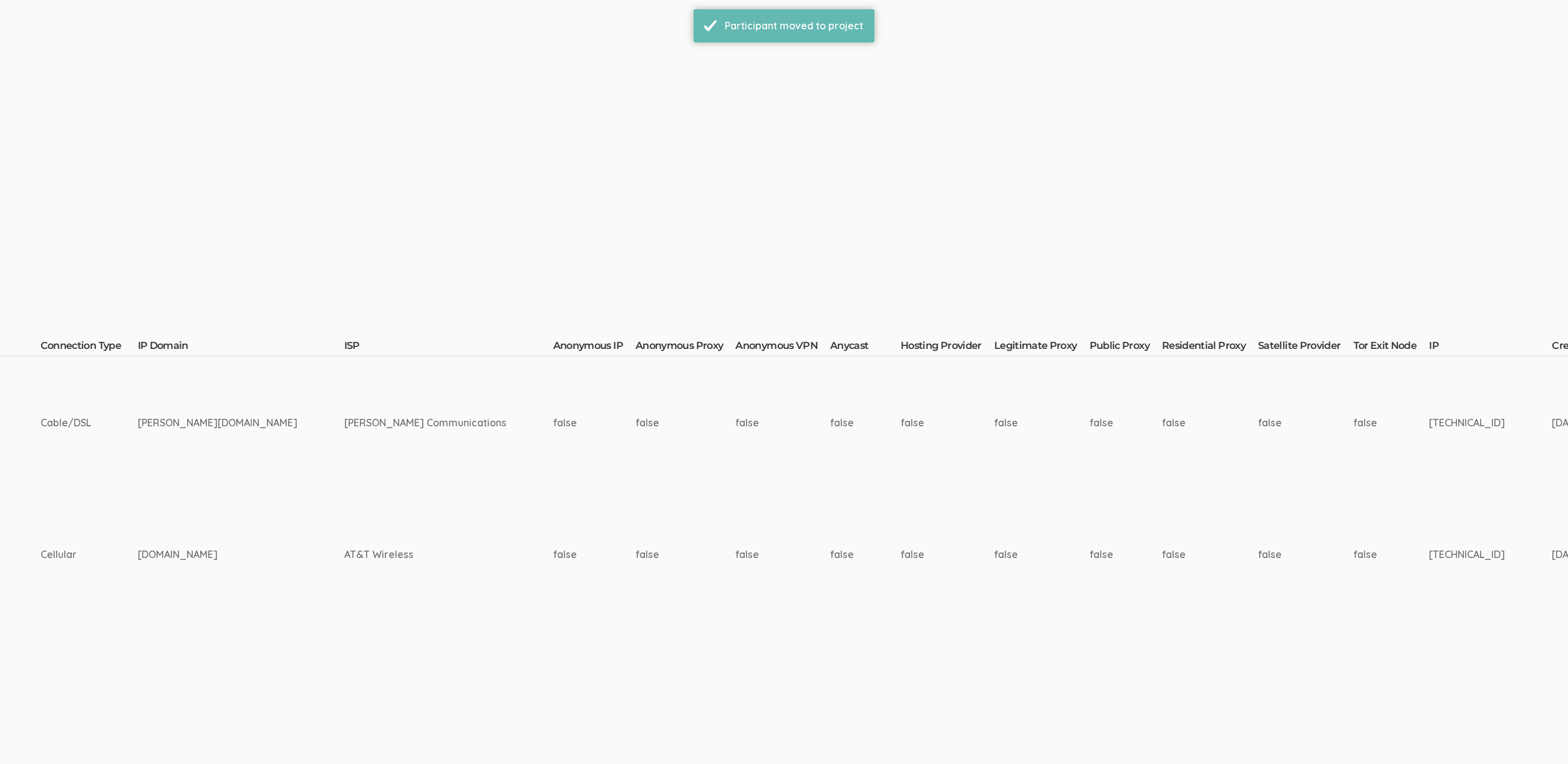
scroll to position [0, 0]
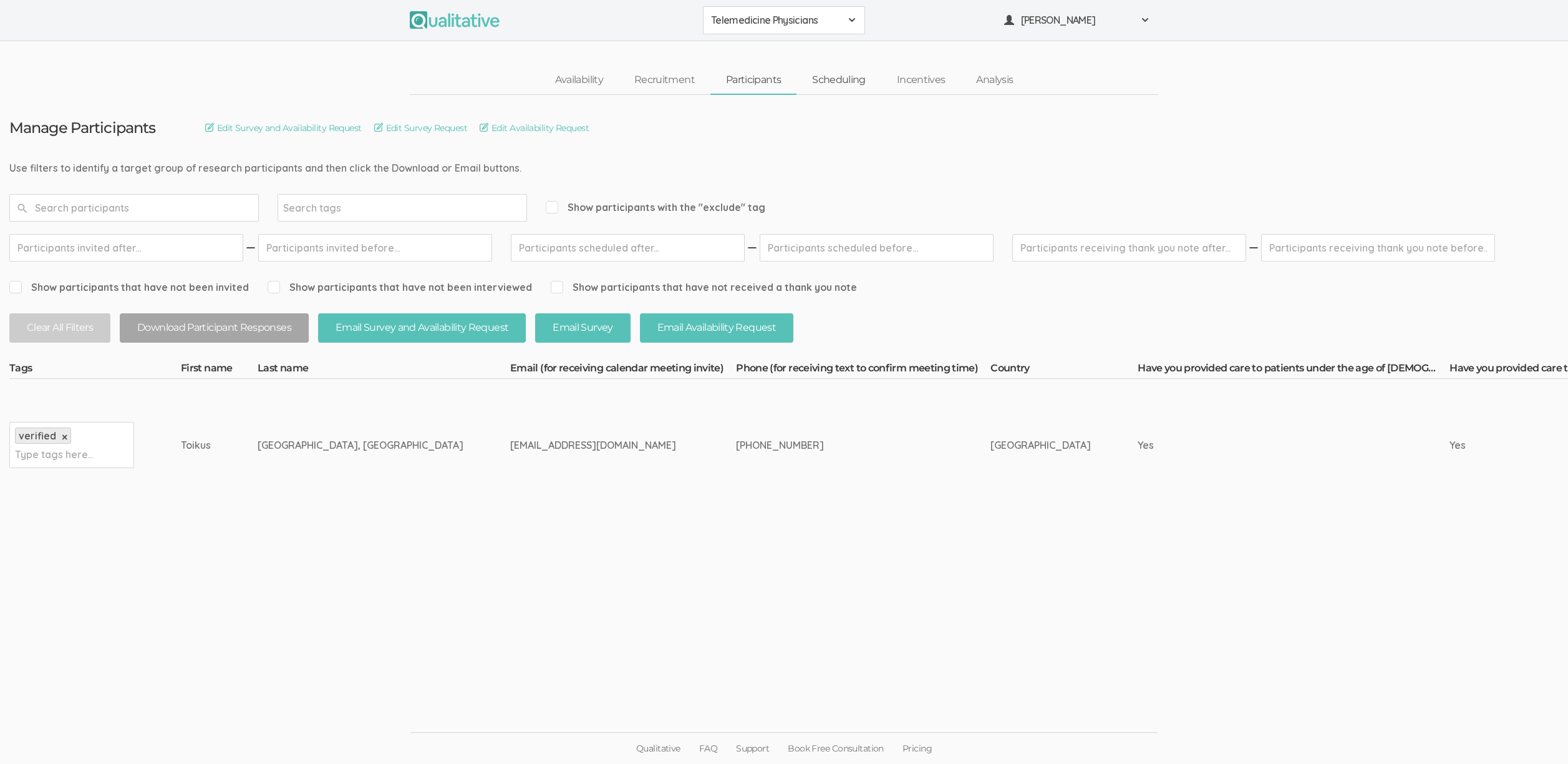
click at [858, 79] on link "Scheduling" at bounding box center [839, 80] width 85 height 27
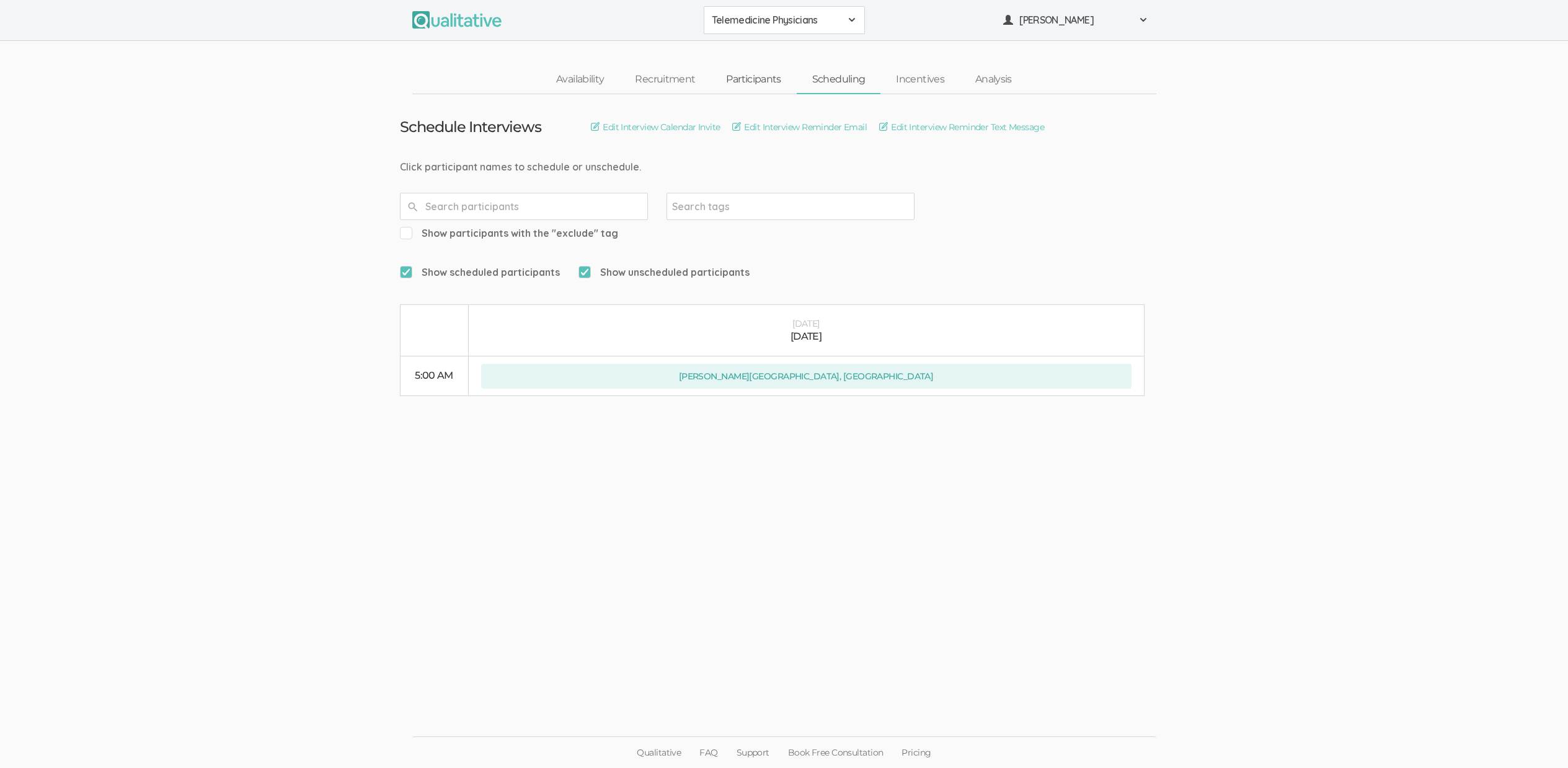
click at [762, 78] on link "Participants" at bounding box center [753, 79] width 86 height 26
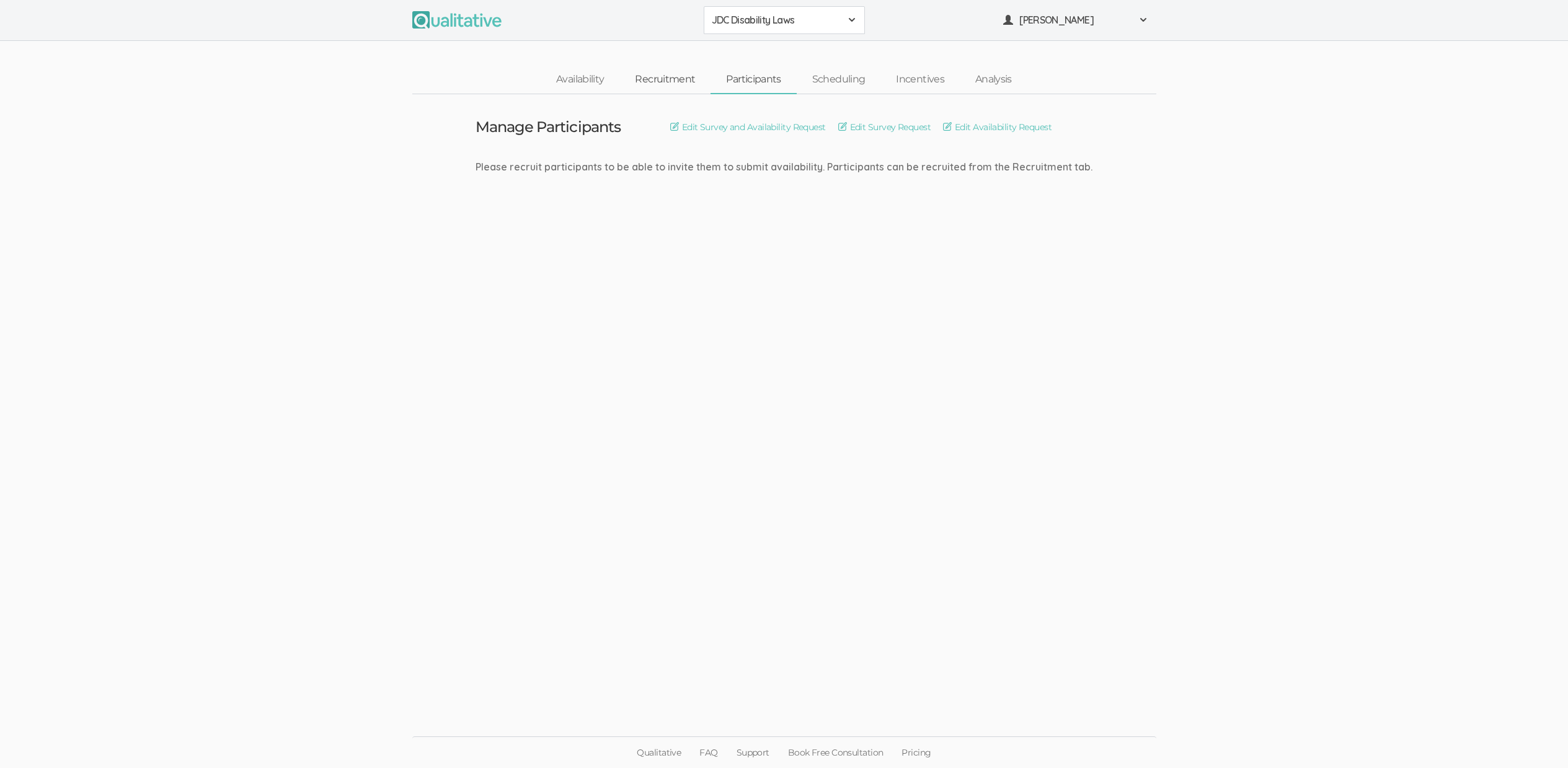
click at [673, 76] on link "Recruitment" at bounding box center [665, 79] width 91 height 26
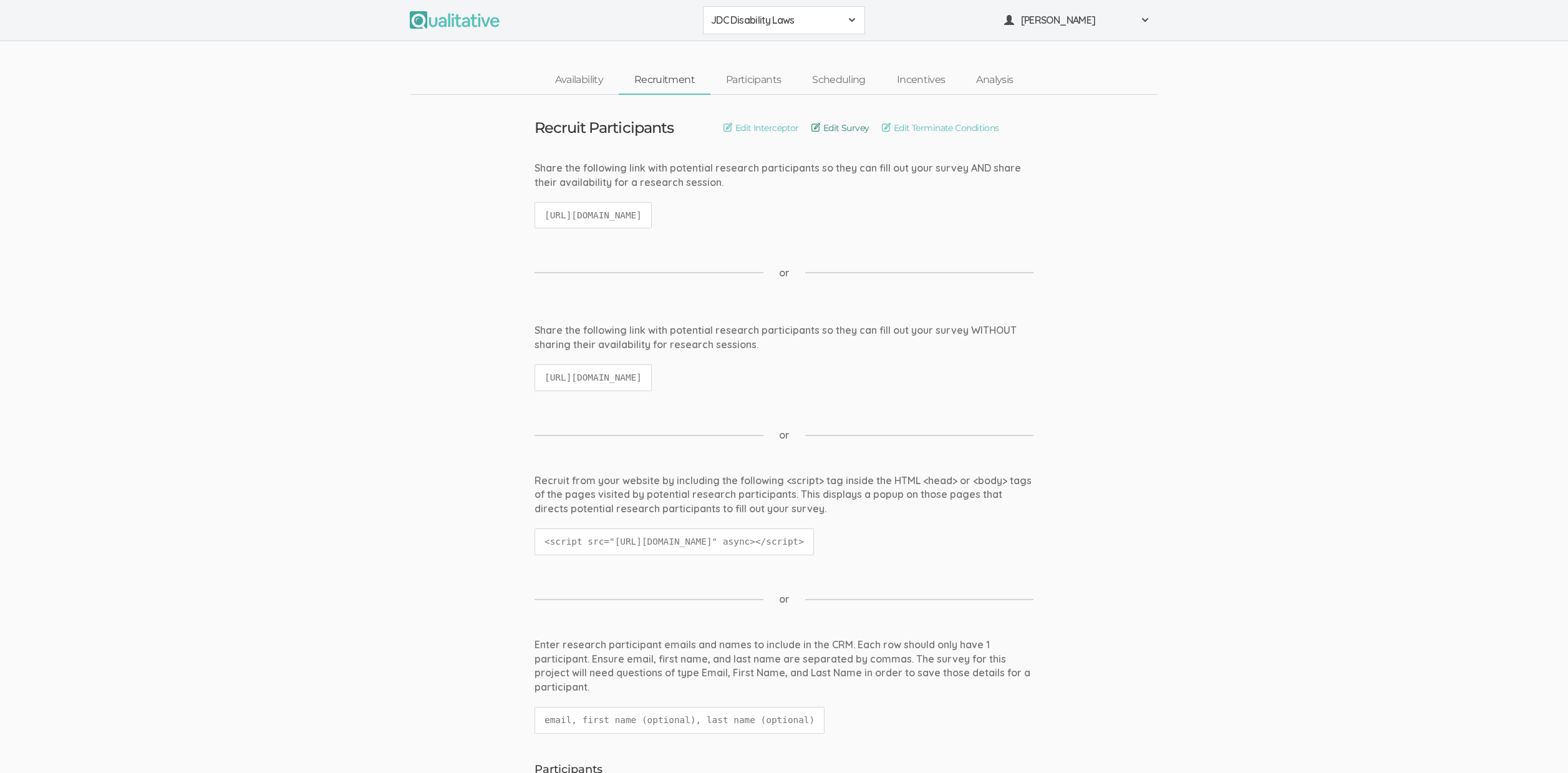
click at [839, 131] on link "Edit Survey" at bounding box center [841, 128] width 58 height 14
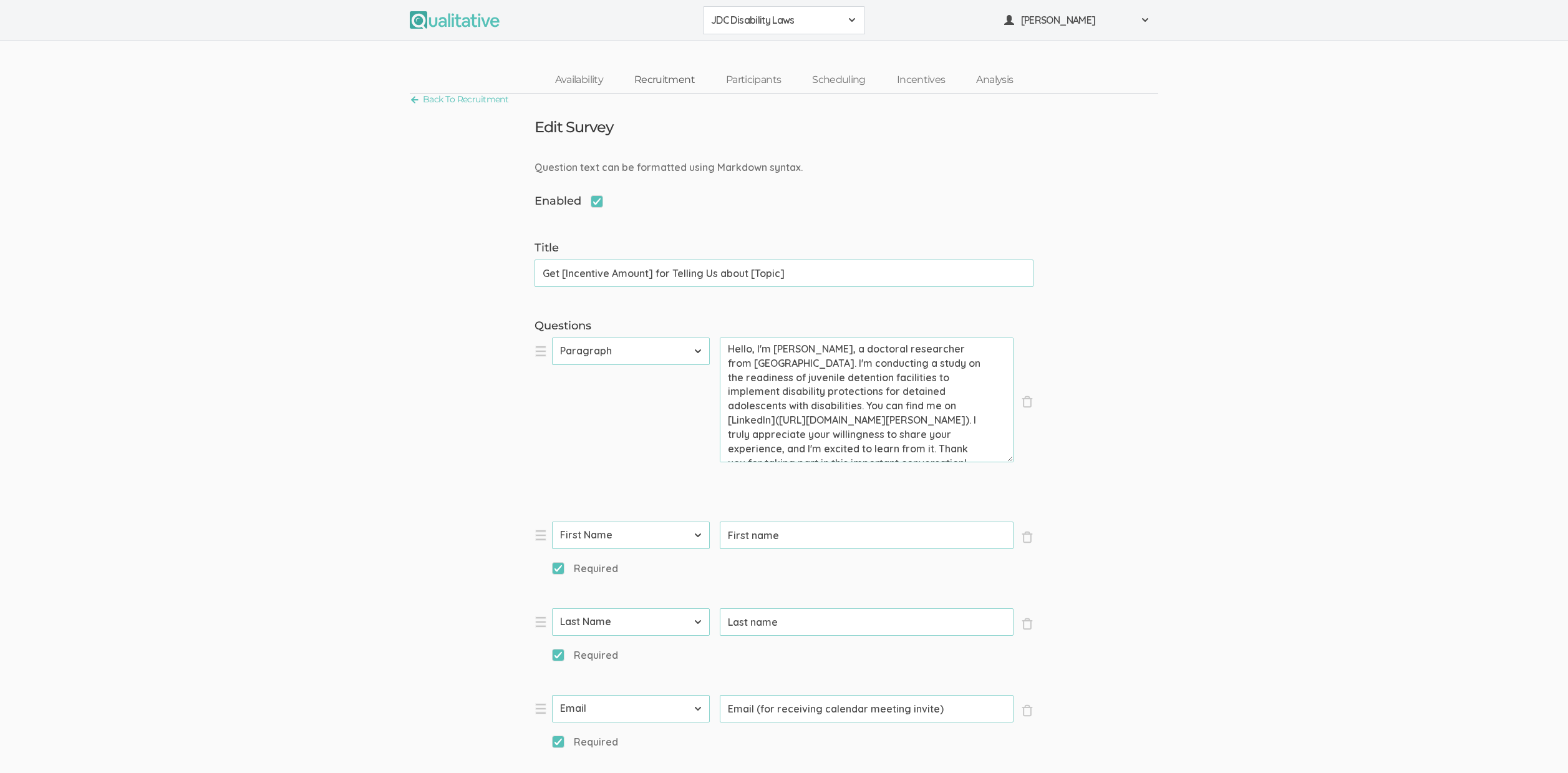
click at [656, 81] on link "Recruitment" at bounding box center [665, 80] width 91 height 27
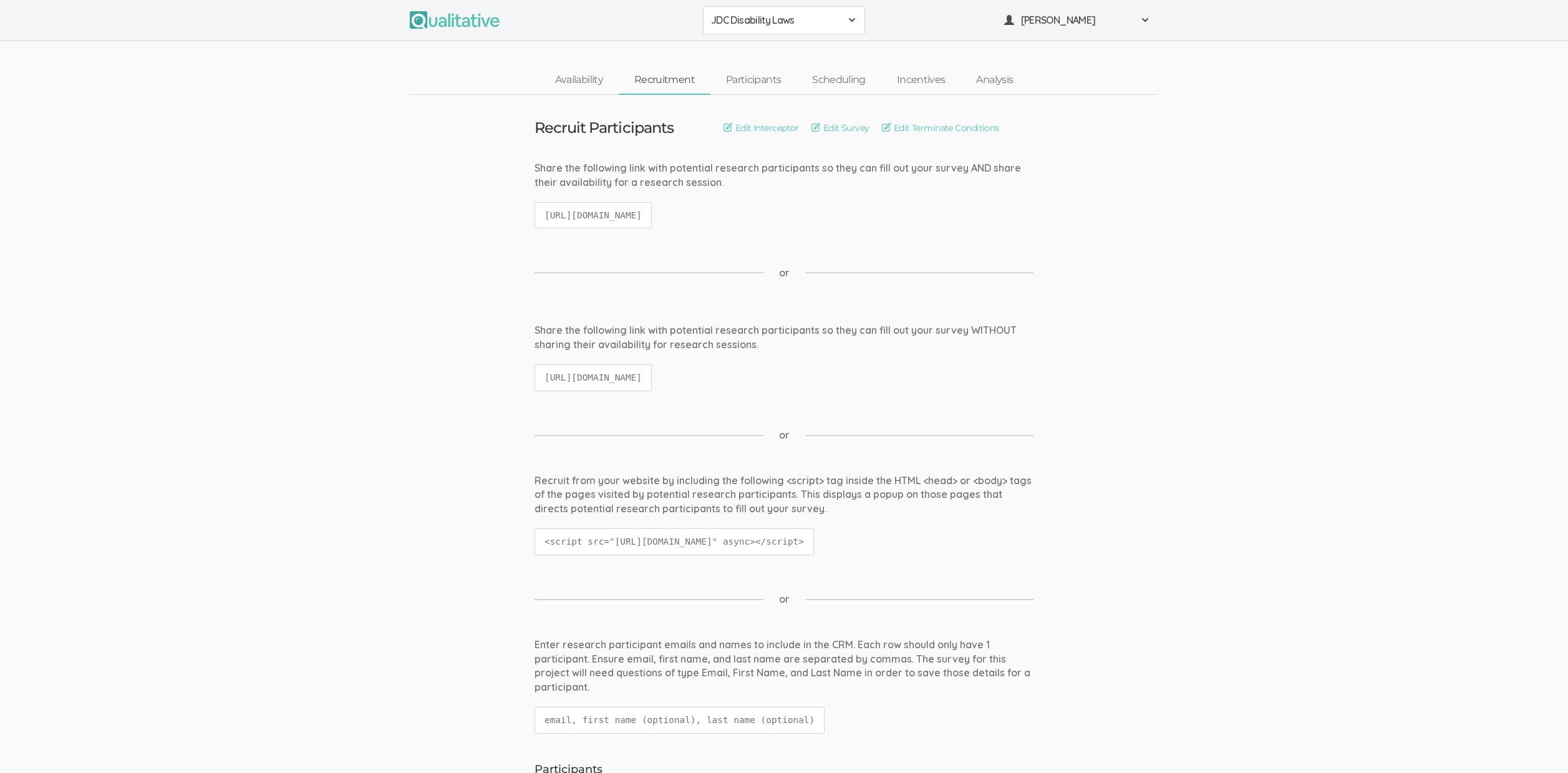
click at [599, 380] on code "[URL][DOMAIN_NAME]" at bounding box center [592, 377] width 117 height 27
click at [599, 379] on code "[URL][DOMAIN_NAME]" at bounding box center [592, 377] width 117 height 27
click at [650, 219] on code "[URL][DOMAIN_NAME]" at bounding box center [592, 215] width 117 height 27
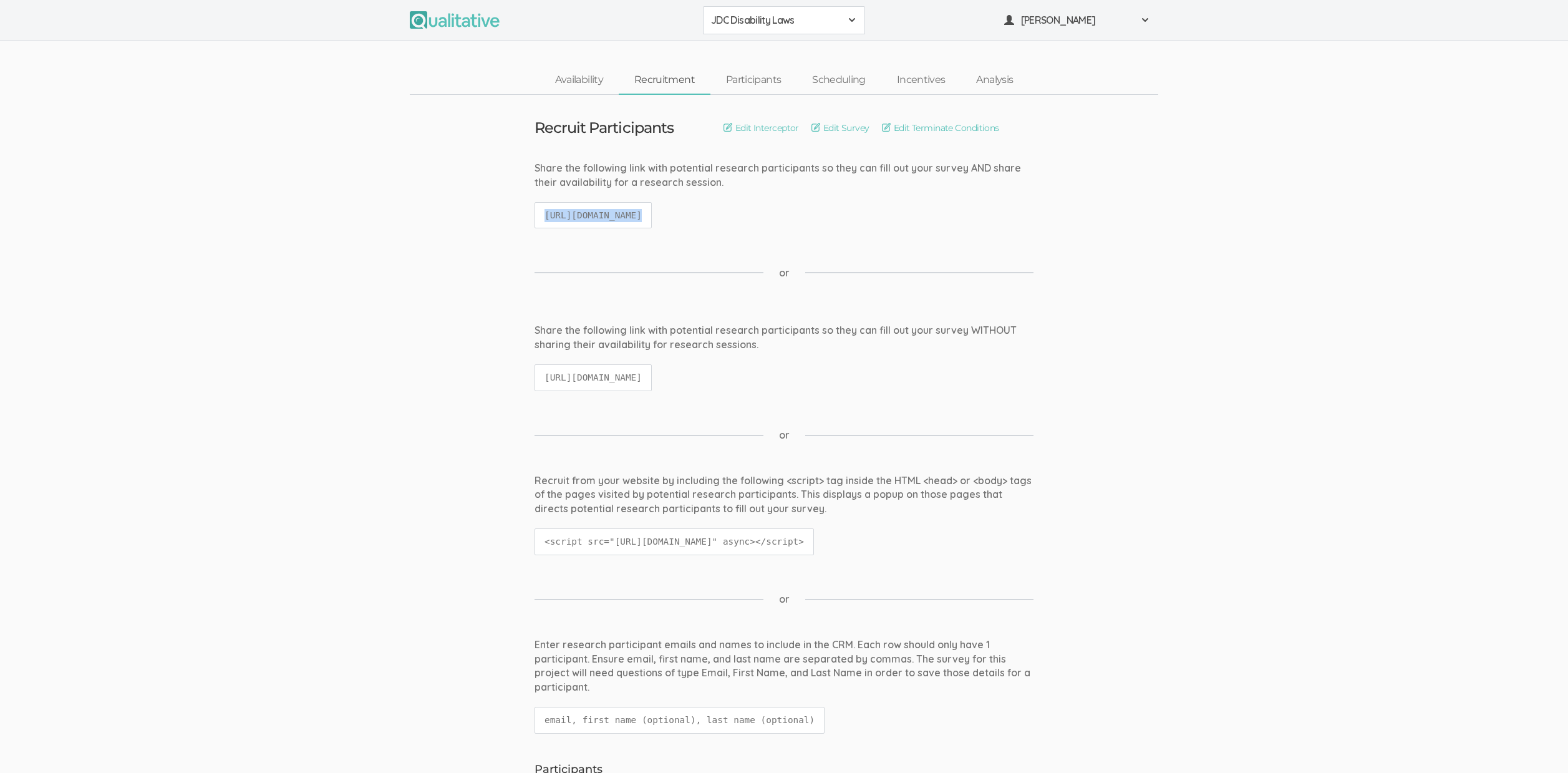
click at [650, 219] on code "[URL][DOMAIN_NAME]" at bounding box center [592, 215] width 117 height 27
copy ui-view "[URL][DOMAIN_NAME]"
click at [632, 370] on code "[URL][DOMAIN_NAME]" at bounding box center [592, 377] width 117 height 27
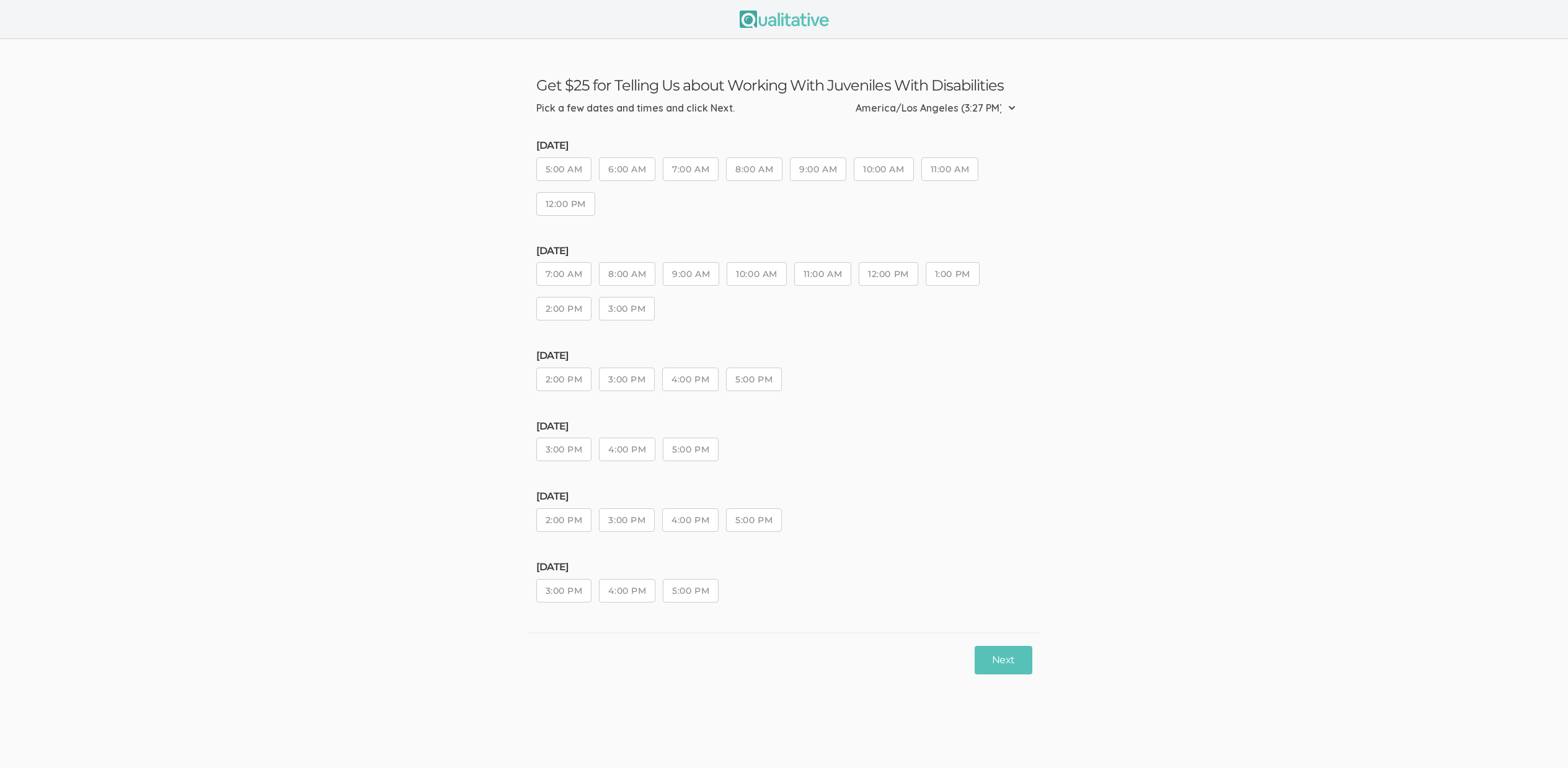
click at [693, 521] on button "4:00 PM" at bounding box center [690, 520] width 56 height 24
click at [1014, 666] on button "Next" at bounding box center [1002, 660] width 57 height 29
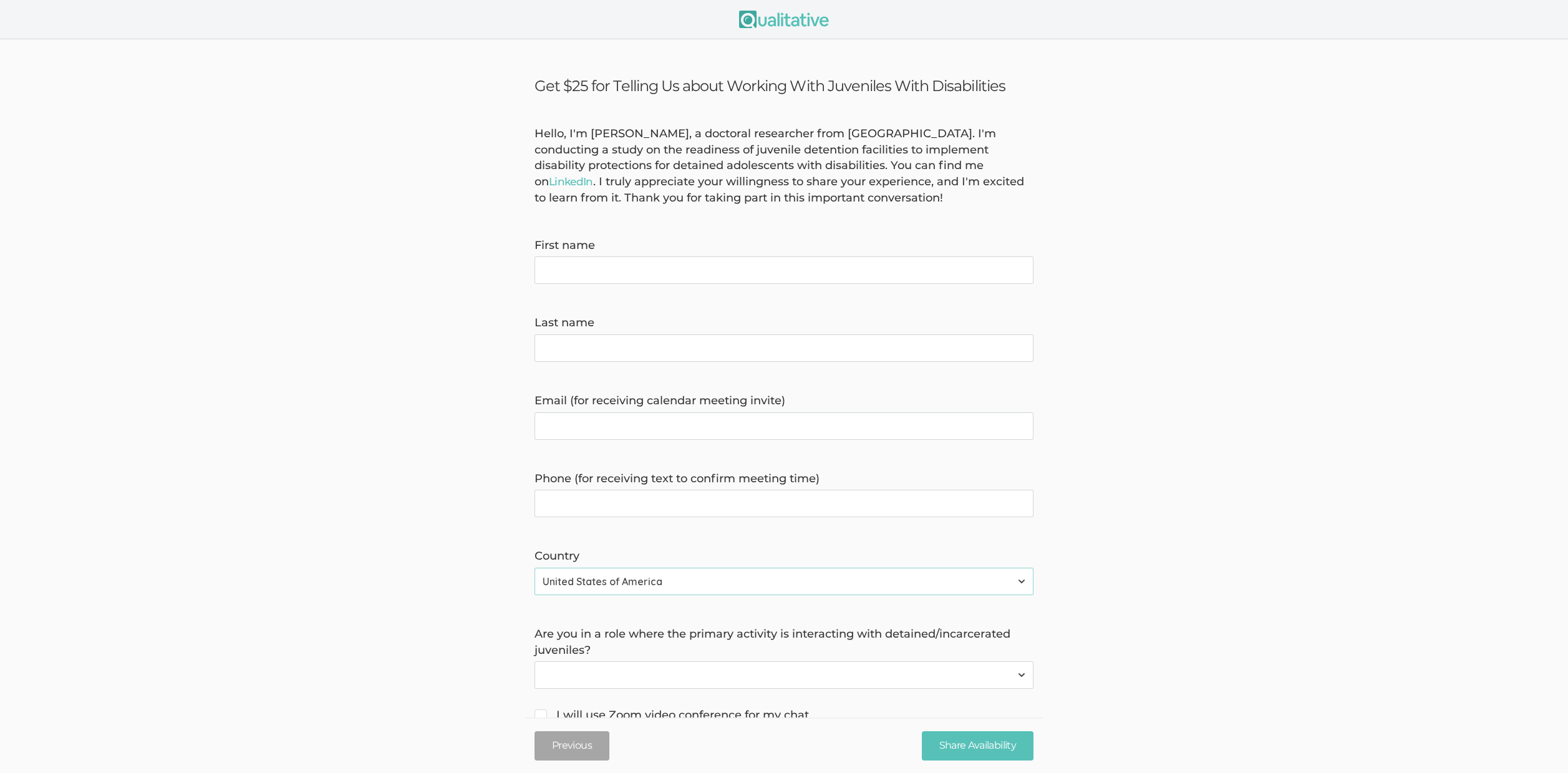
scroll to position [73, 0]
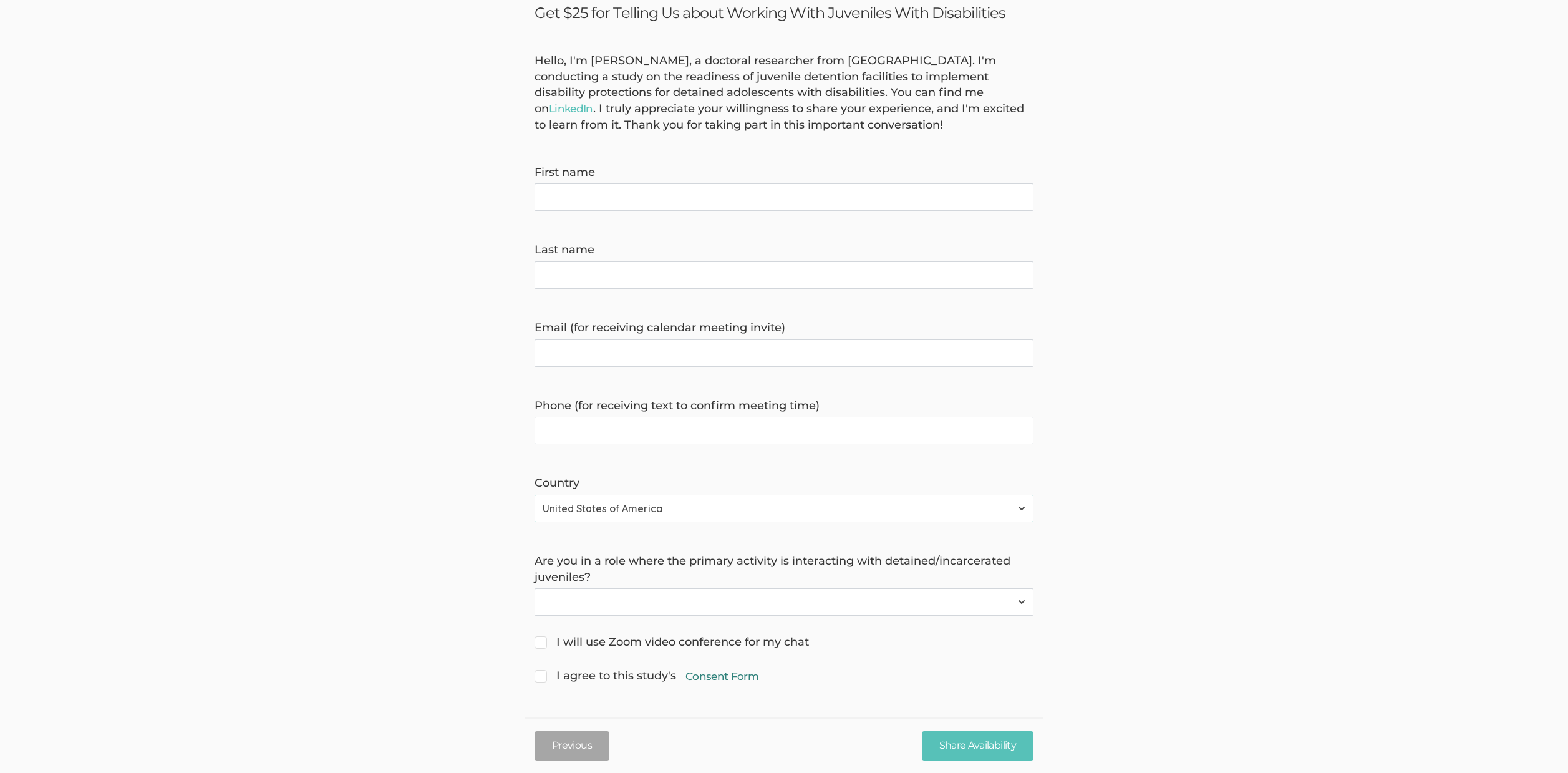
click at [744, 678] on link "Consent Form" at bounding box center [722, 677] width 73 height 15
click at [806, 618] on form "Hello, I'm [PERSON_NAME], a doctoral researcher from [GEOGRAPHIC_DATA]. I'm con…" at bounding box center [784, 370] width 1568 height 633
click at [799, 605] on select "Yes No" at bounding box center [784, 602] width 499 height 27
click at [351, 542] on form "Hello, I'm [PERSON_NAME], a doctoral researcher from [GEOGRAPHIC_DATA]. I'm con…" at bounding box center [784, 370] width 1568 height 633
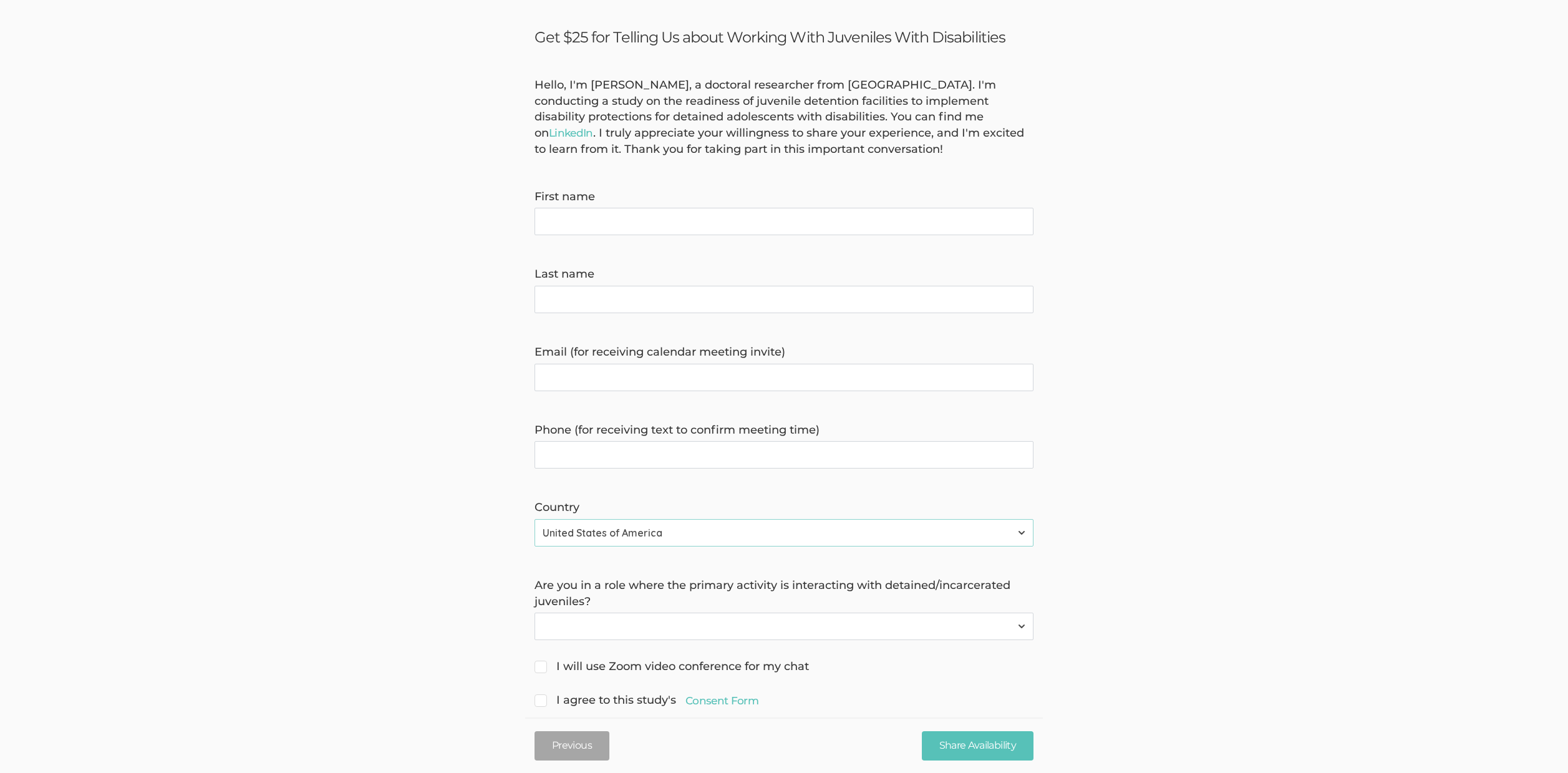
scroll to position [0, 0]
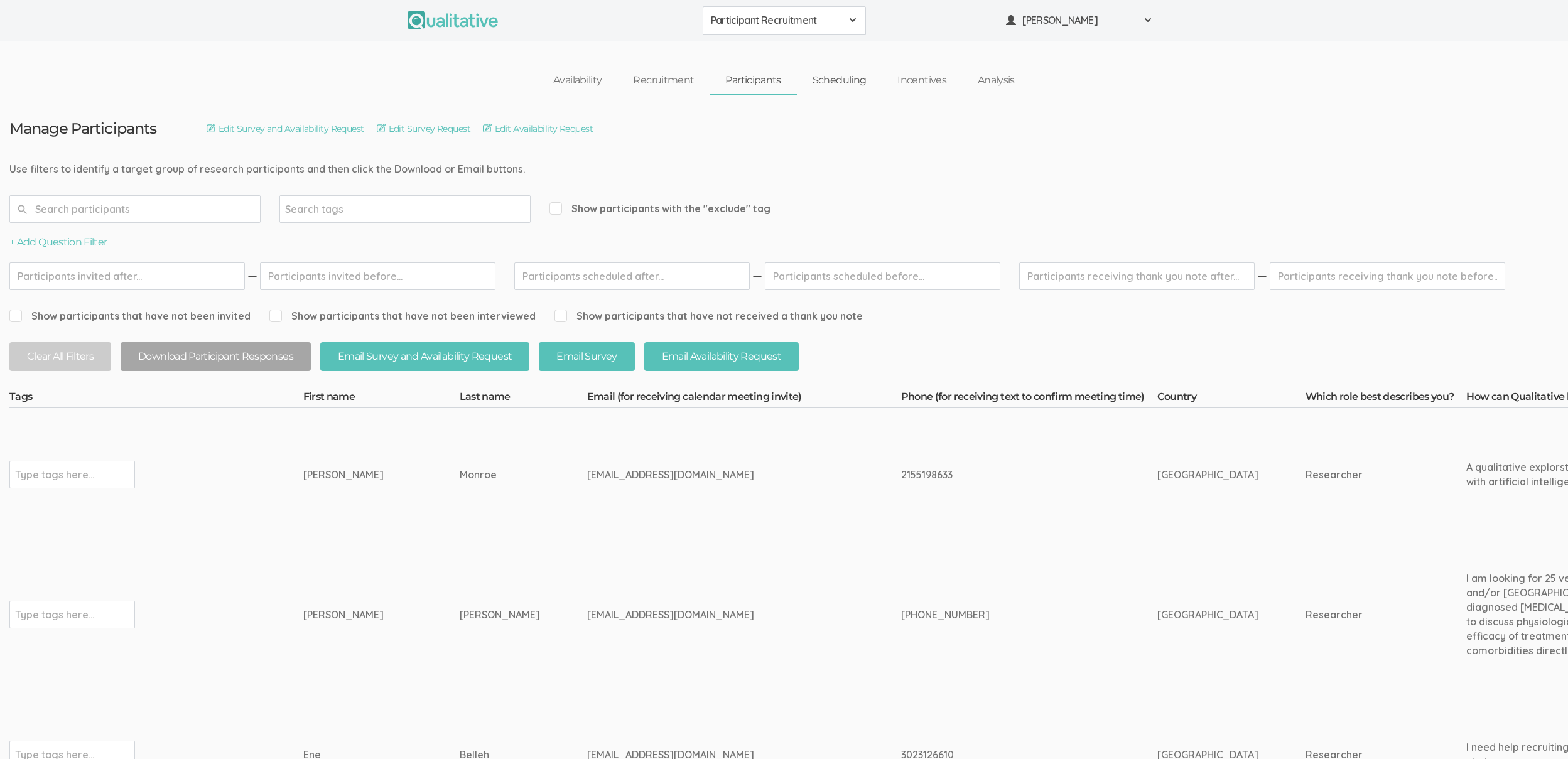
click at [848, 75] on link "Scheduling" at bounding box center [840, 80] width 85 height 27
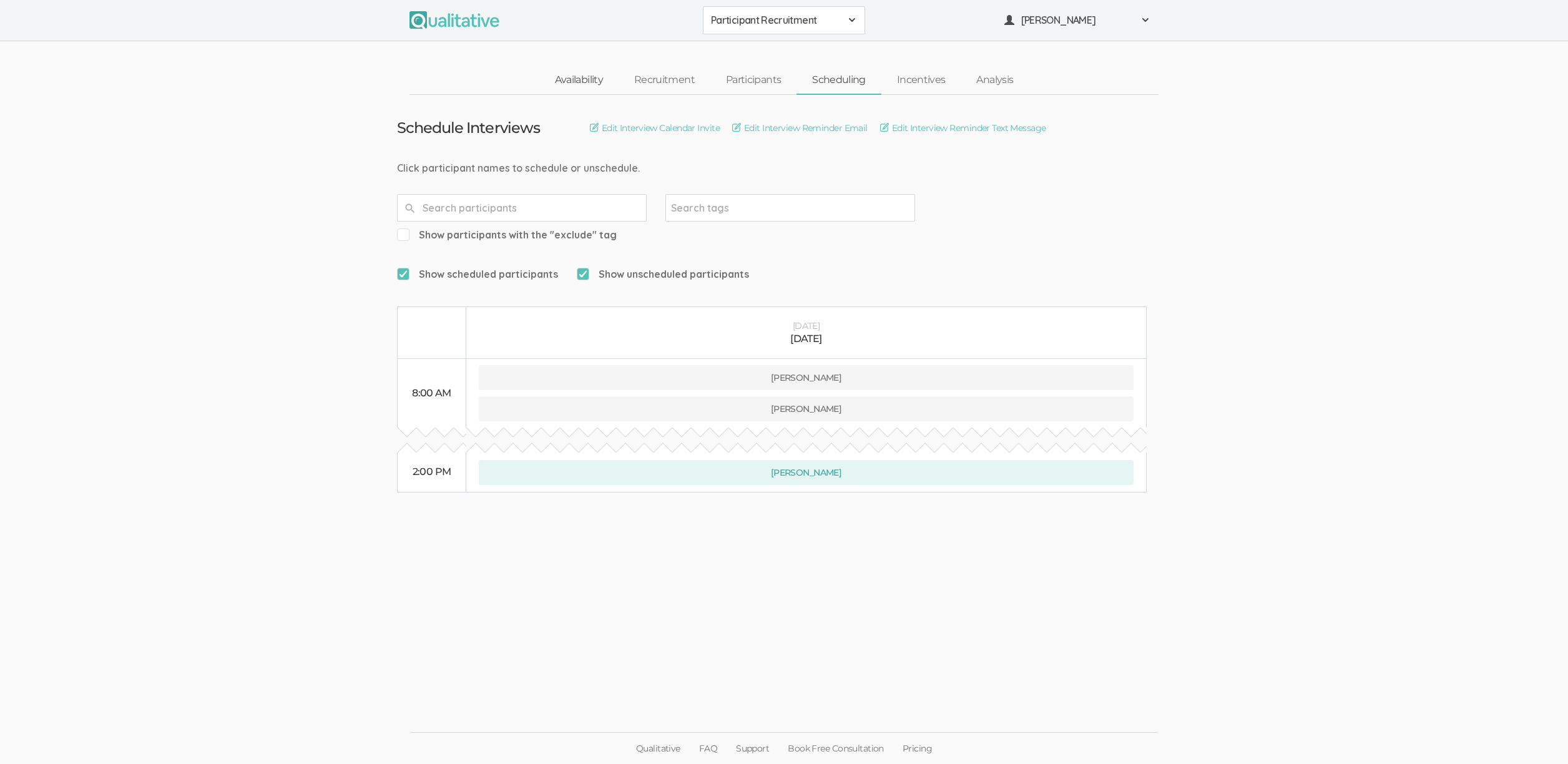
click at [581, 80] on link "Availability" at bounding box center [579, 80] width 79 height 27
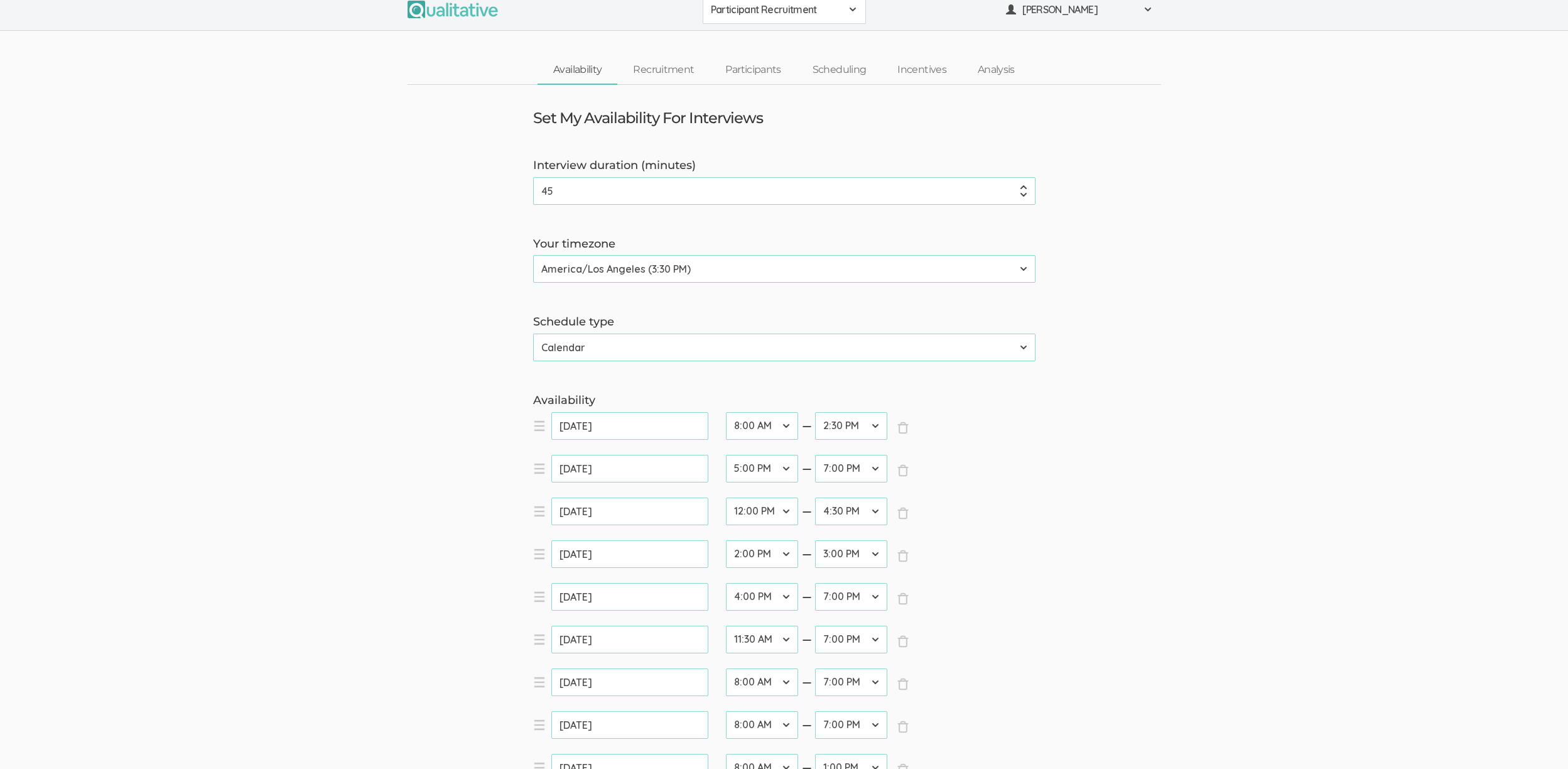
scroll to position [12, 0]
click at [759, 670] on select "12:00 AM 12:30 AM 1:00 AM 1:30 AM 2:00 AM 2:30 AM 3:00 AM 3:30 AM 4:00 AM 4:30 …" at bounding box center [762, 680] width 72 height 28
select select "19"
click at [726, 667] on select "12:00 AM 12:30 AM 1:00 AM 1:30 AM 2:00 AM 2:30 AM 3:00 AM 3:30 AM 4:00 AM 4:30 …" at bounding box center [762, 680] width 72 height 28
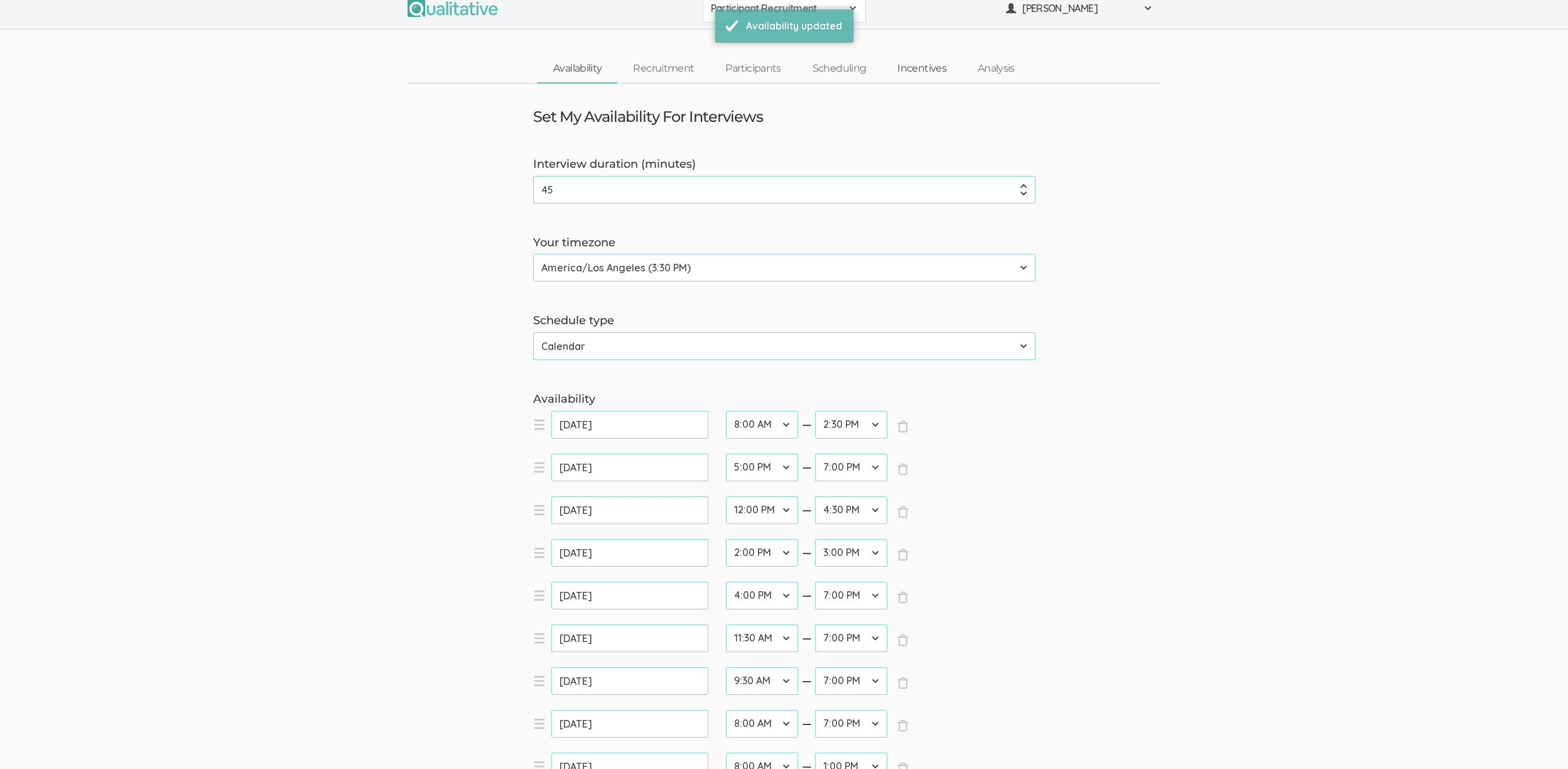
scroll to position [0, 0]
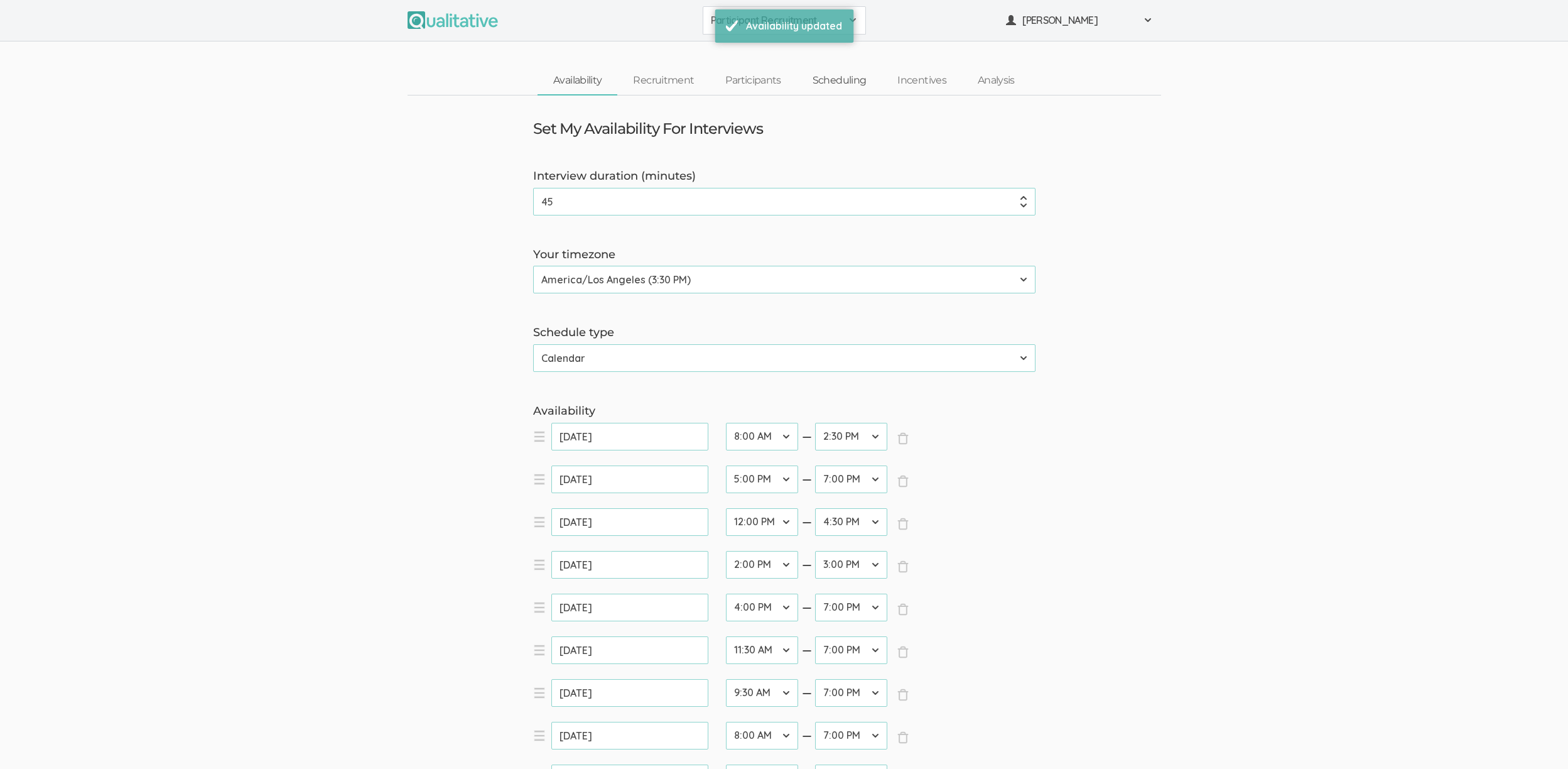
click at [856, 79] on link "Scheduling" at bounding box center [840, 80] width 85 height 27
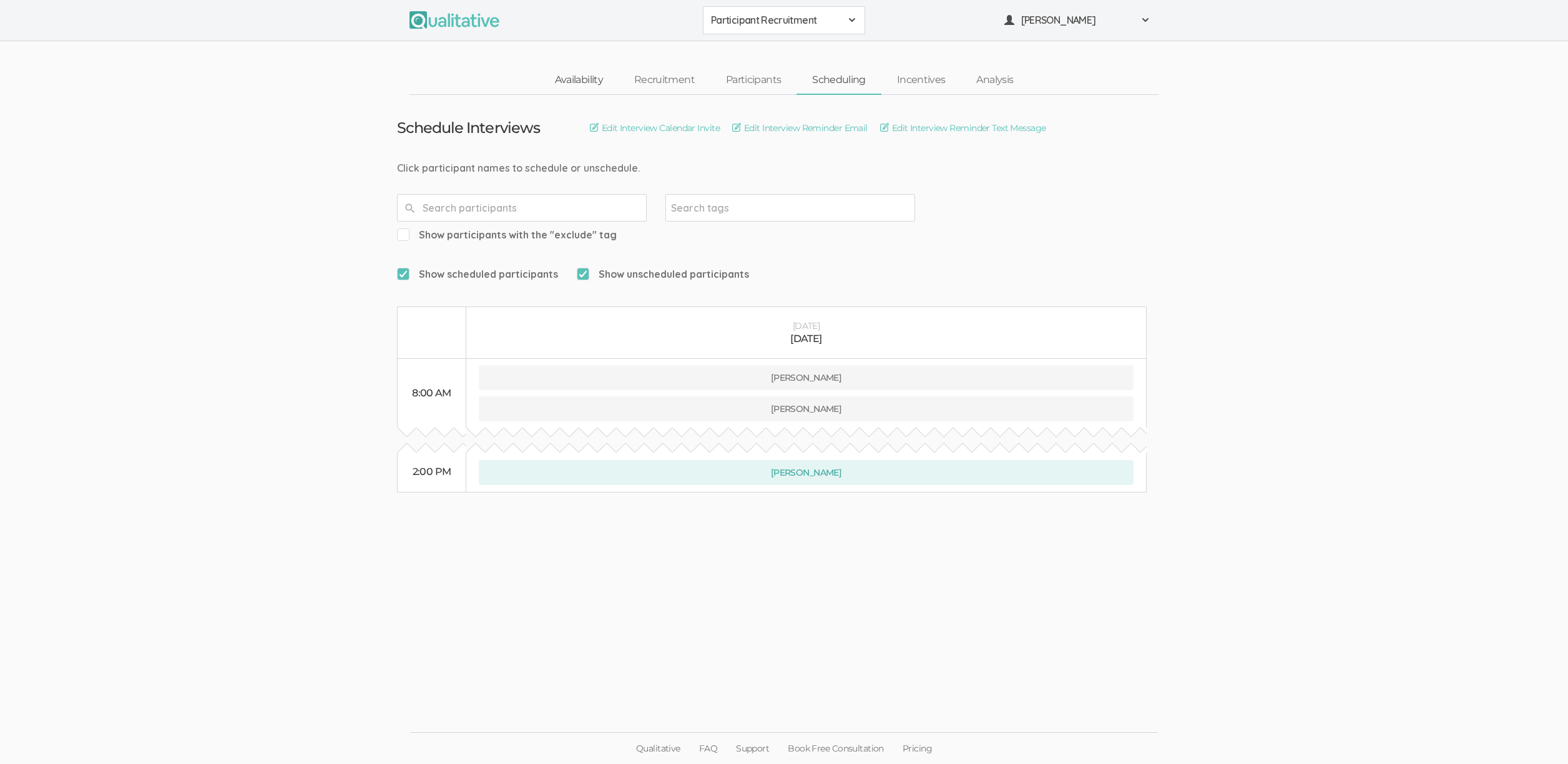
click at [577, 81] on link "Availability" at bounding box center [579, 80] width 79 height 27
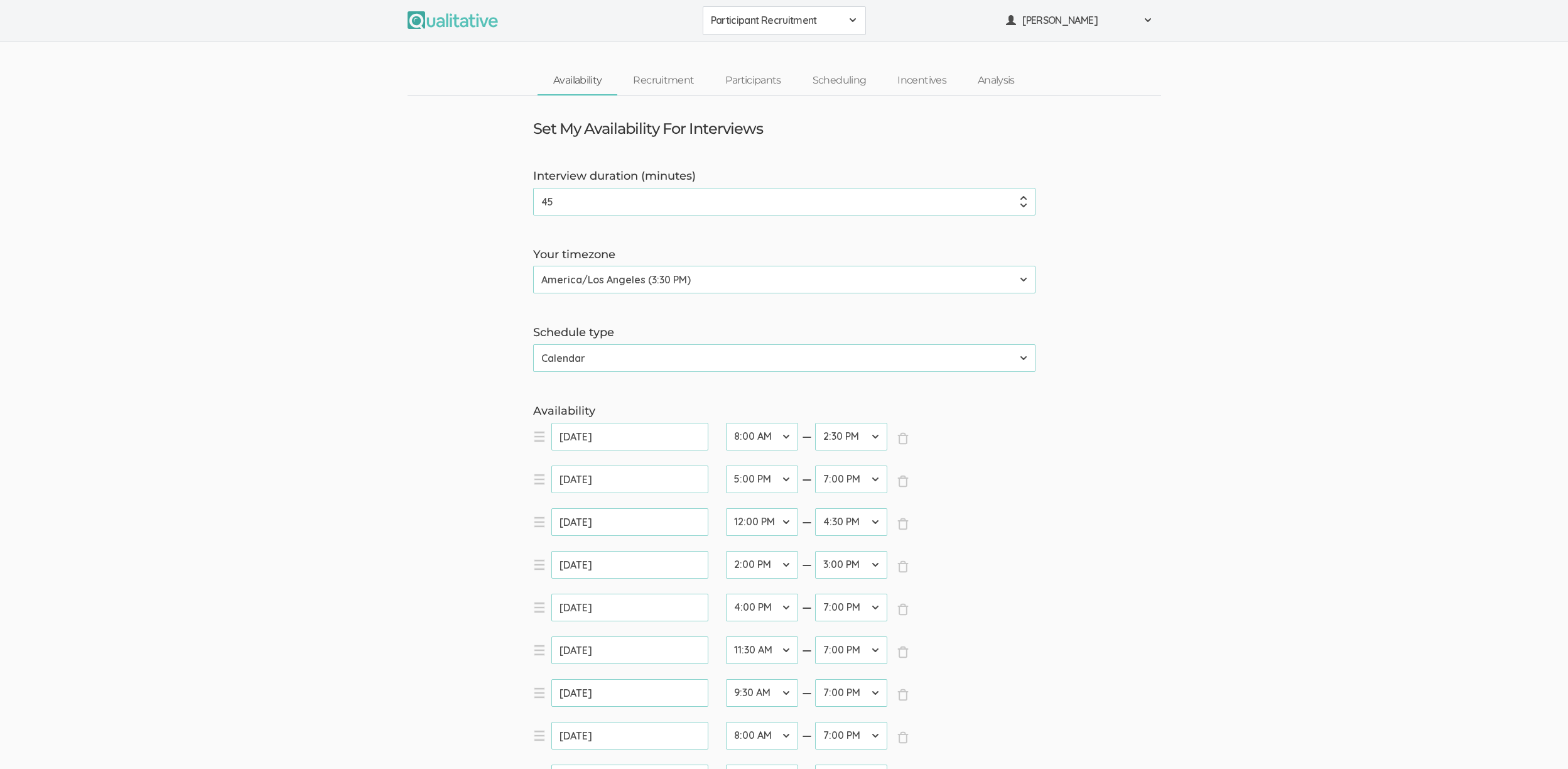
scroll to position [850, 0]
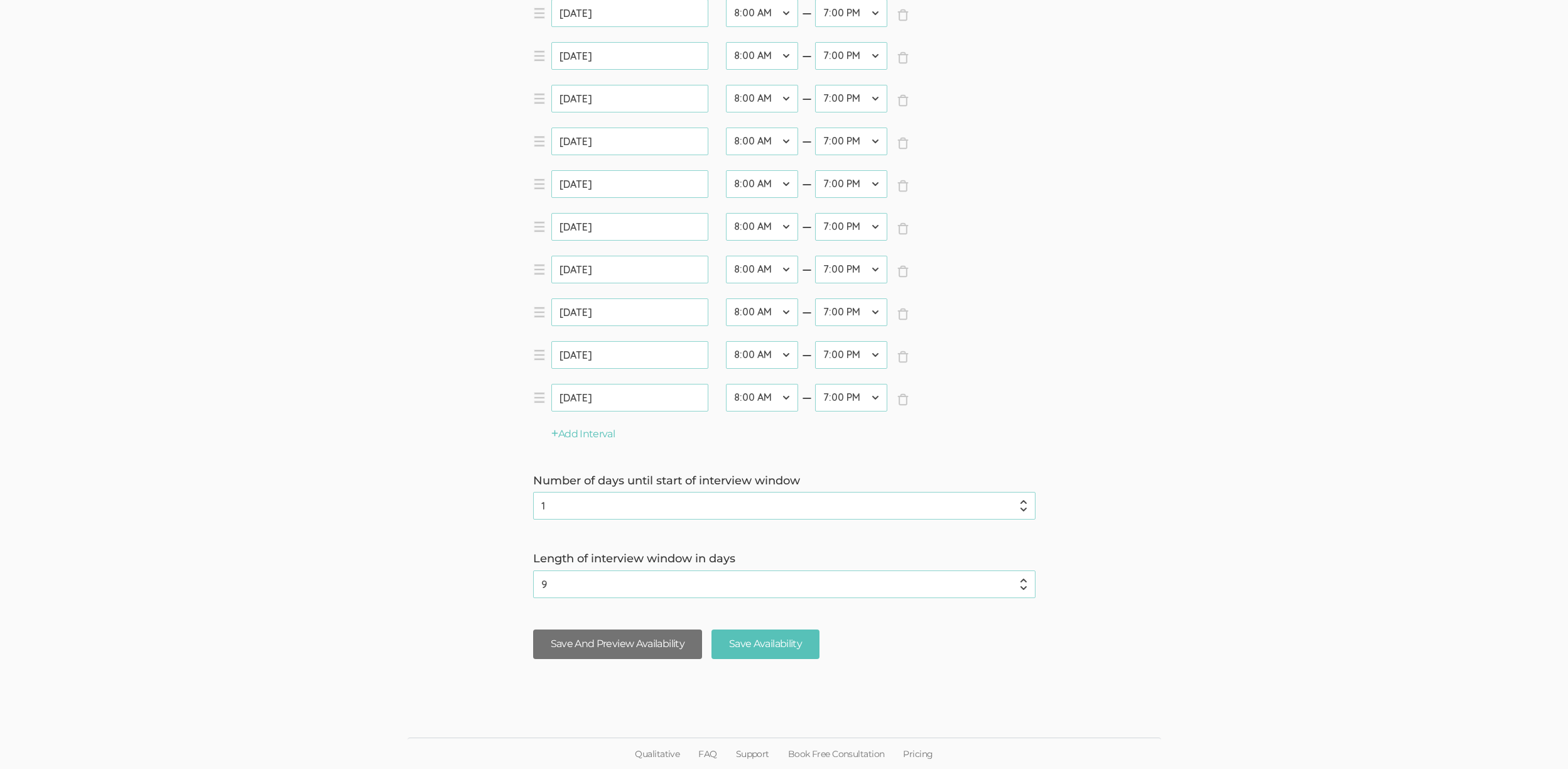
click at [565, 636] on button "Save And Preview Availability" at bounding box center [617, 643] width 169 height 29
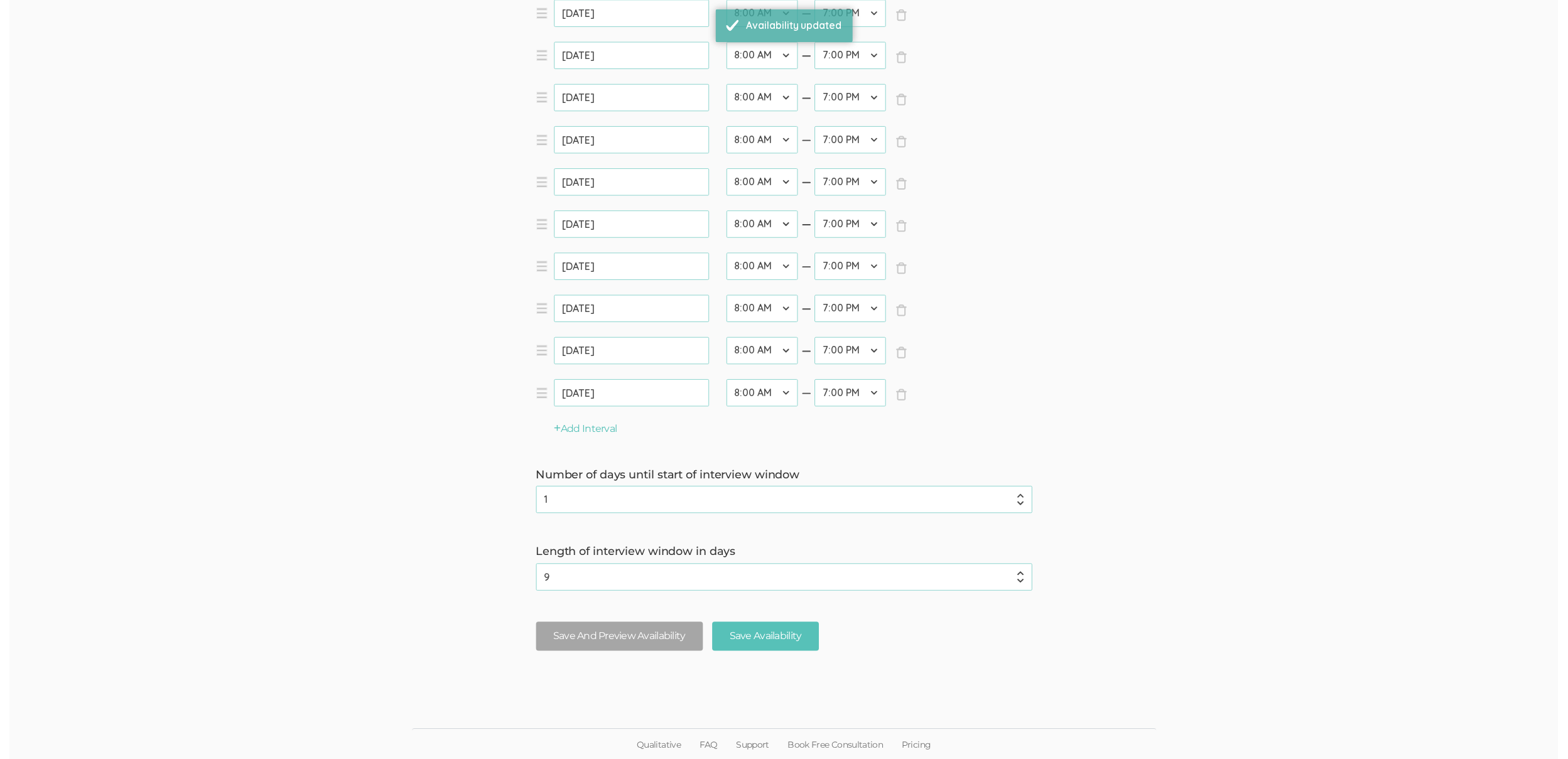
scroll to position [0, 0]
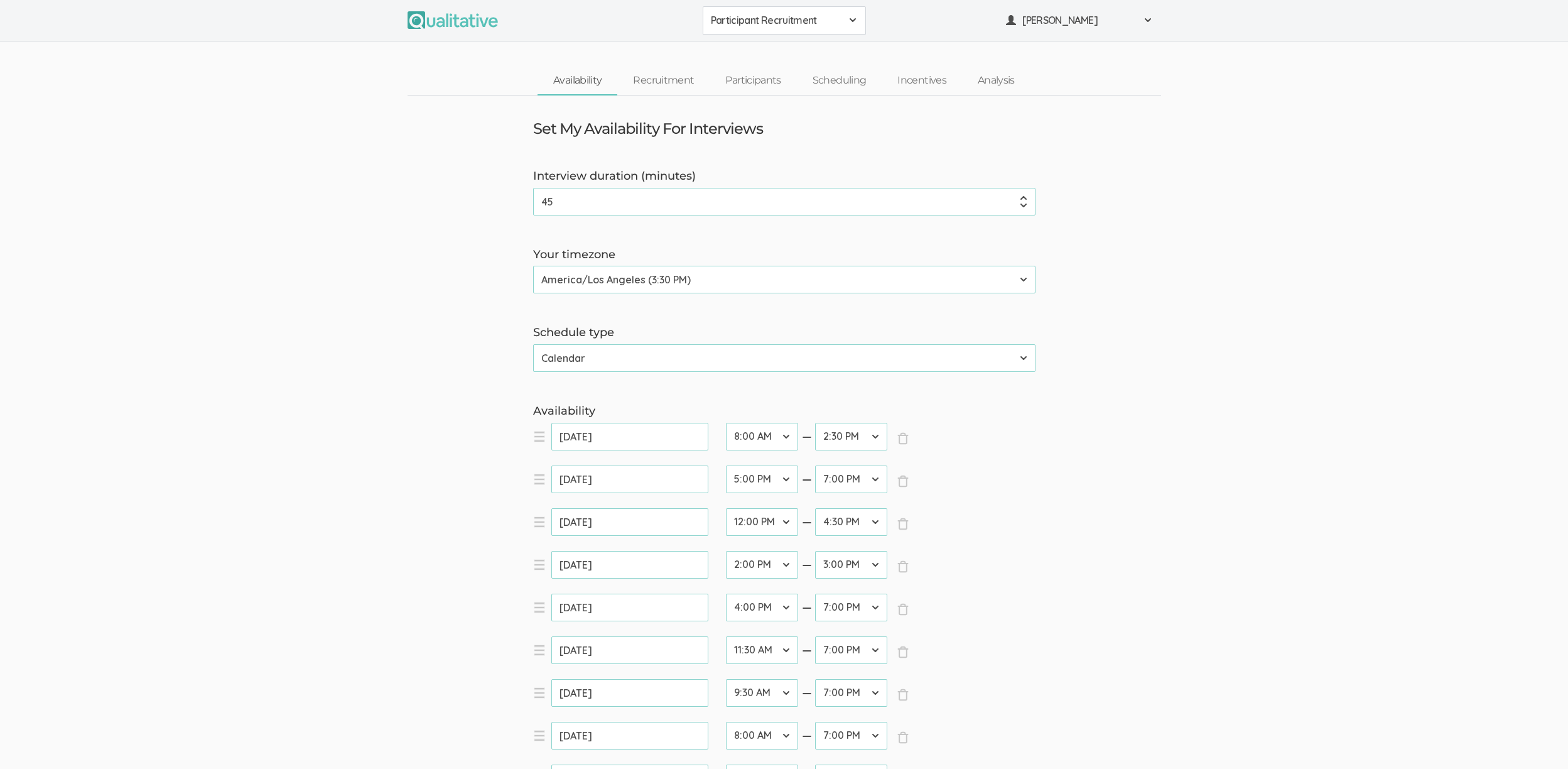
click at [752, 79] on link "Participants" at bounding box center [753, 80] width 87 height 27
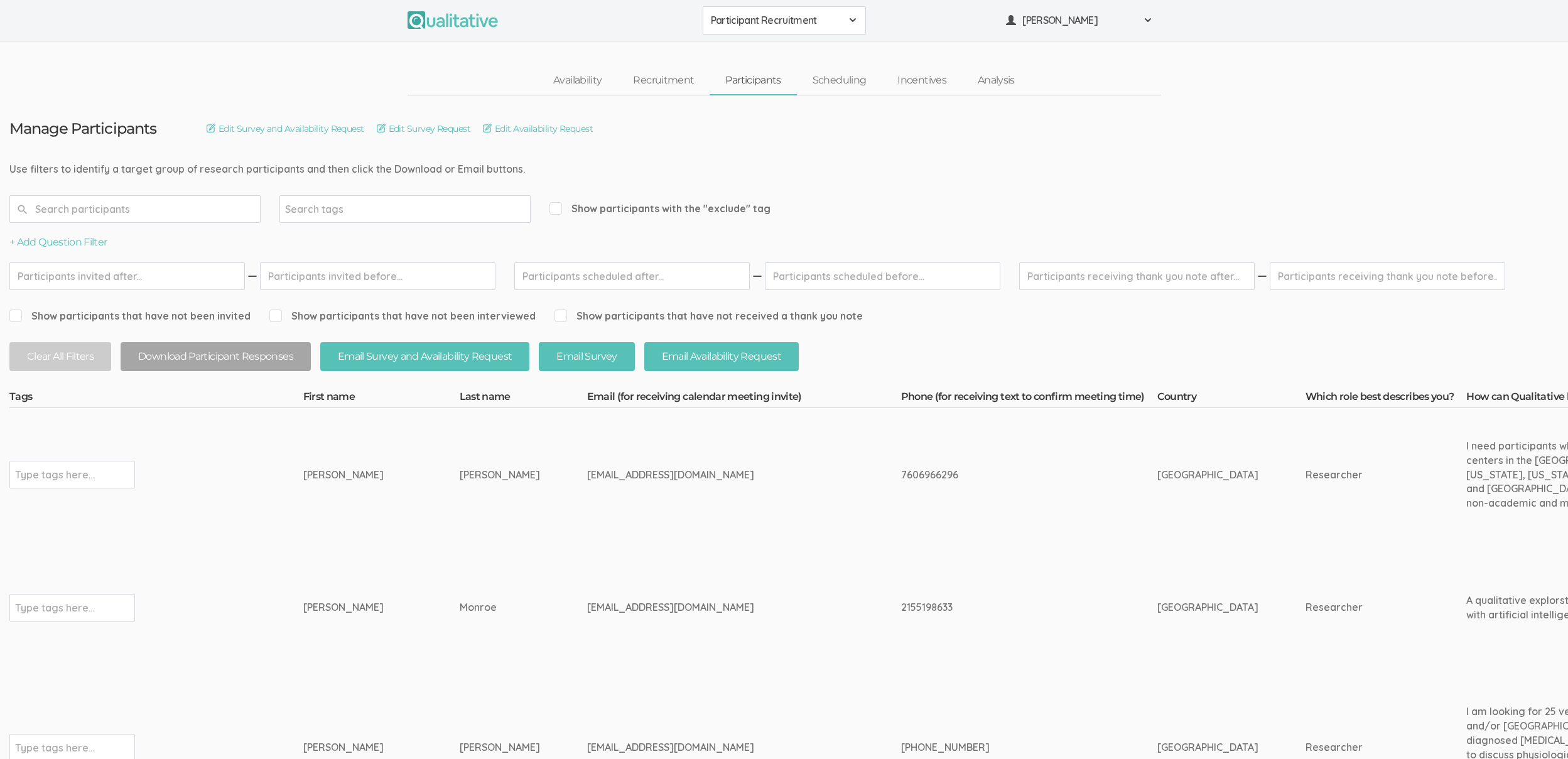
click at [595, 476] on div "[EMAIL_ADDRESS][DOMAIN_NAME]" at bounding box center [720, 474] width 267 height 14
copy tr "[EMAIL_ADDRESS][DOMAIN_NAME]"
drag, startPoint x: 881, startPoint y: 470, endPoint x: 876, endPoint y: 461, distance: 10.3
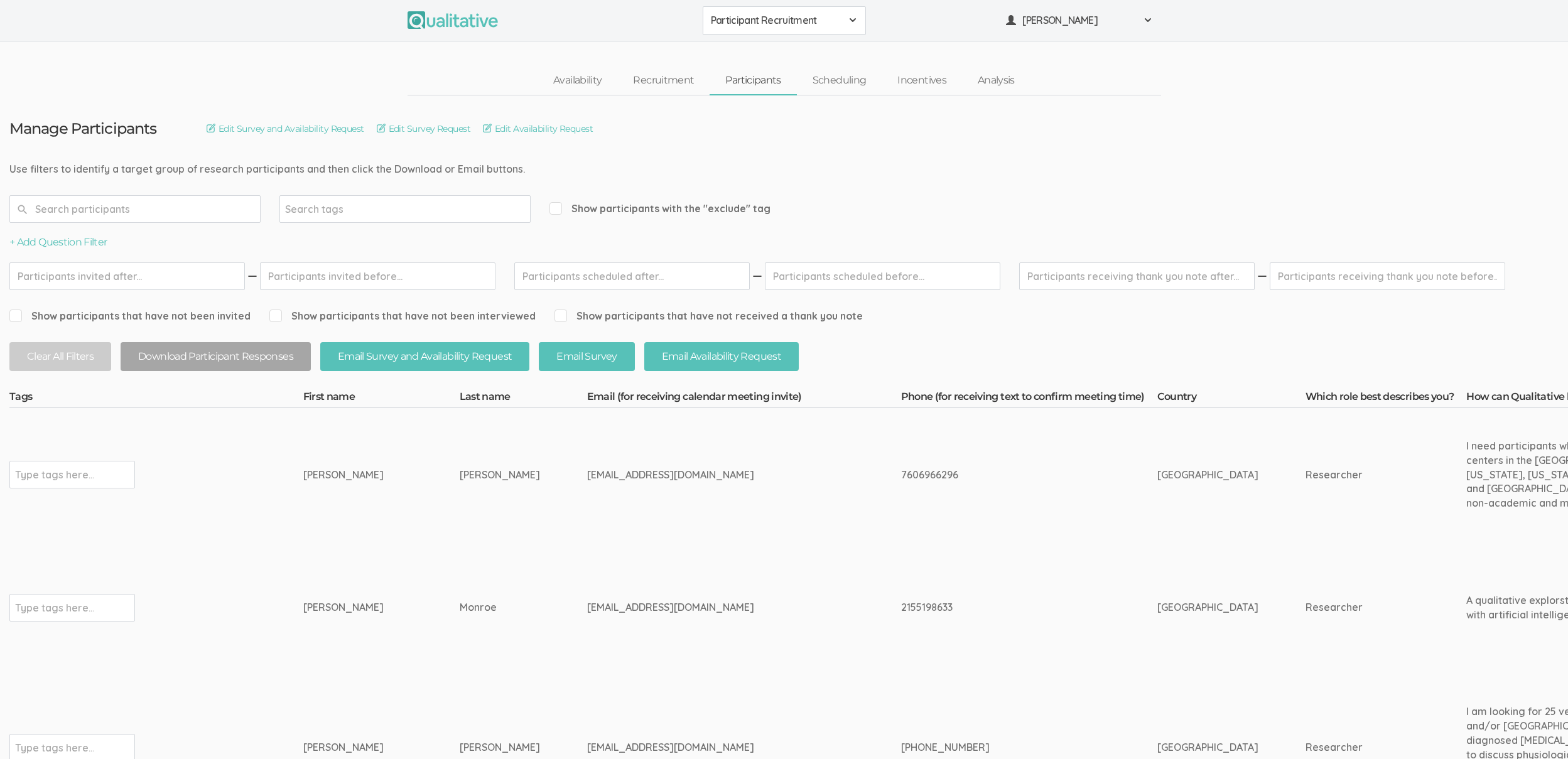
click at [901, 470] on div "7606966296" at bounding box center [1005, 474] width 209 height 14
click at [858, 79] on link "Scheduling" at bounding box center [840, 80] width 85 height 27
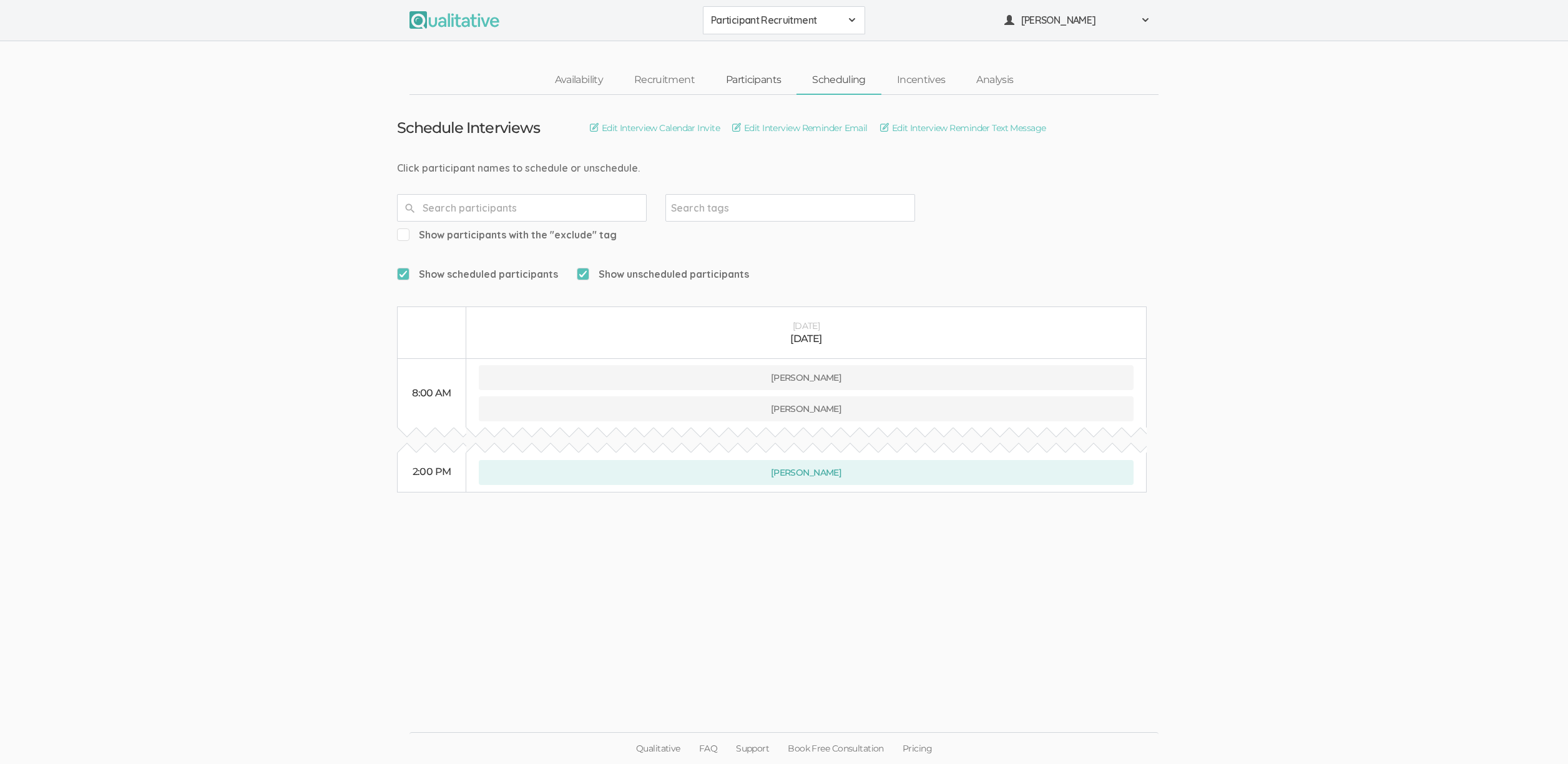
click at [760, 81] on link "Participants" at bounding box center [753, 80] width 86 height 27
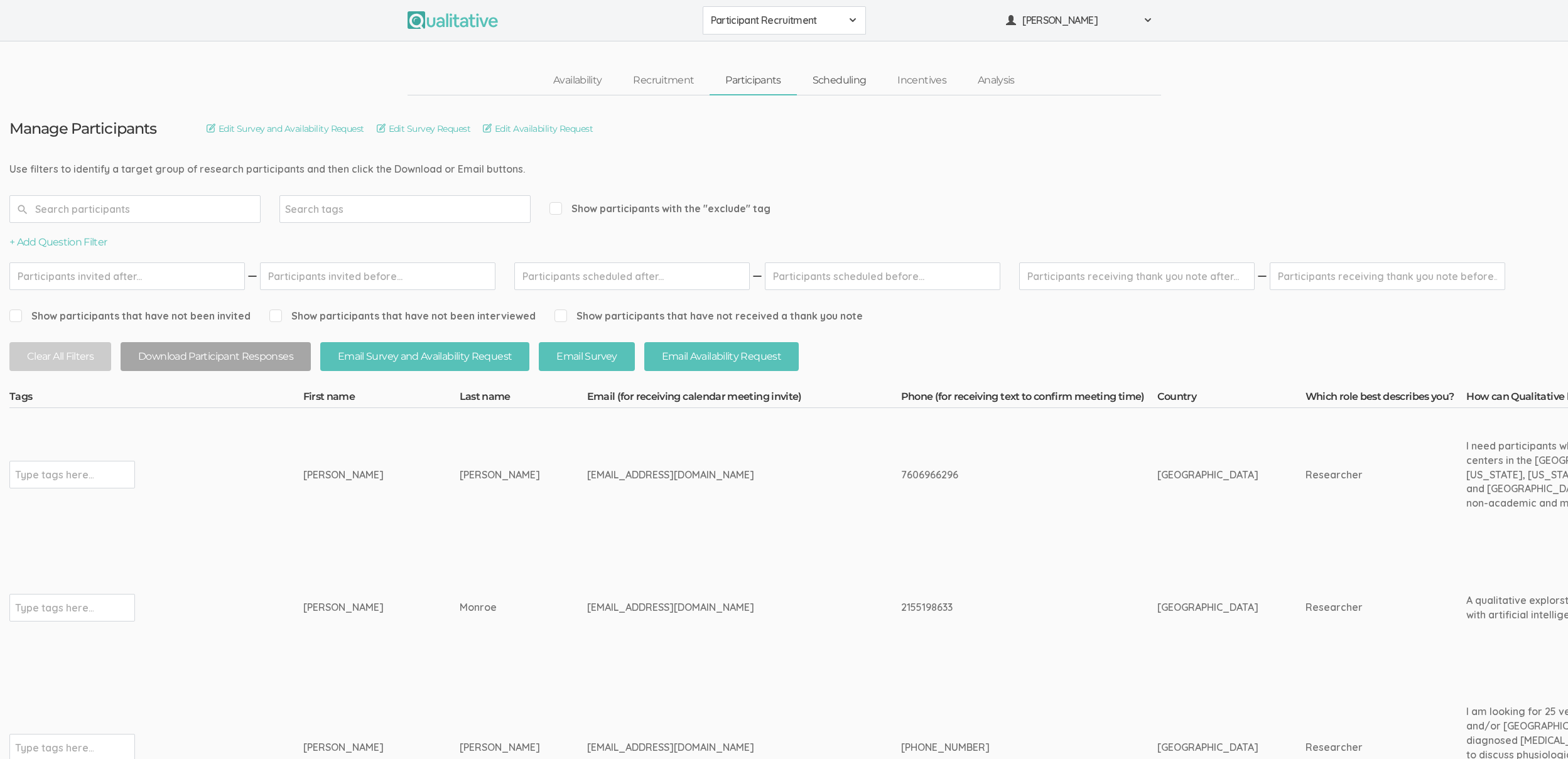
click at [830, 73] on link "Scheduling" at bounding box center [840, 80] width 85 height 27
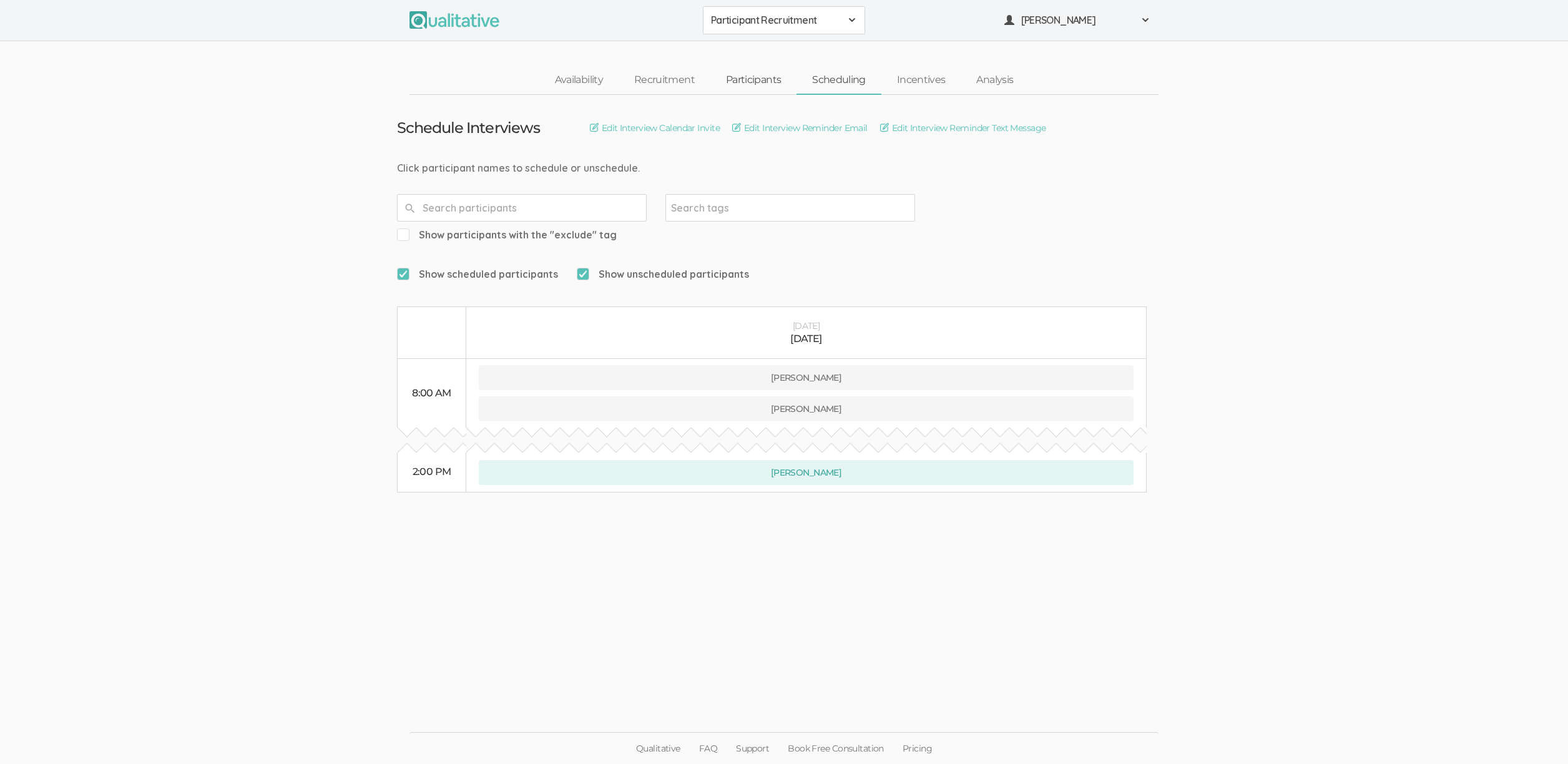
click at [742, 79] on link "Participants" at bounding box center [753, 80] width 86 height 27
